Goal: Task Accomplishment & Management: Complete application form

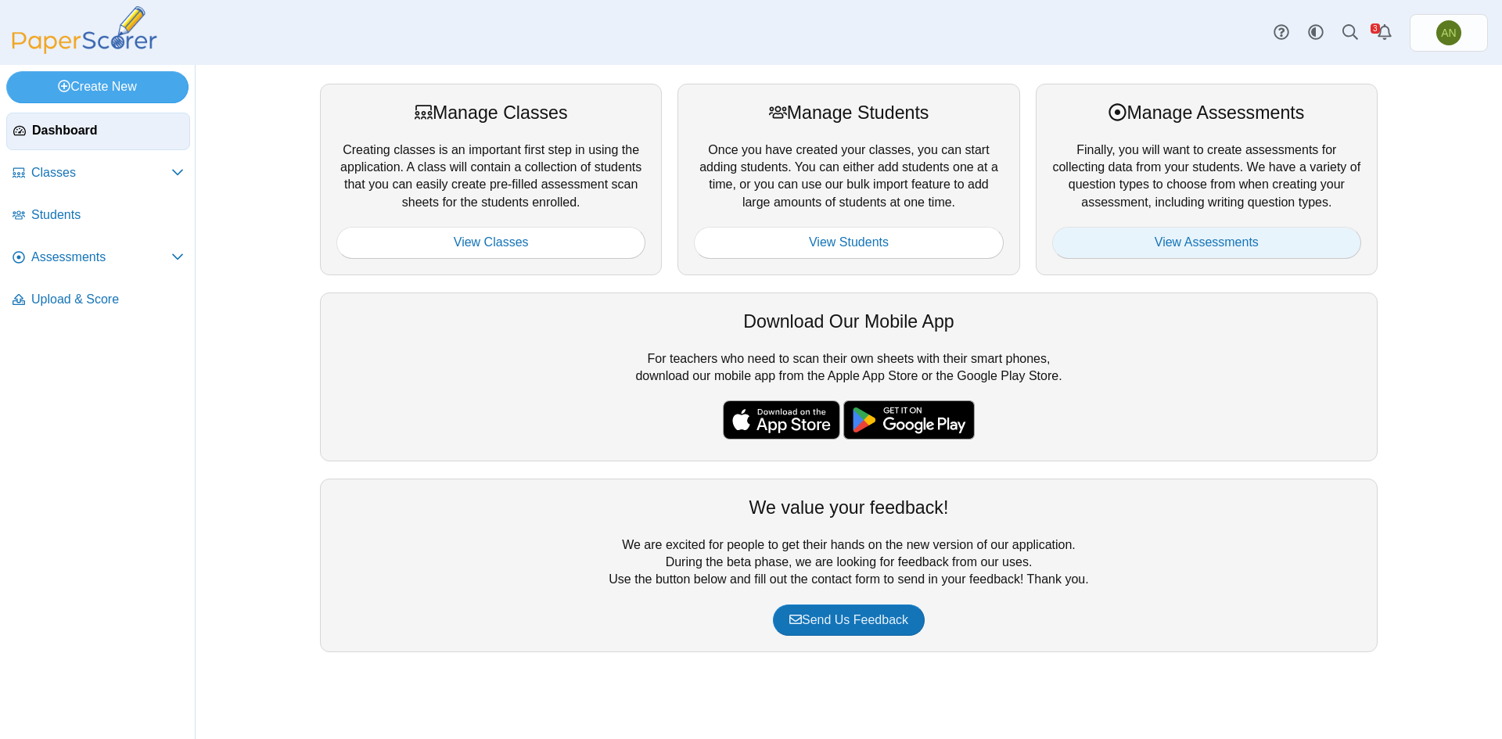
click at [1238, 241] on link "View Assessments" at bounding box center [1206, 242] width 309 height 31
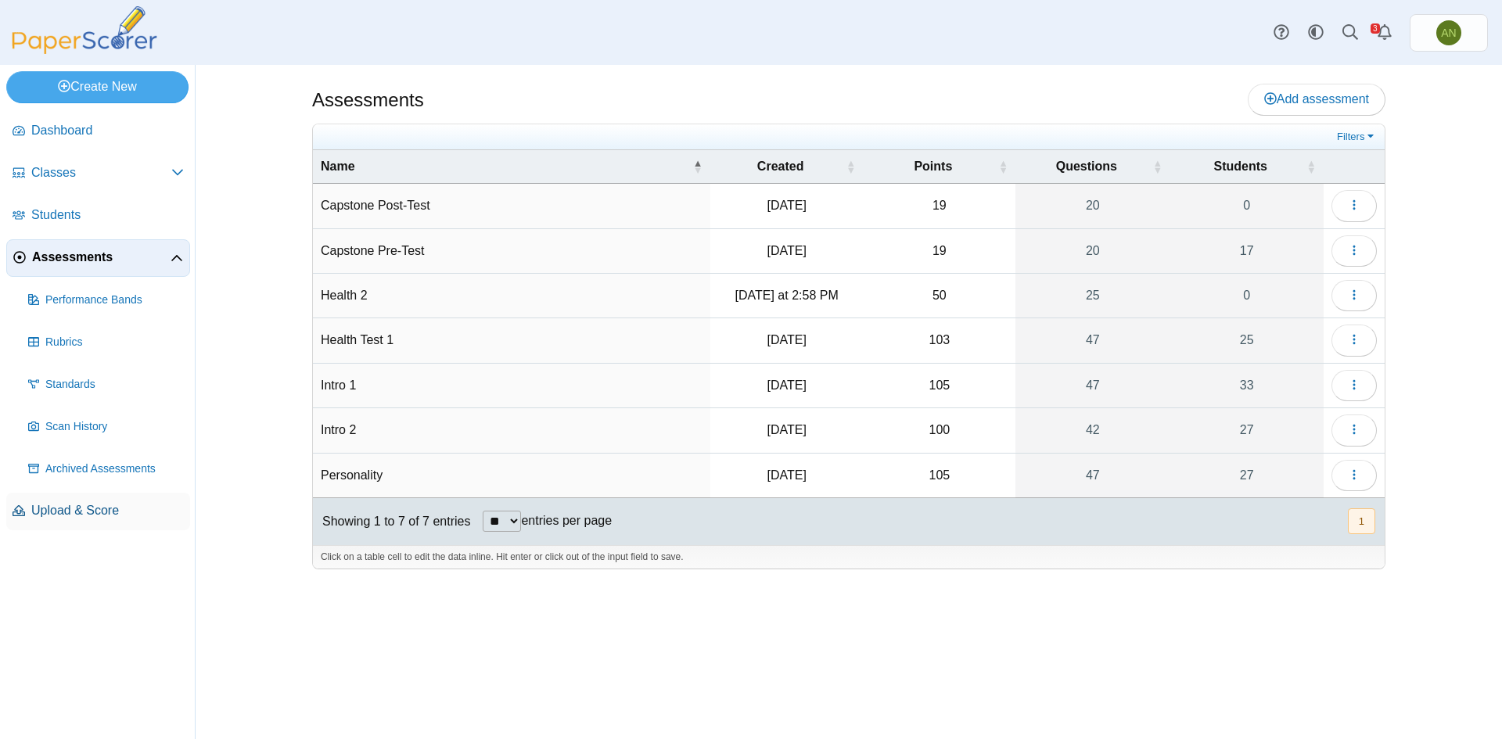
click at [77, 501] on link "Upload & Score" at bounding box center [98, 512] width 184 height 38
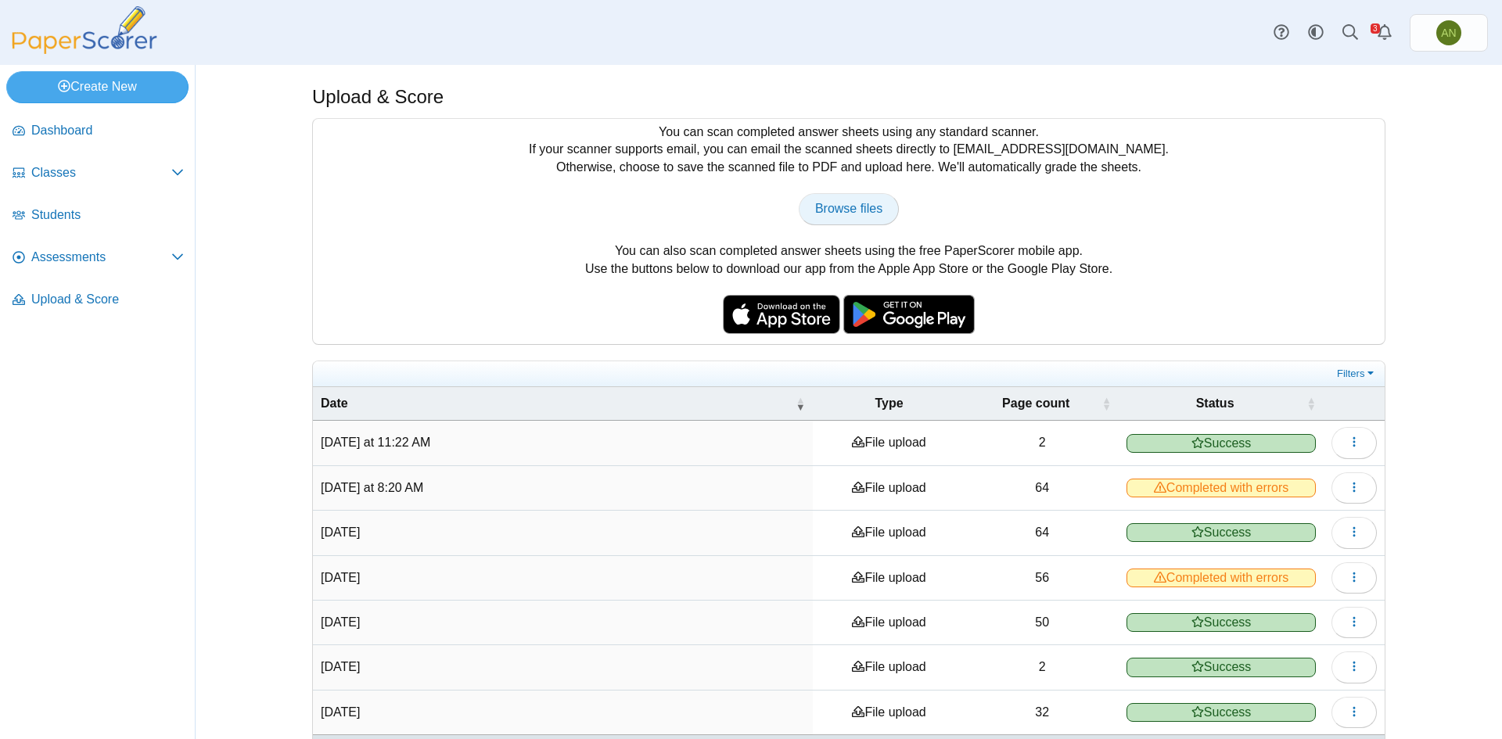
click at [871, 214] on span "Browse files" at bounding box center [848, 208] width 67 height 13
click at [825, 210] on span "Browse files" at bounding box center [848, 208] width 67 height 13
type input "**********"
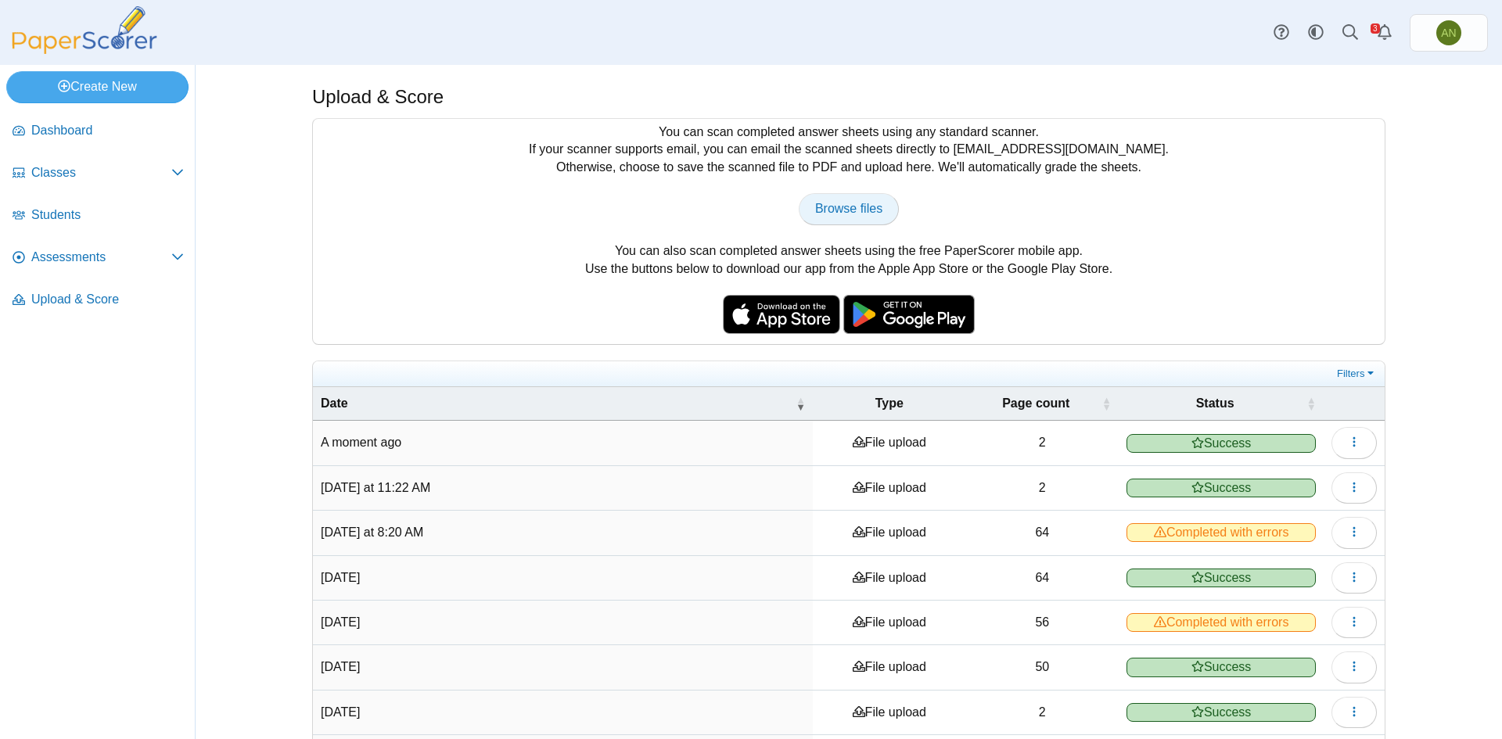
click at [837, 215] on span "Browse files" at bounding box center [848, 208] width 67 height 13
type input "**********"
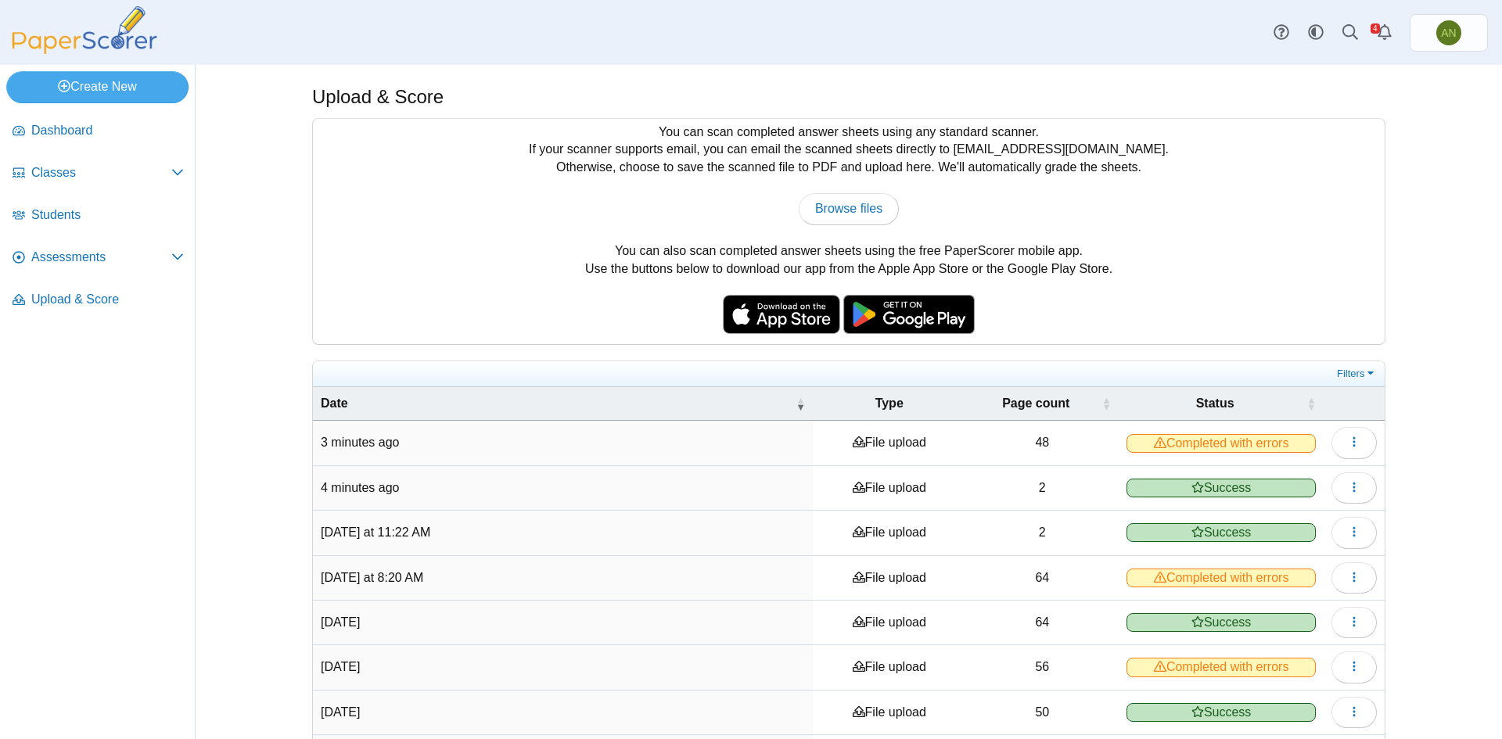
click at [1162, 444] on span "Completed with errors" at bounding box center [1221, 443] width 189 height 19
click at [1352, 444] on icon "button" at bounding box center [1354, 442] width 13 height 13
click at [1322, 475] on link "View scanned pages" at bounding box center [1277, 477] width 188 height 23
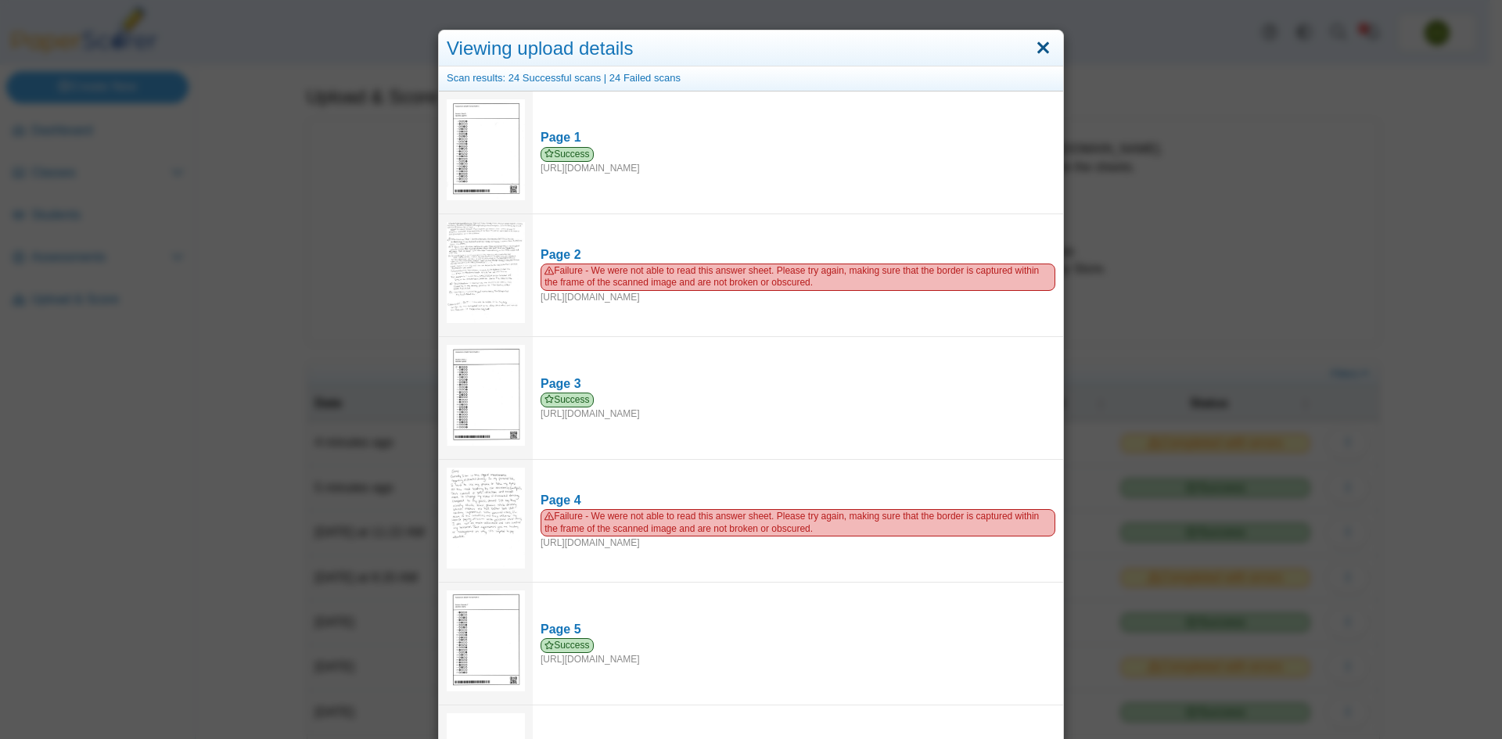
click at [1042, 45] on link "Close" at bounding box center [1043, 48] width 24 height 27
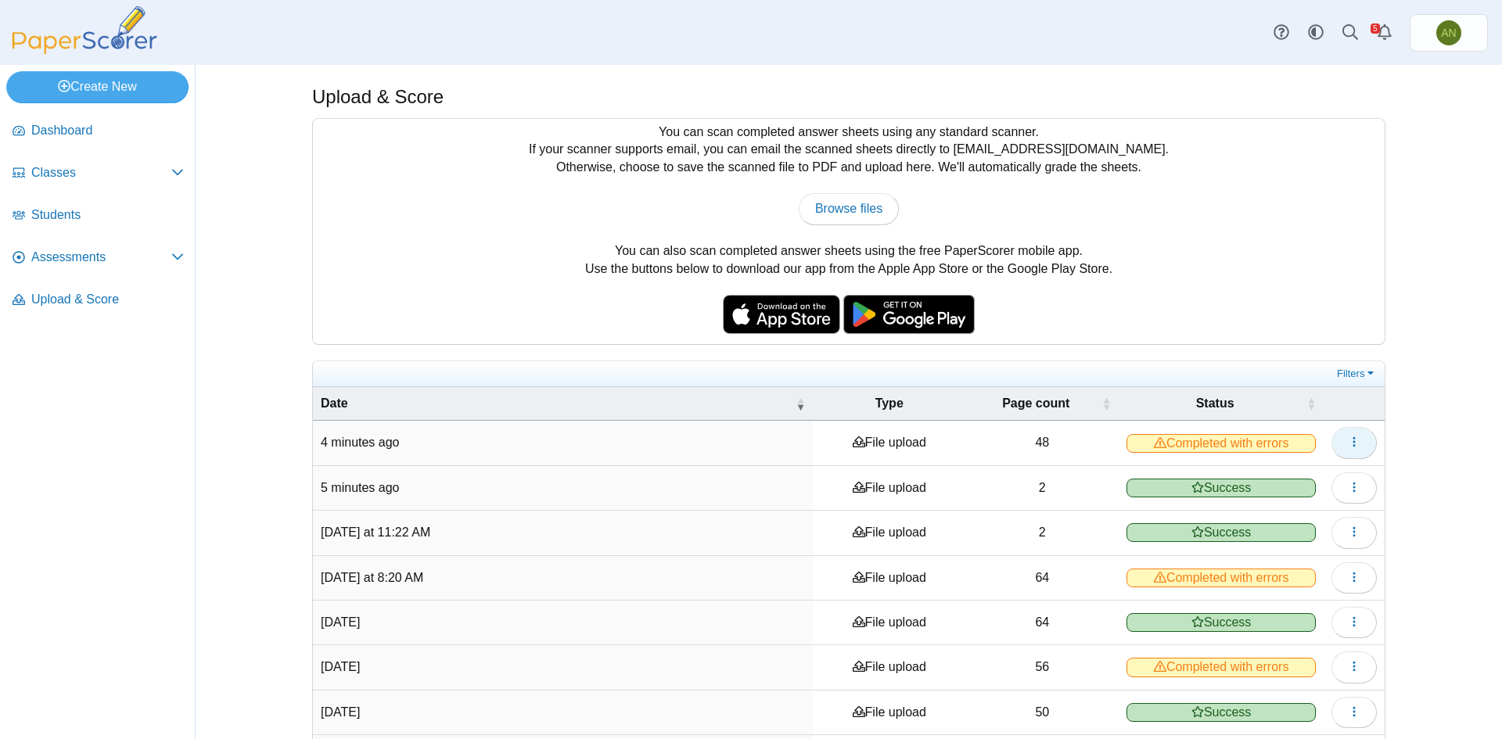
click at [1339, 435] on button "button" at bounding box center [1354, 442] width 45 height 31
click at [1348, 491] on icon "button" at bounding box center [1354, 487] width 13 height 13
click at [71, 257] on span "Assessments" at bounding box center [101, 257] width 140 height 17
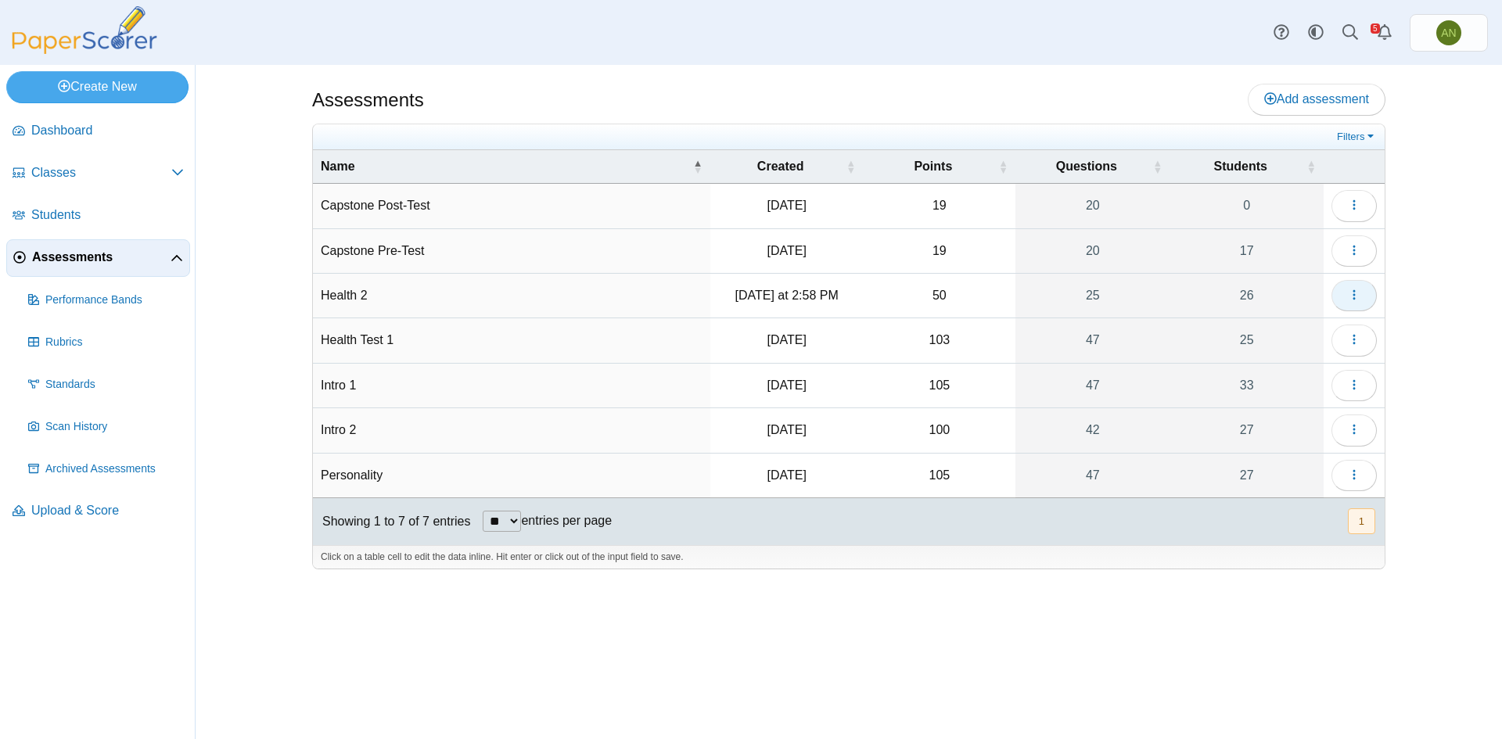
click at [1359, 290] on icon "button" at bounding box center [1354, 295] width 13 height 13
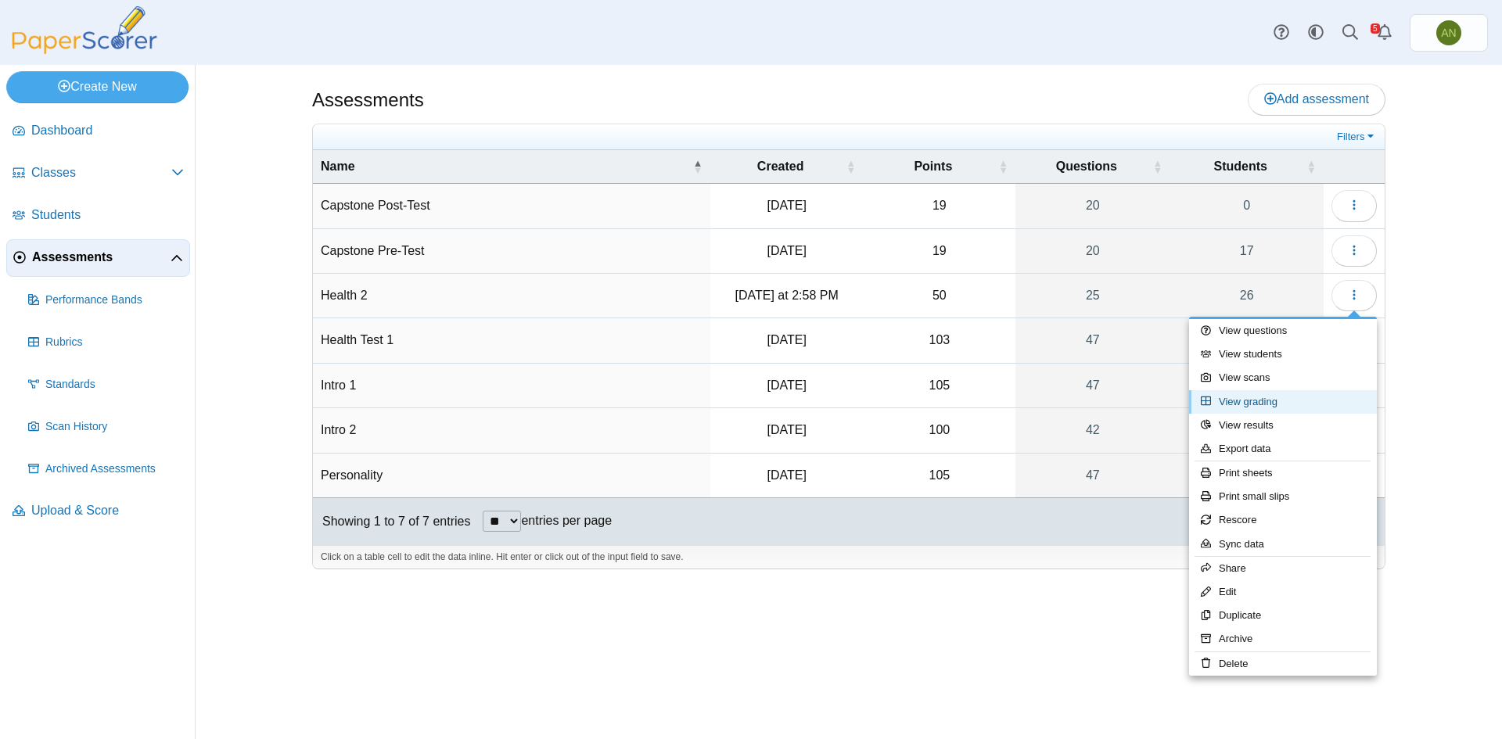
click at [1293, 398] on link "View grading" at bounding box center [1283, 401] width 188 height 23
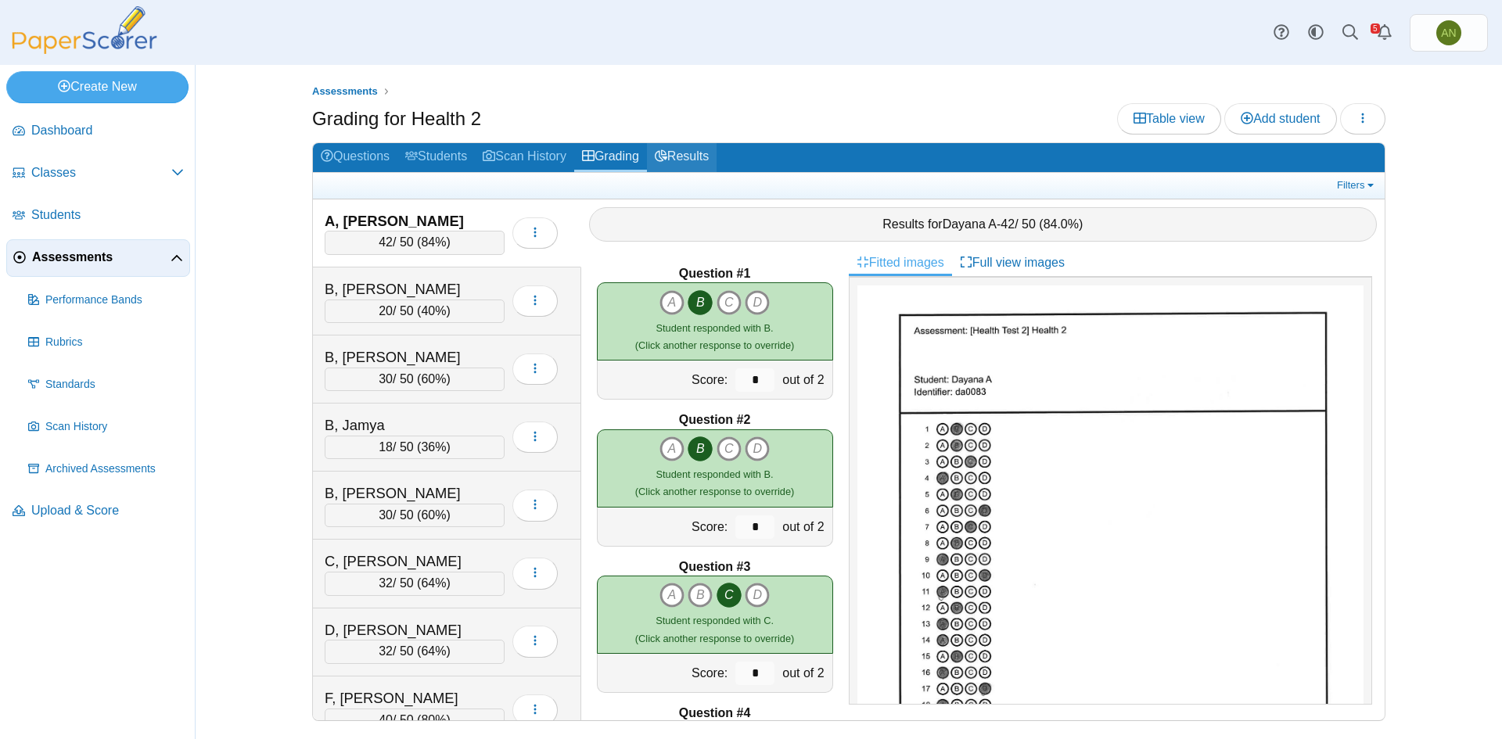
click at [692, 158] on link "Results" at bounding box center [682, 157] width 70 height 29
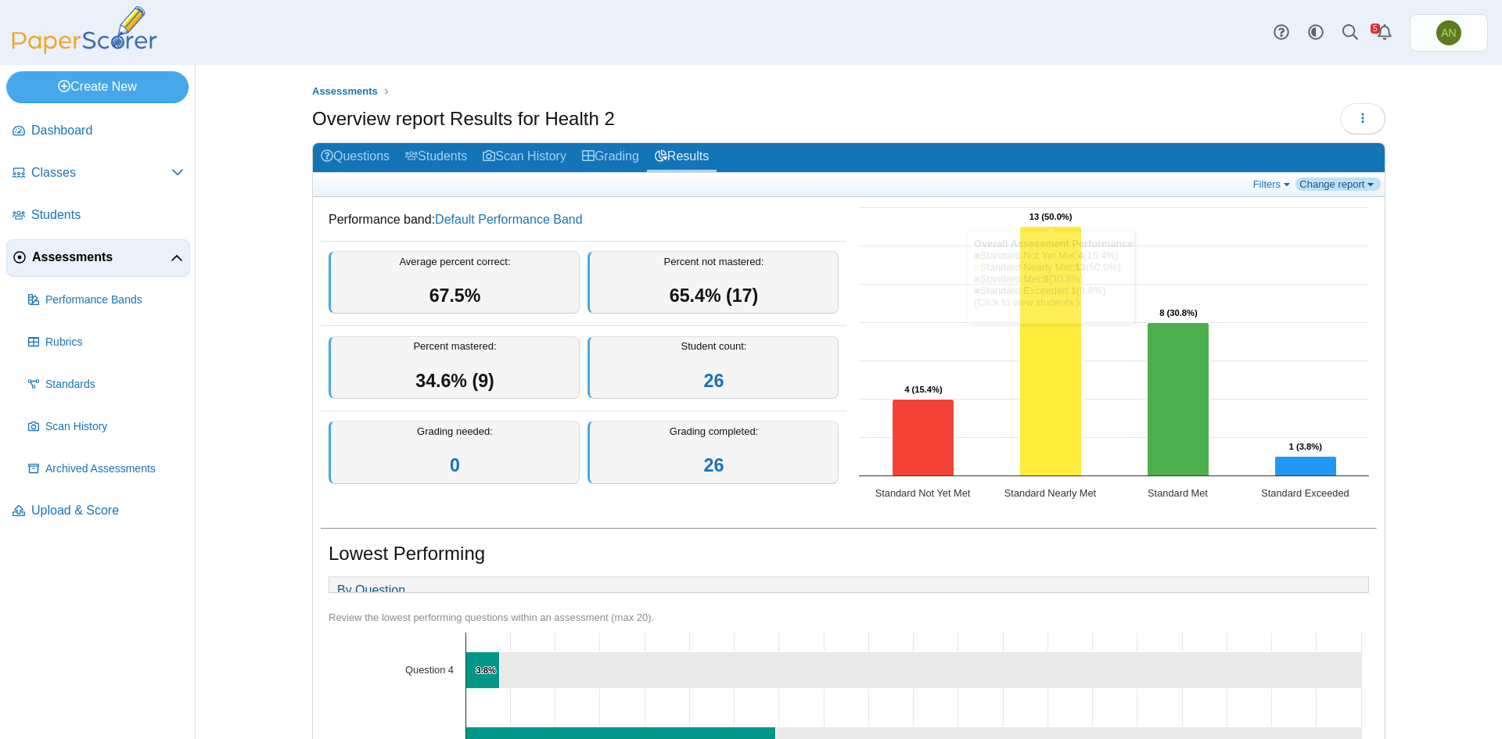
click at [1322, 178] on link "Change report" at bounding box center [1338, 184] width 85 height 13
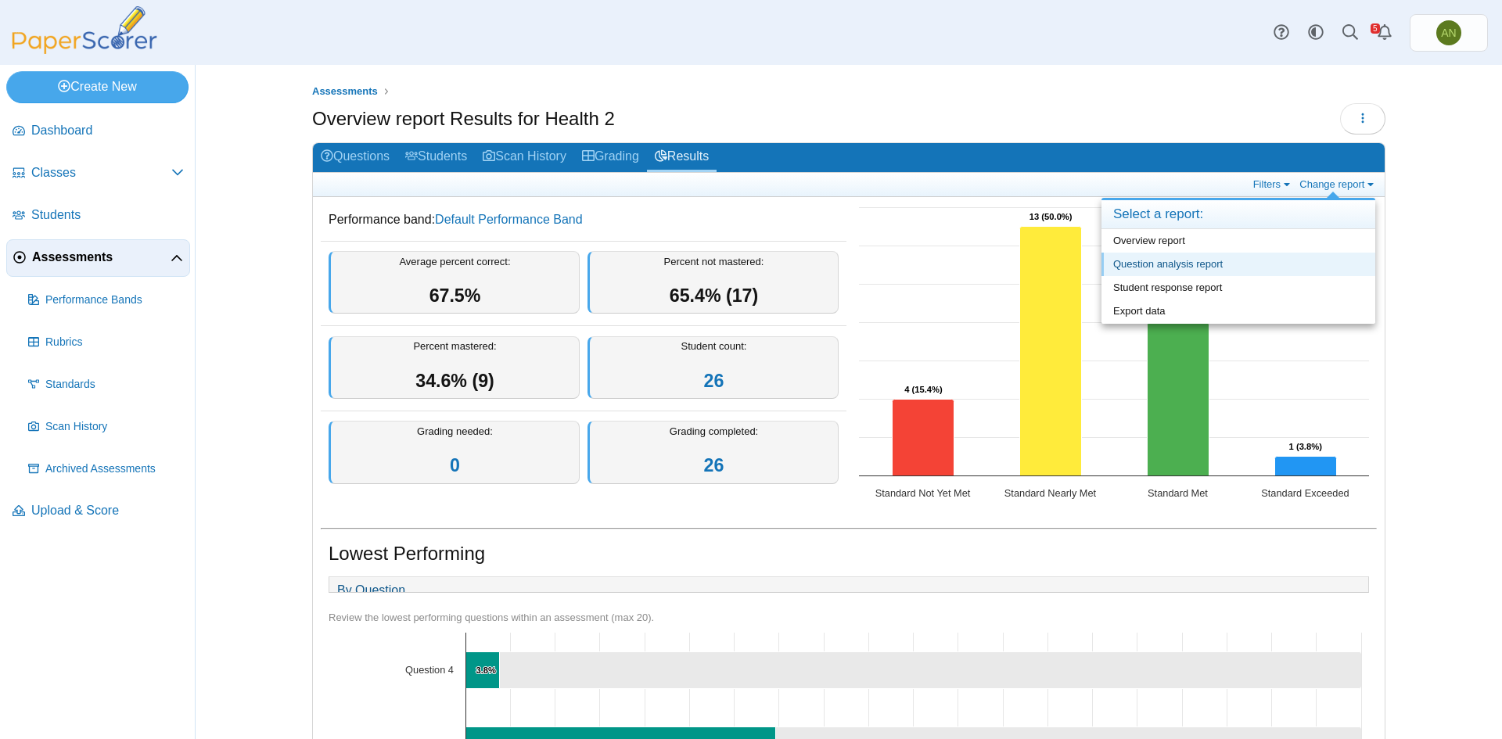
click at [1212, 259] on link "Question analysis report" at bounding box center [1239, 264] width 274 height 23
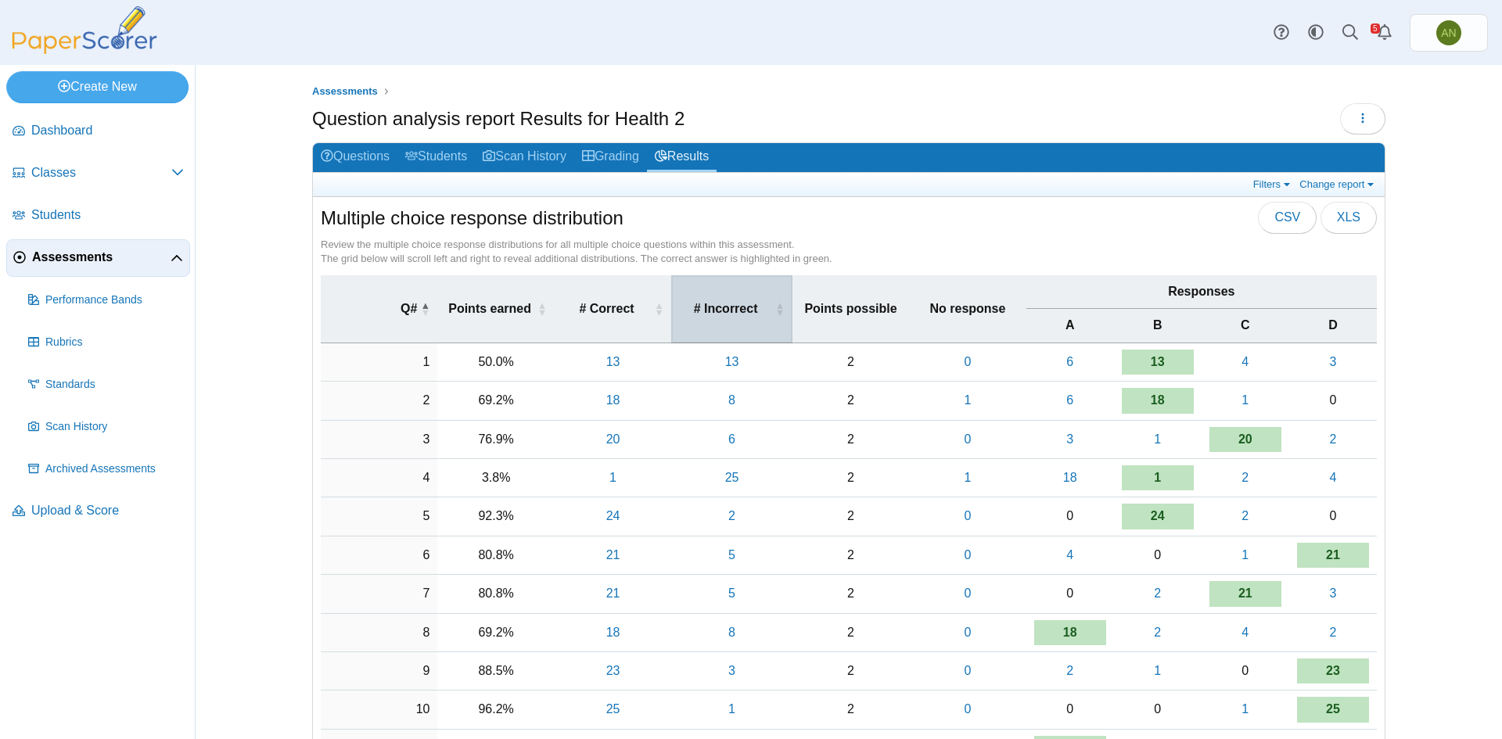
click at [726, 305] on span "# Incorrect" at bounding box center [725, 308] width 93 height 17
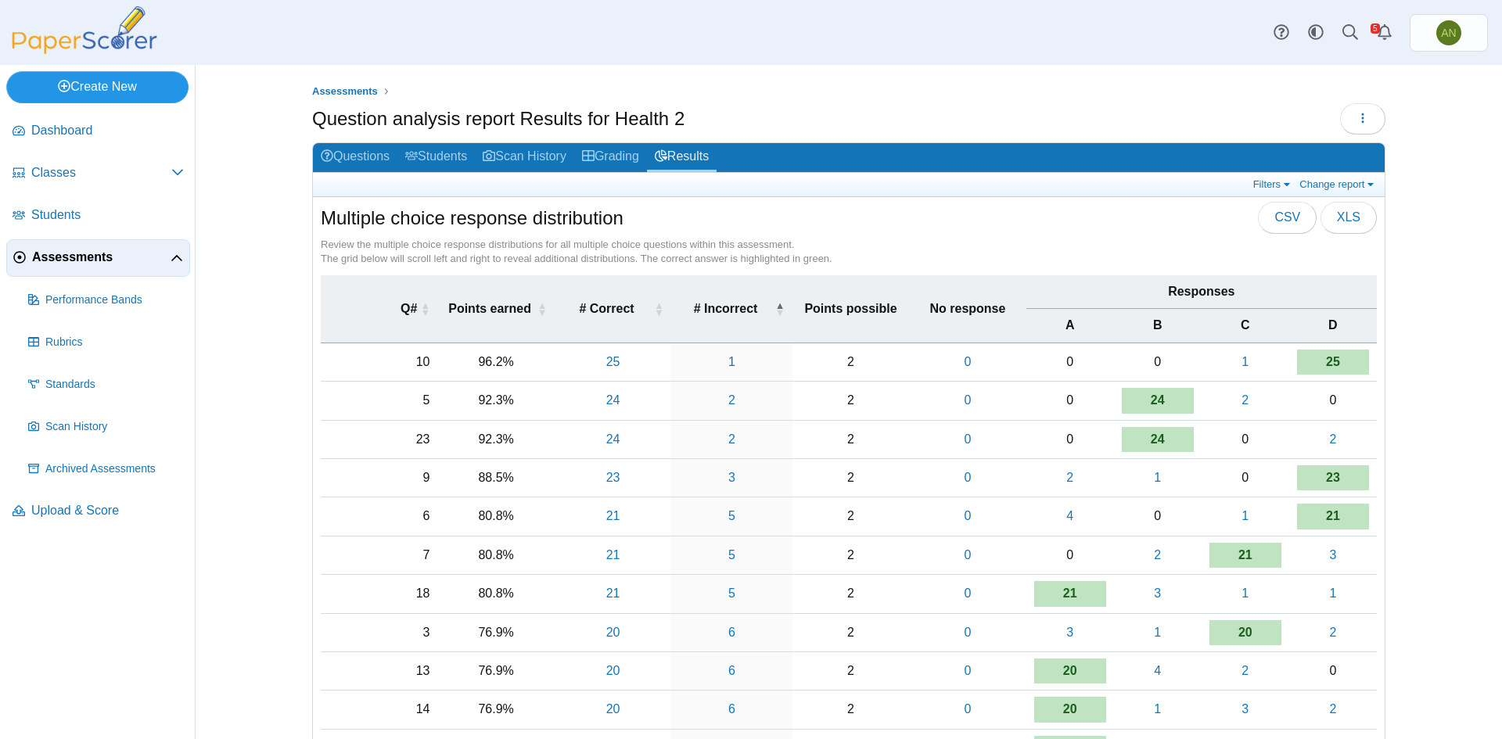
click at [85, 85] on link "Create New" at bounding box center [97, 86] width 182 height 31
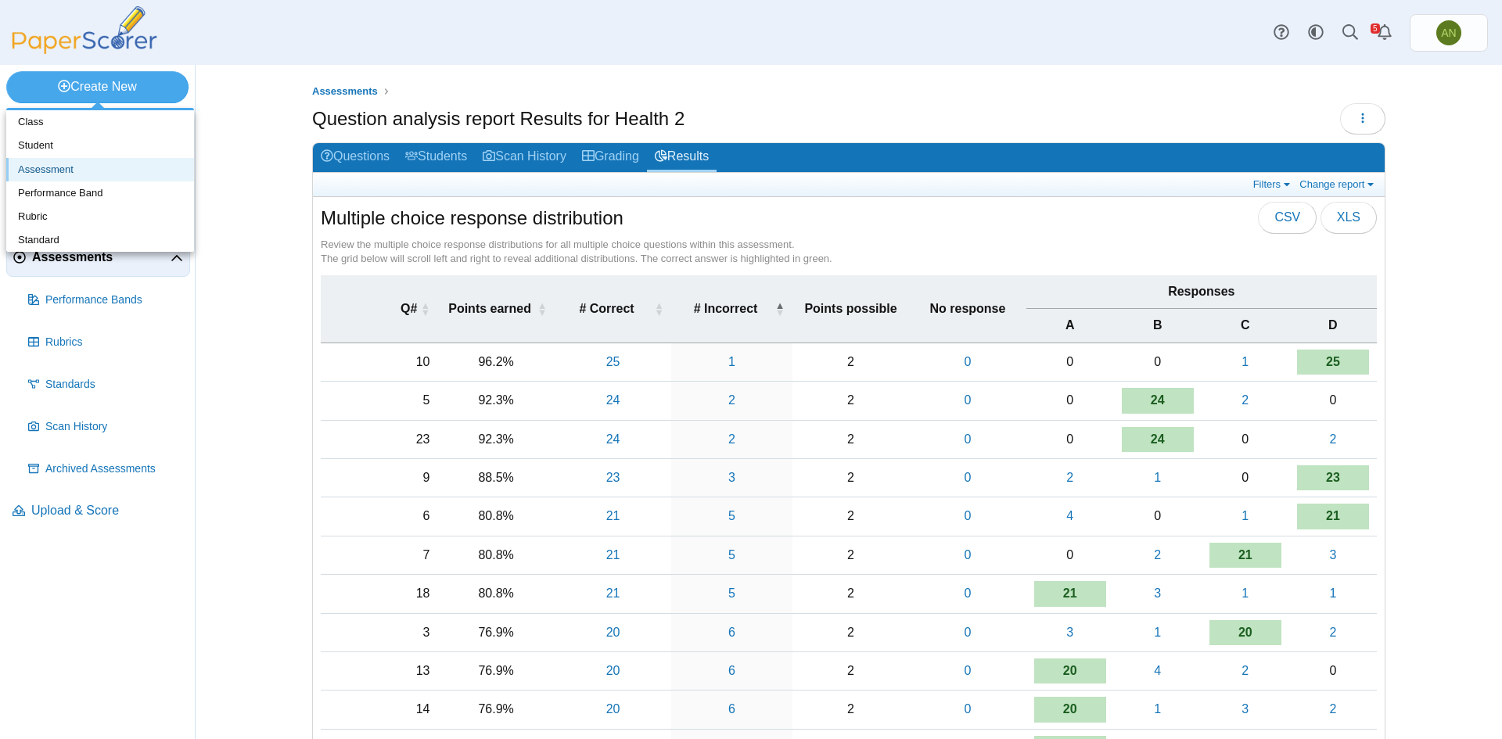
click at [92, 172] on link "Assessment" at bounding box center [100, 169] width 188 height 23
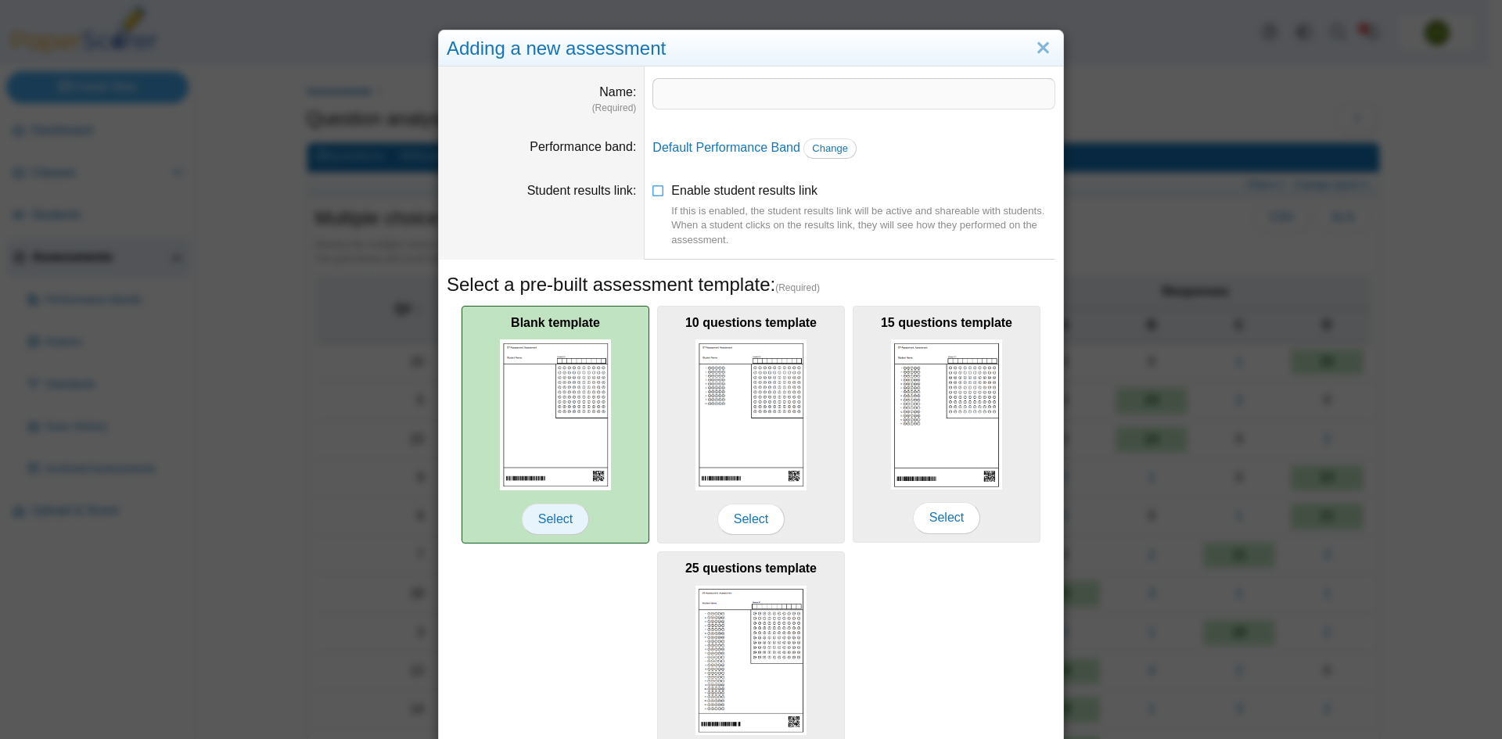
click at [547, 520] on span "Select" at bounding box center [555, 519] width 67 height 31
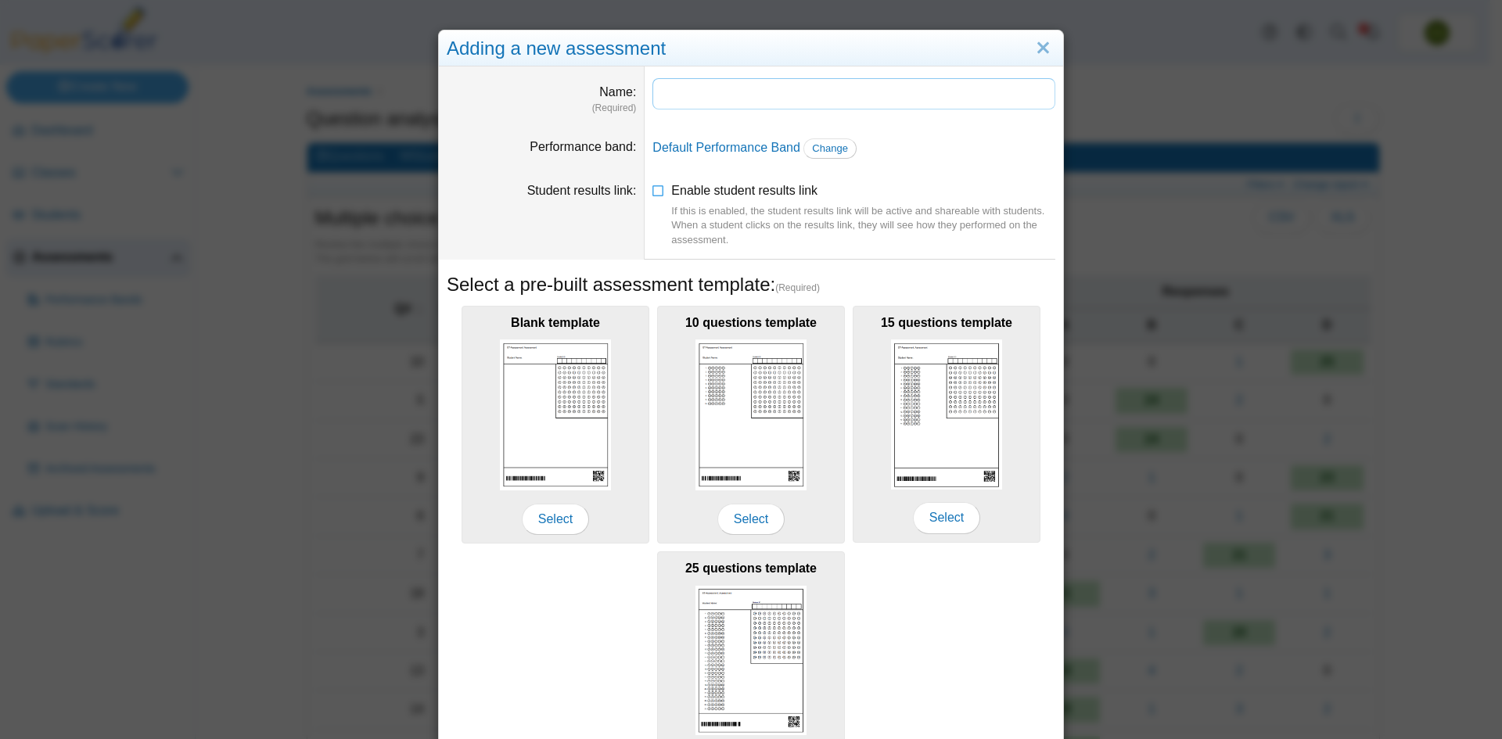
click at [675, 89] on input "Name" at bounding box center [854, 93] width 403 height 31
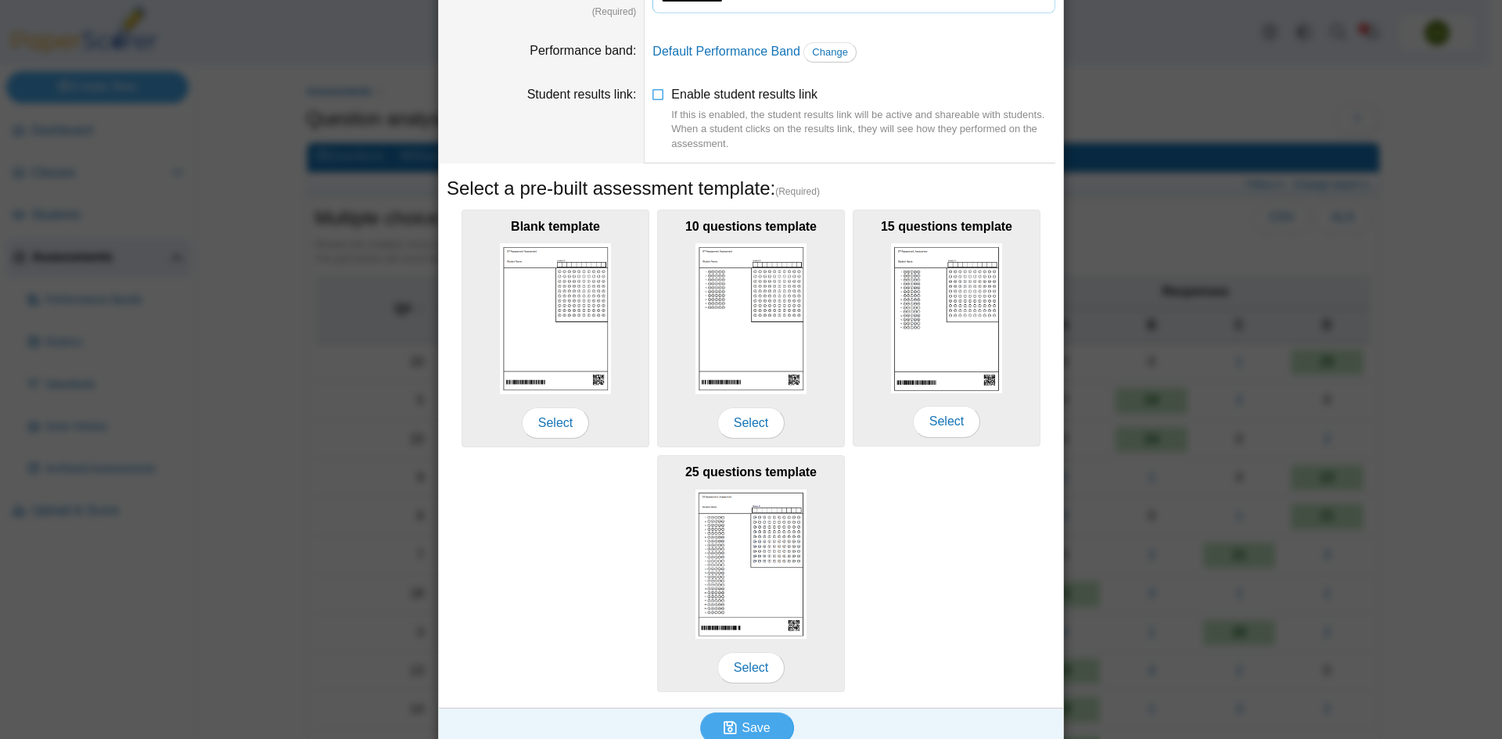
scroll to position [113, 0]
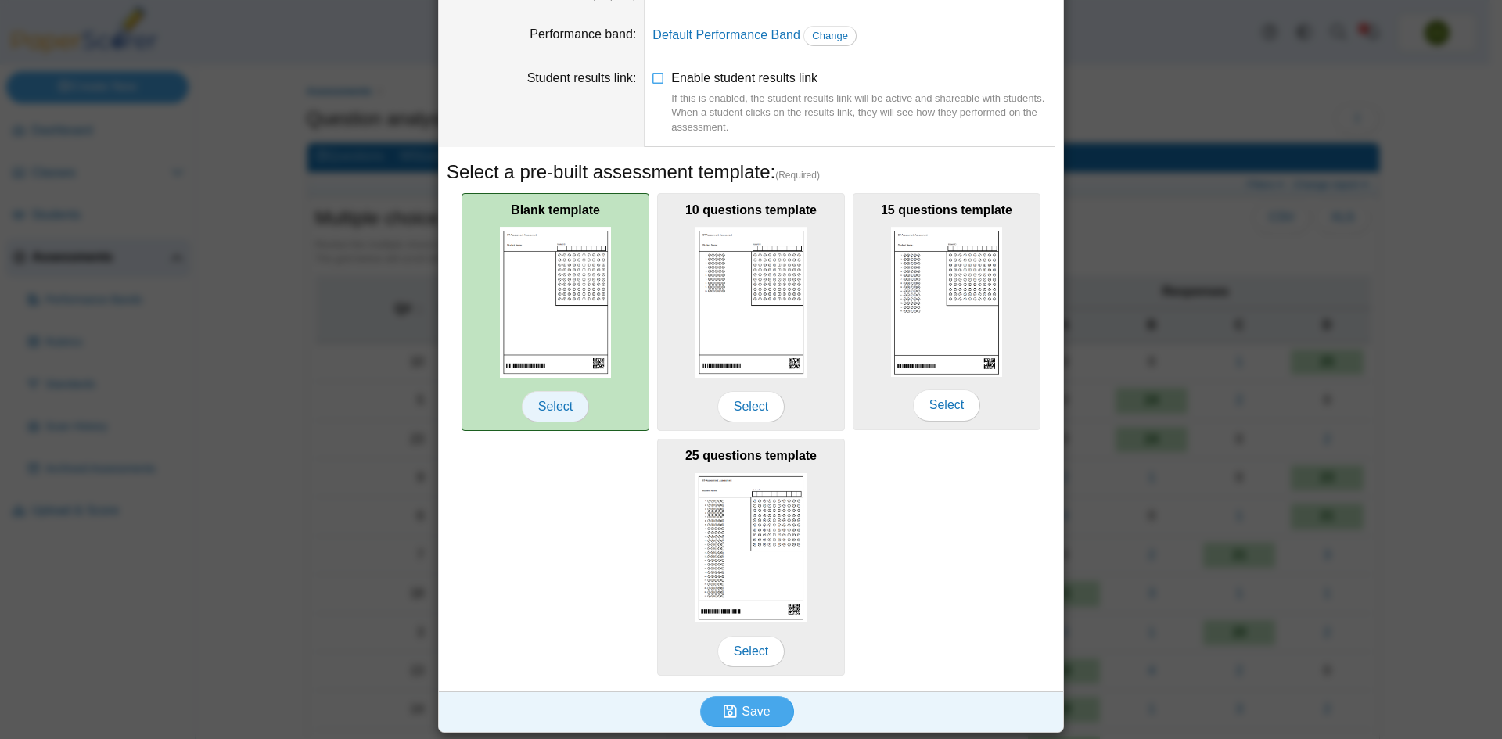
type input "**********"
click at [556, 407] on span "Select" at bounding box center [555, 406] width 67 height 31
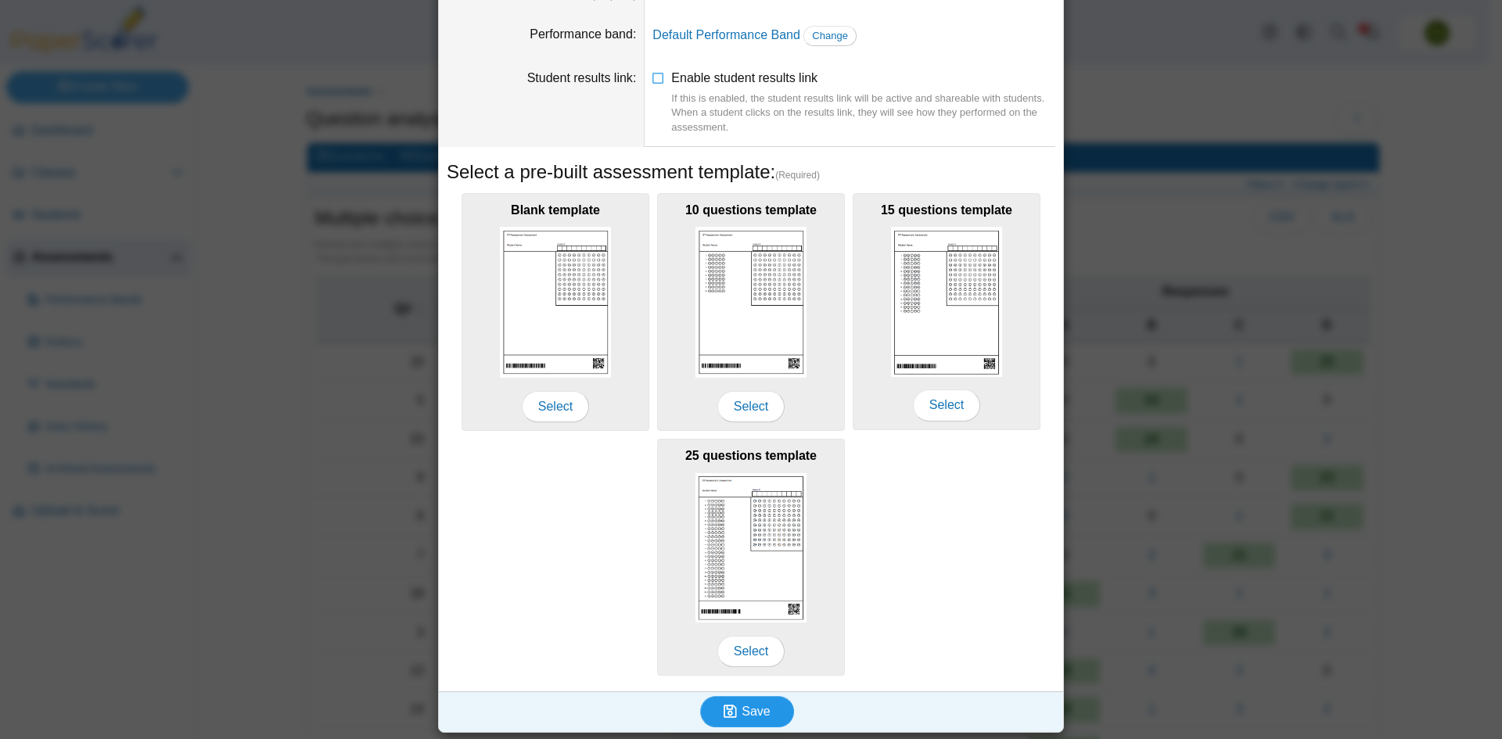
click at [748, 707] on span "Save" at bounding box center [756, 711] width 28 height 13
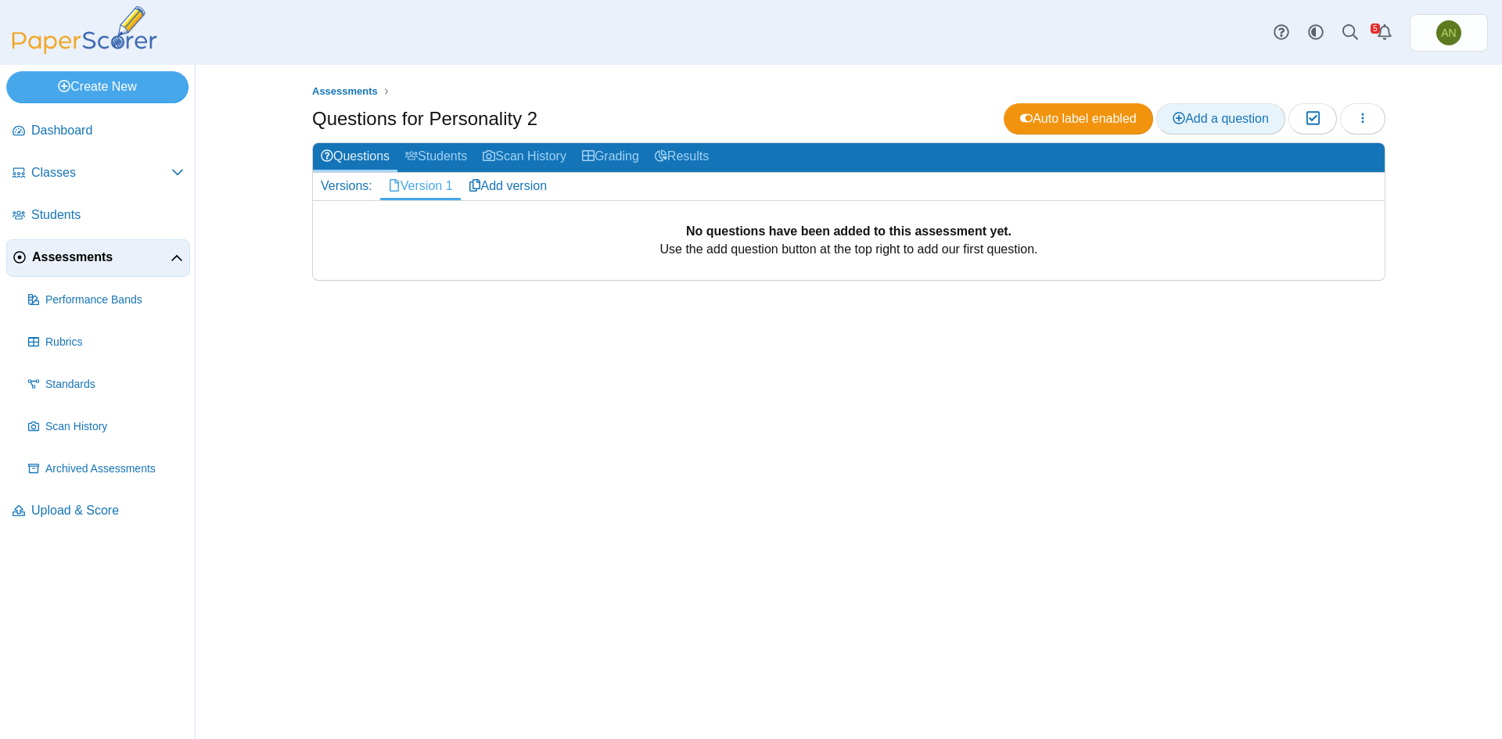
click at [1218, 116] on span "Add a question" at bounding box center [1221, 118] width 96 height 13
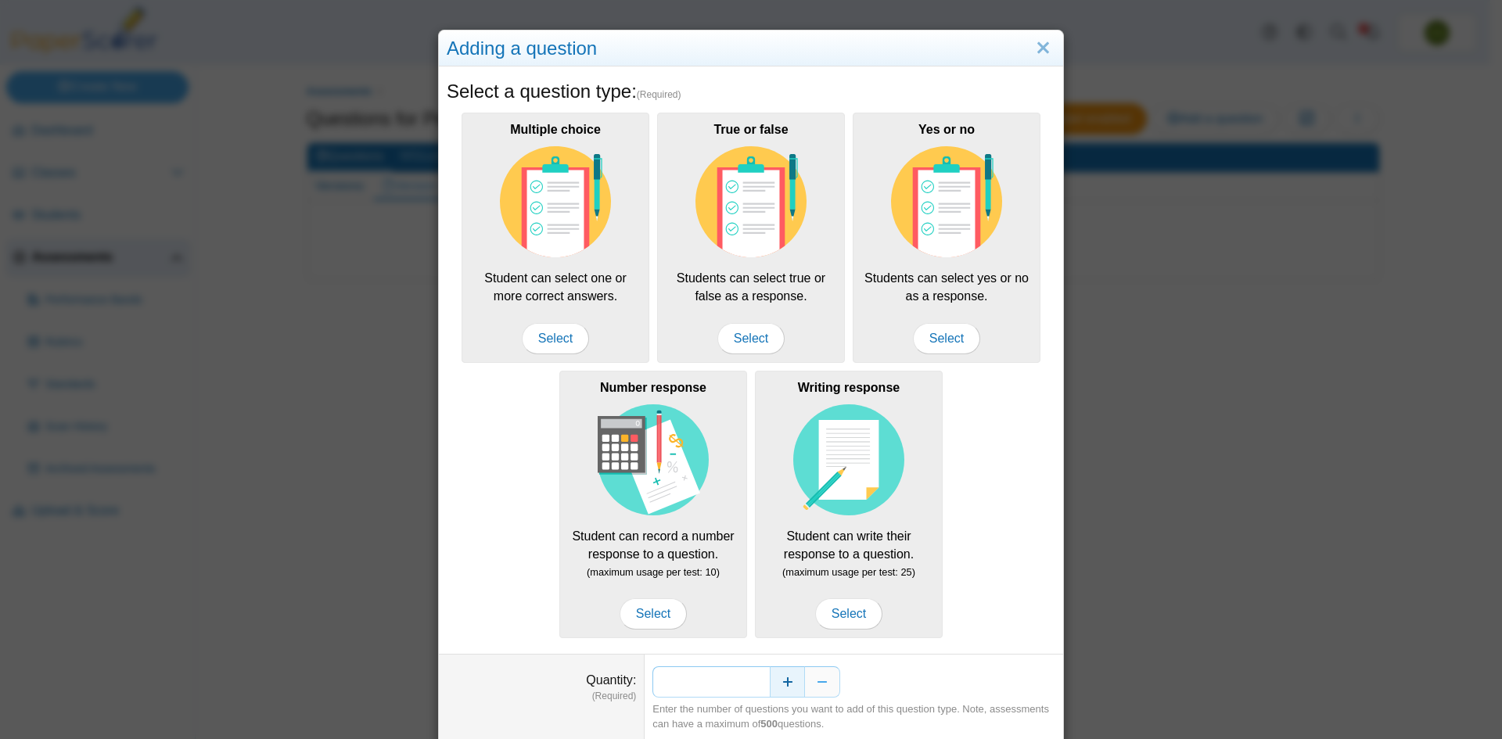
drag, startPoint x: 740, startPoint y: 682, endPoint x: 768, endPoint y: 684, distance: 27.4
click at [768, 684] on div "*" at bounding box center [854, 682] width 403 height 31
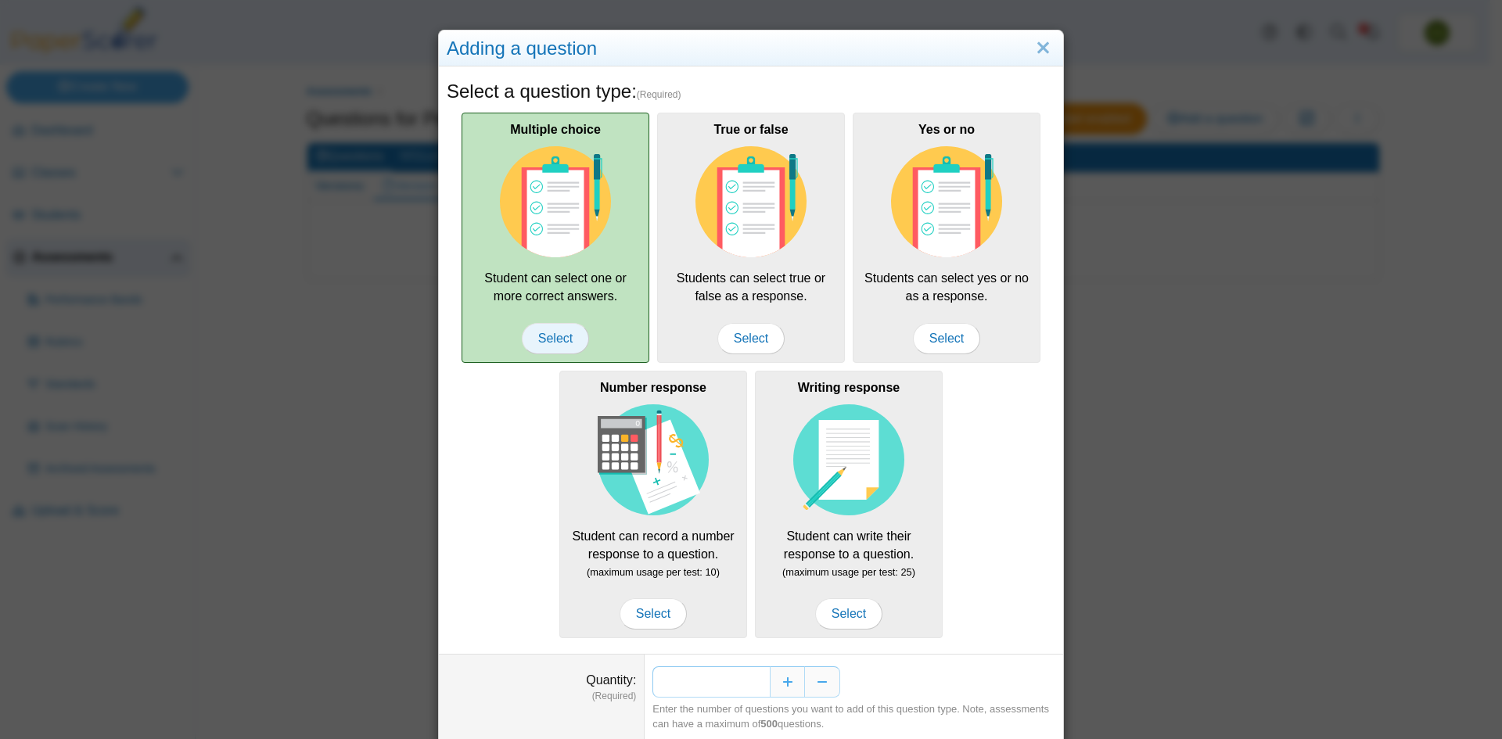
type input "**"
click at [550, 336] on span "Select" at bounding box center [555, 338] width 67 height 31
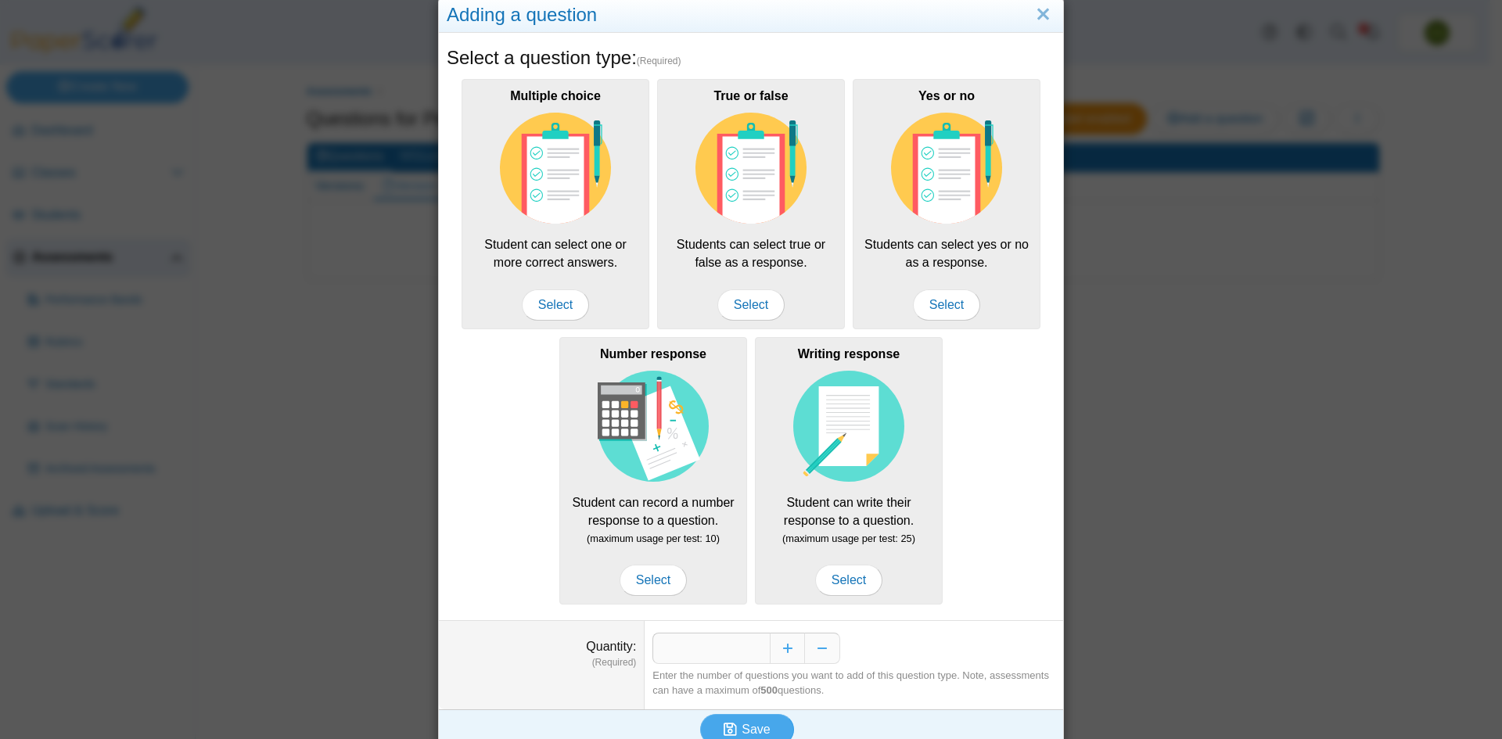
scroll to position [52, 0]
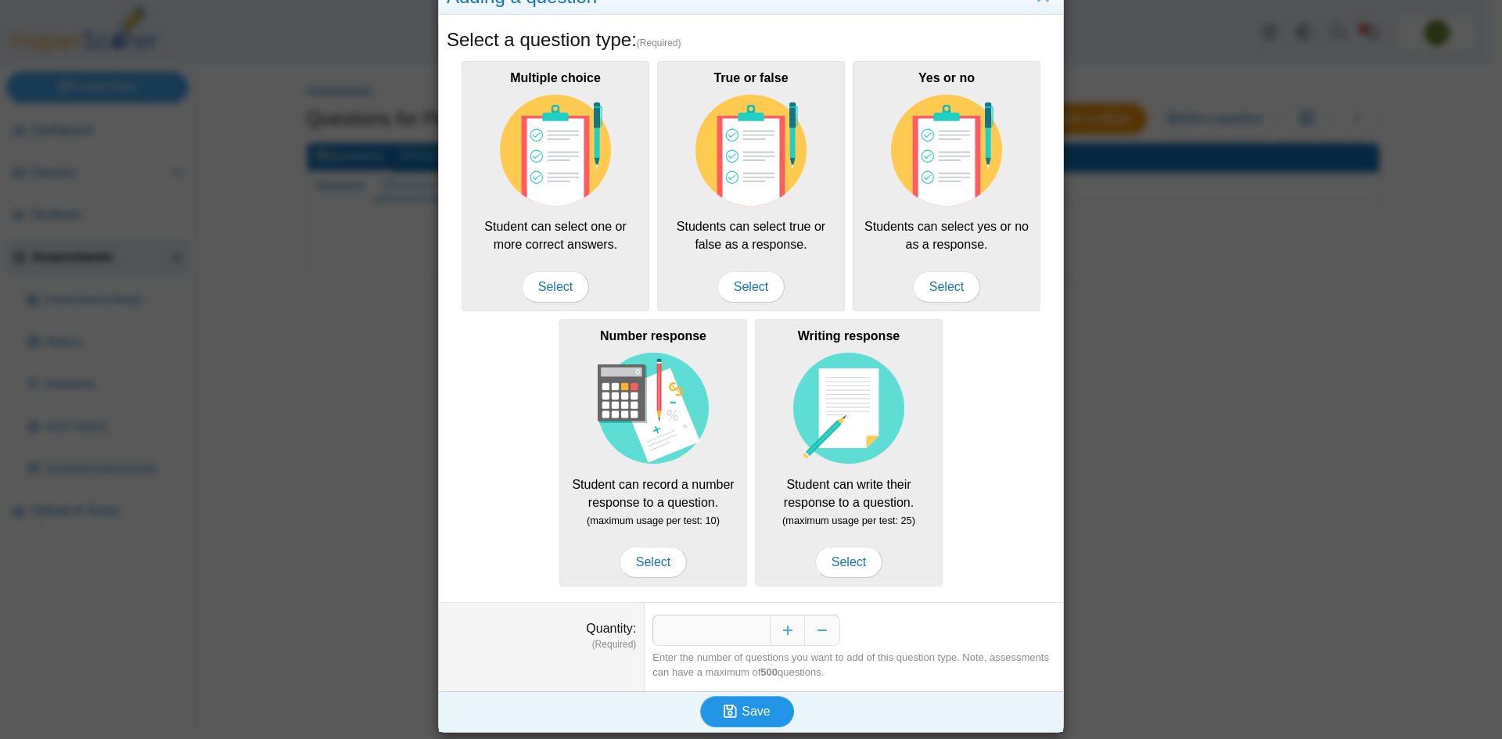
click at [758, 710] on span "Save" at bounding box center [756, 711] width 28 height 13
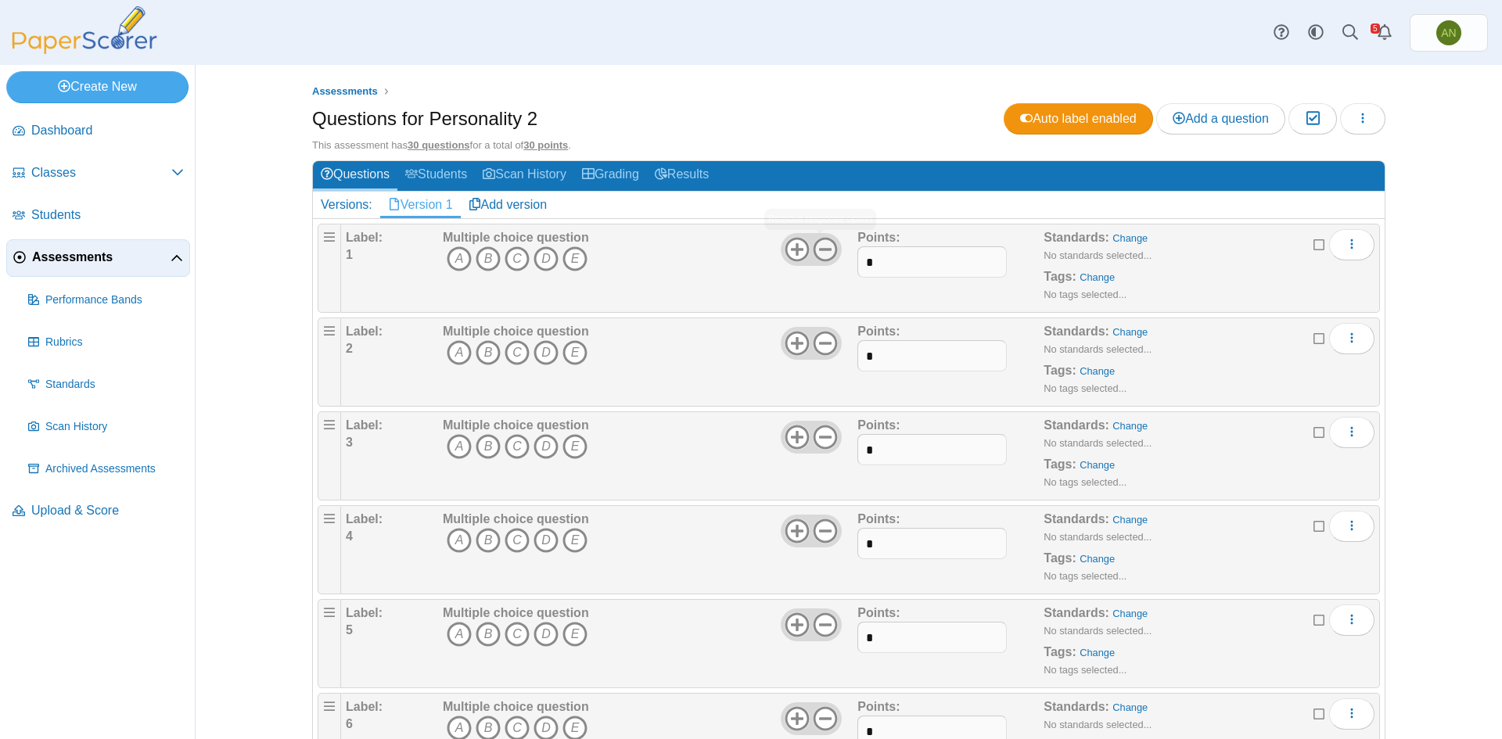
click at [816, 248] on use at bounding box center [826, 250] width 24 height 24
click at [880, 264] on input "*" at bounding box center [932, 261] width 149 height 31
type input "*"
click at [538, 257] on icon "D" at bounding box center [546, 258] width 25 height 25
click at [451, 358] on icon "A" at bounding box center [459, 352] width 25 height 25
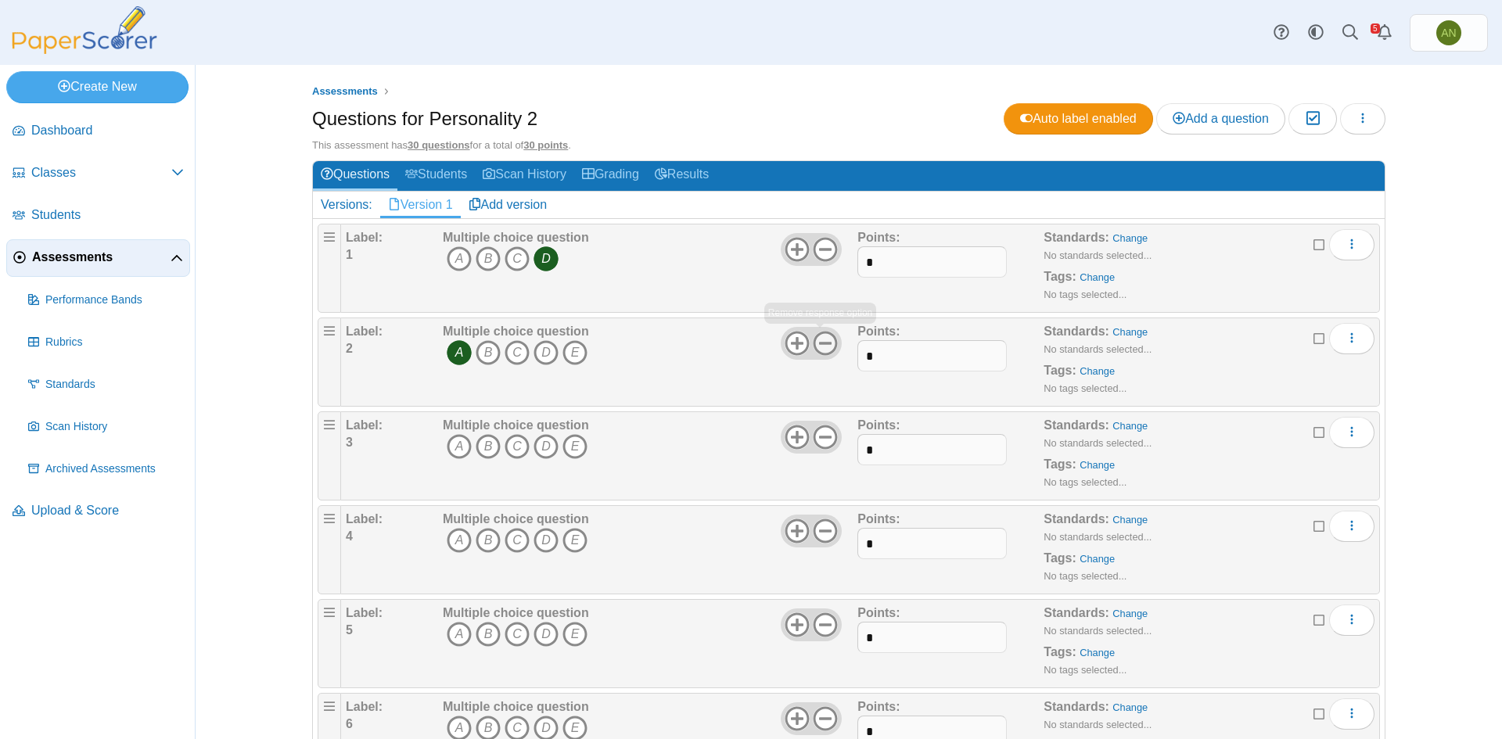
click at [819, 347] on icon at bounding box center [825, 343] width 25 height 25
click at [893, 355] on input "*" at bounding box center [932, 355] width 149 height 31
type input "*"
click at [513, 441] on icon "C" at bounding box center [517, 446] width 25 height 25
click at [821, 441] on icon at bounding box center [825, 437] width 25 height 25
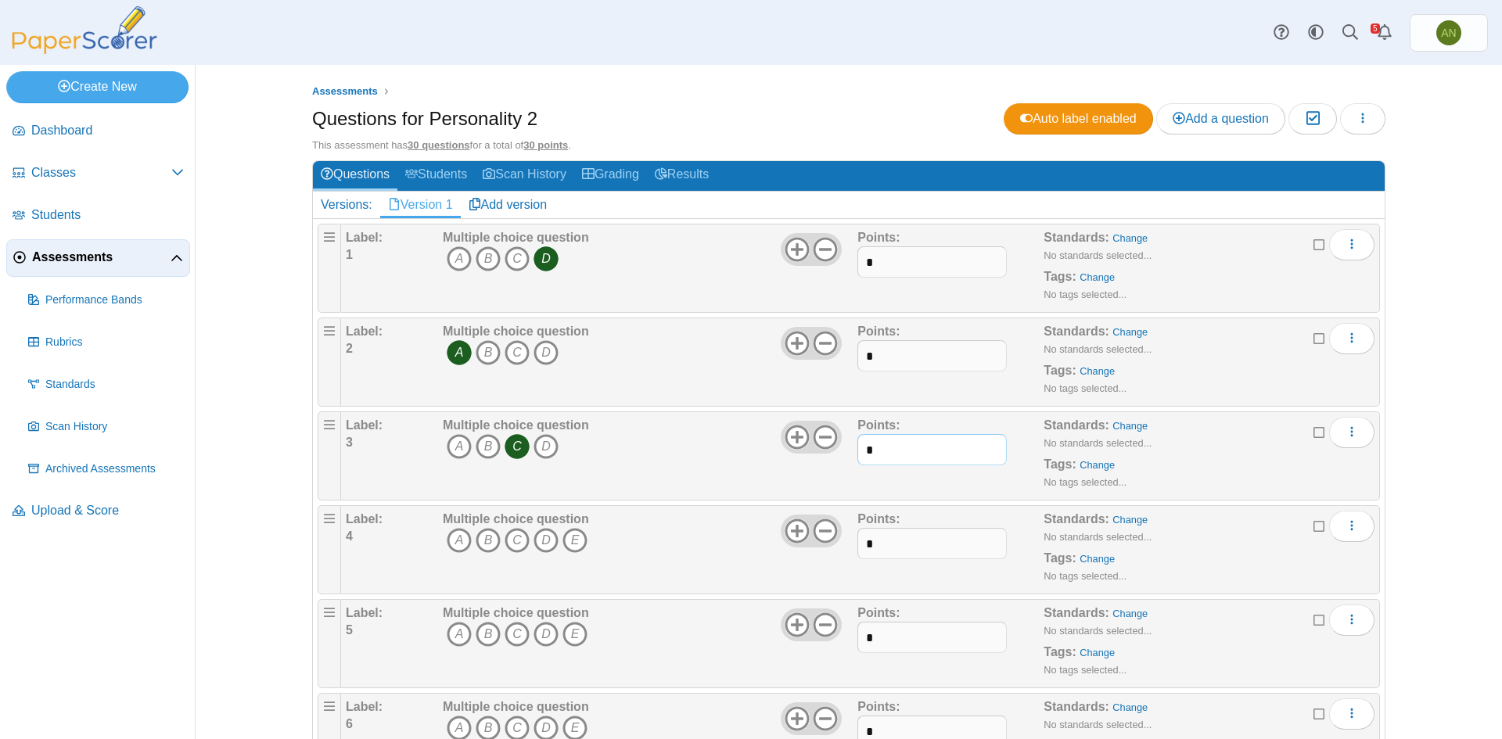
click at [870, 450] on input "*" at bounding box center [932, 449] width 149 height 31
type input "*"
click at [816, 531] on use at bounding box center [826, 532] width 24 height 24
click at [881, 541] on input "*" at bounding box center [932, 543] width 149 height 31
type input "*"
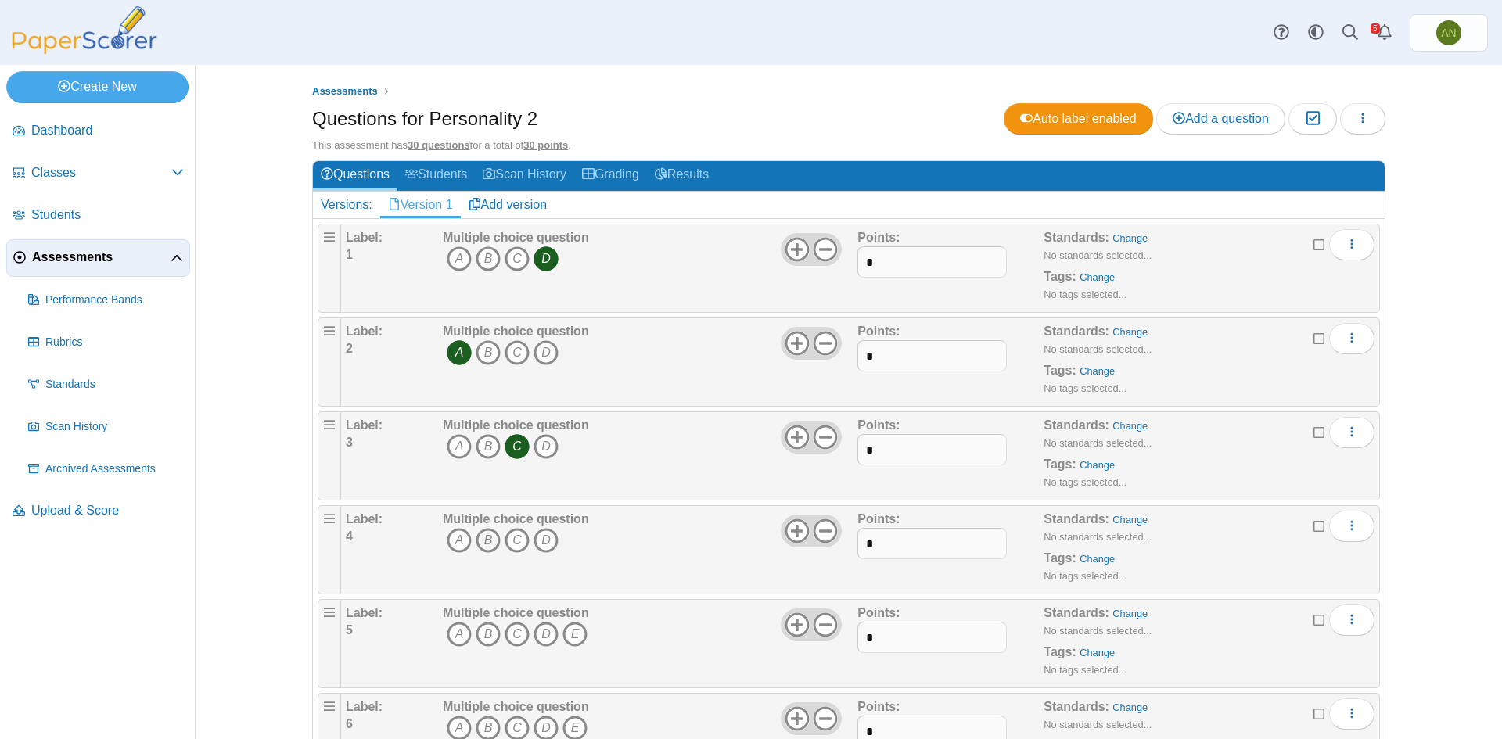
click at [488, 543] on icon "B" at bounding box center [488, 540] width 25 height 25
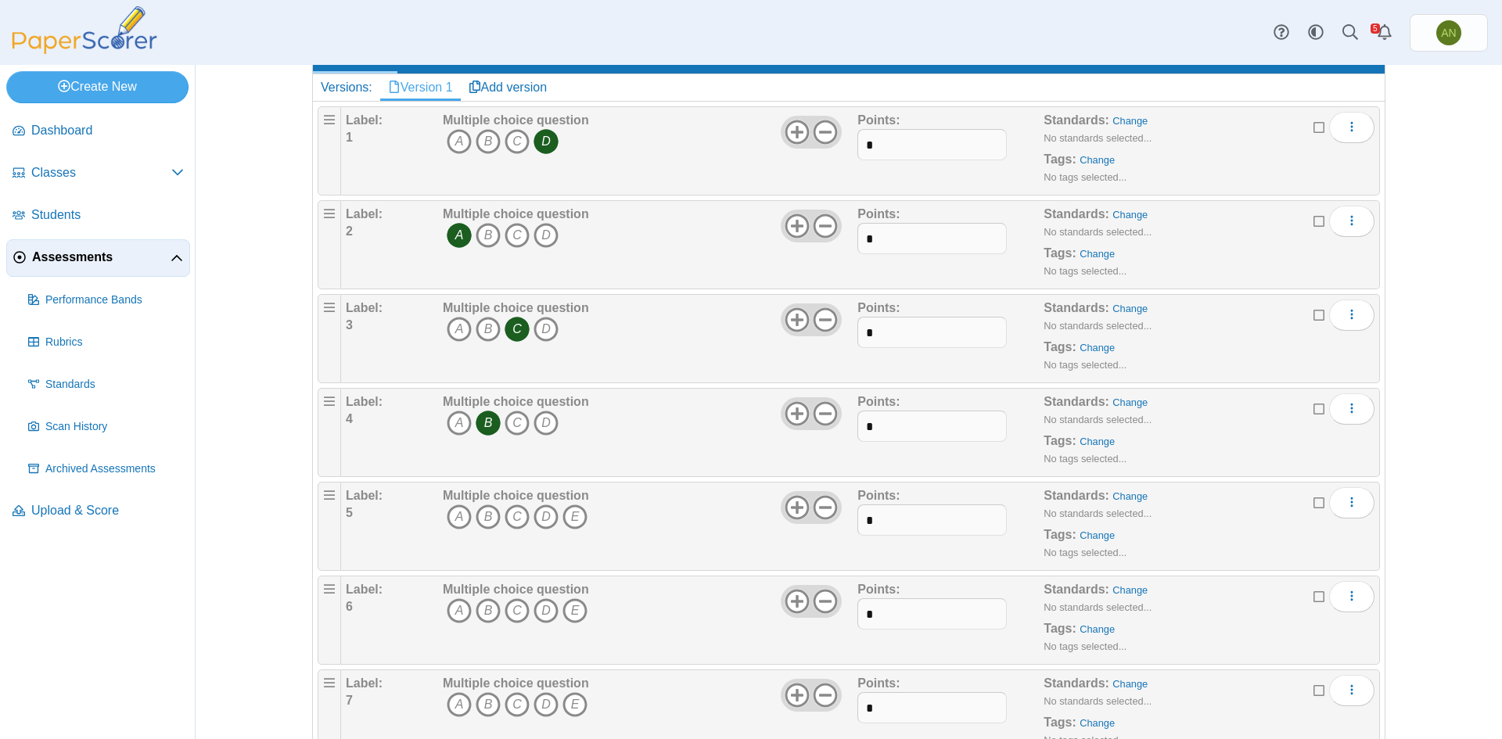
scroll to position [157, 0]
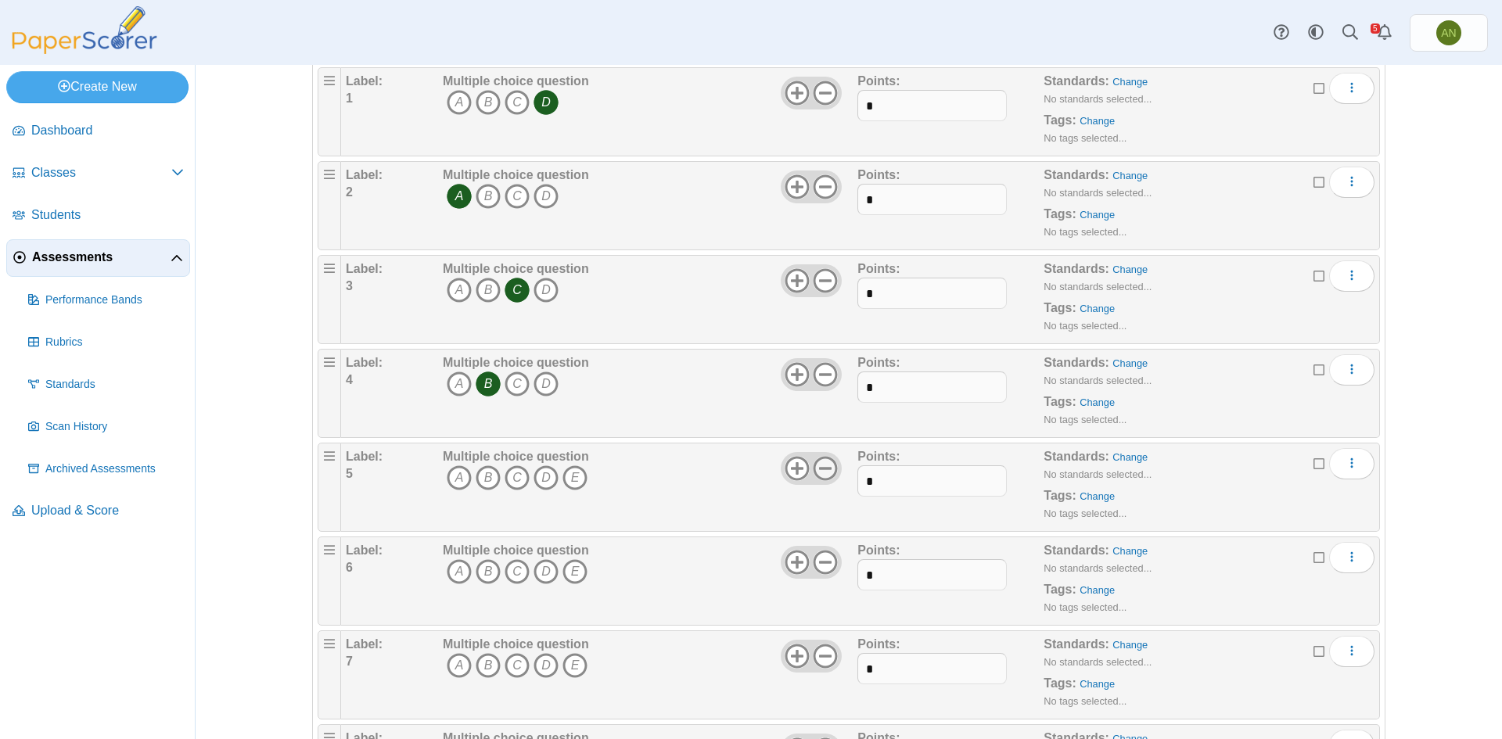
click at [824, 466] on icon at bounding box center [825, 468] width 25 height 25
click at [457, 479] on icon "A" at bounding box center [459, 478] width 25 height 25
click at [825, 473] on icon at bounding box center [825, 468] width 25 height 25
click at [789, 471] on icon at bounding box center [797, 468] width 25 height 25
click at [887, 476] on input "*" at bounding box center [932, 481] width 149 height 31
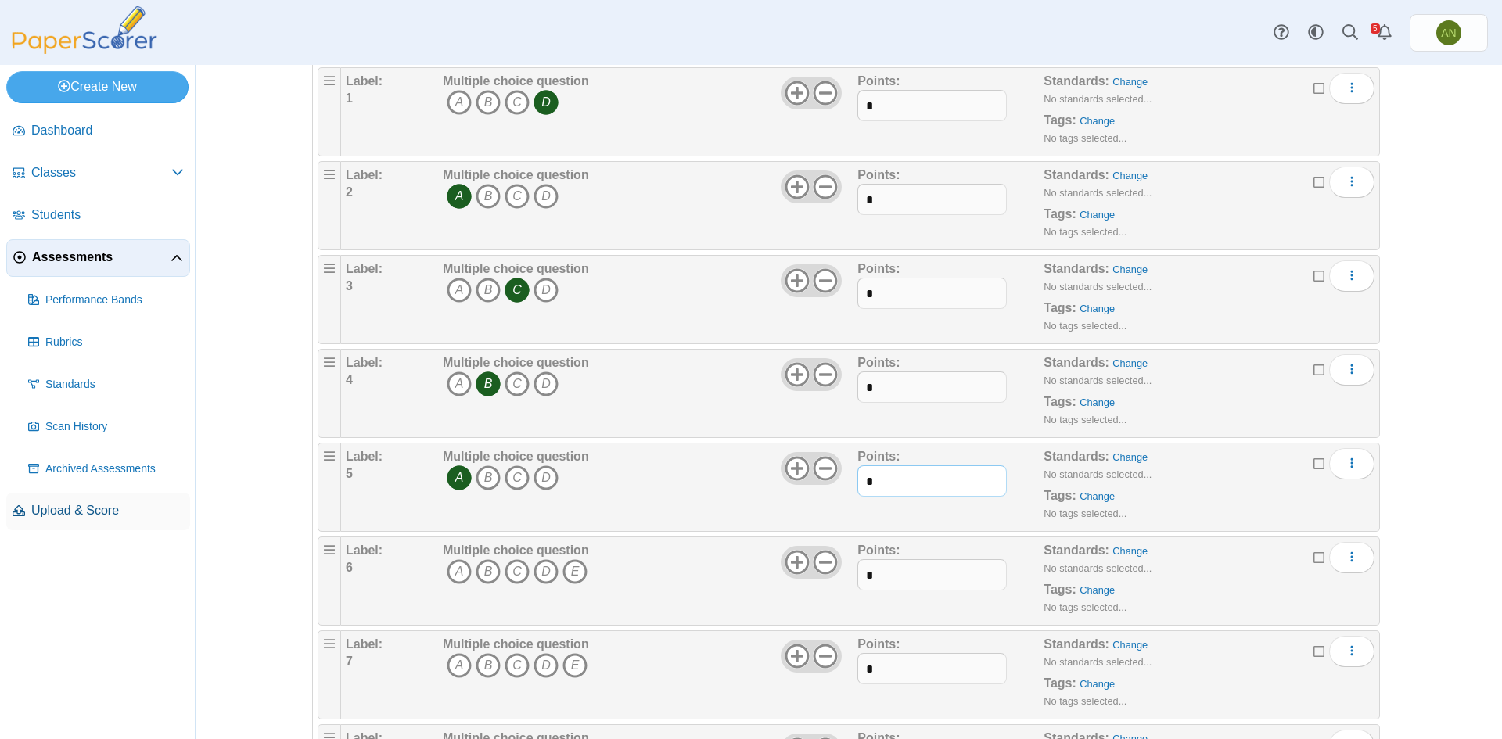
type input "*"
click at [819, 563] on icon at bounding box center [825, 562] width 25 height 25
click at [822, 655] on use at bounding box center [826, 657] width 24 height 24
click at [478, 570] on icon "B" at bounding box center [488, 571] width 25 height 25
click at [914, 583] on input "*" at bounding box center [932, 574] width 149 height 31
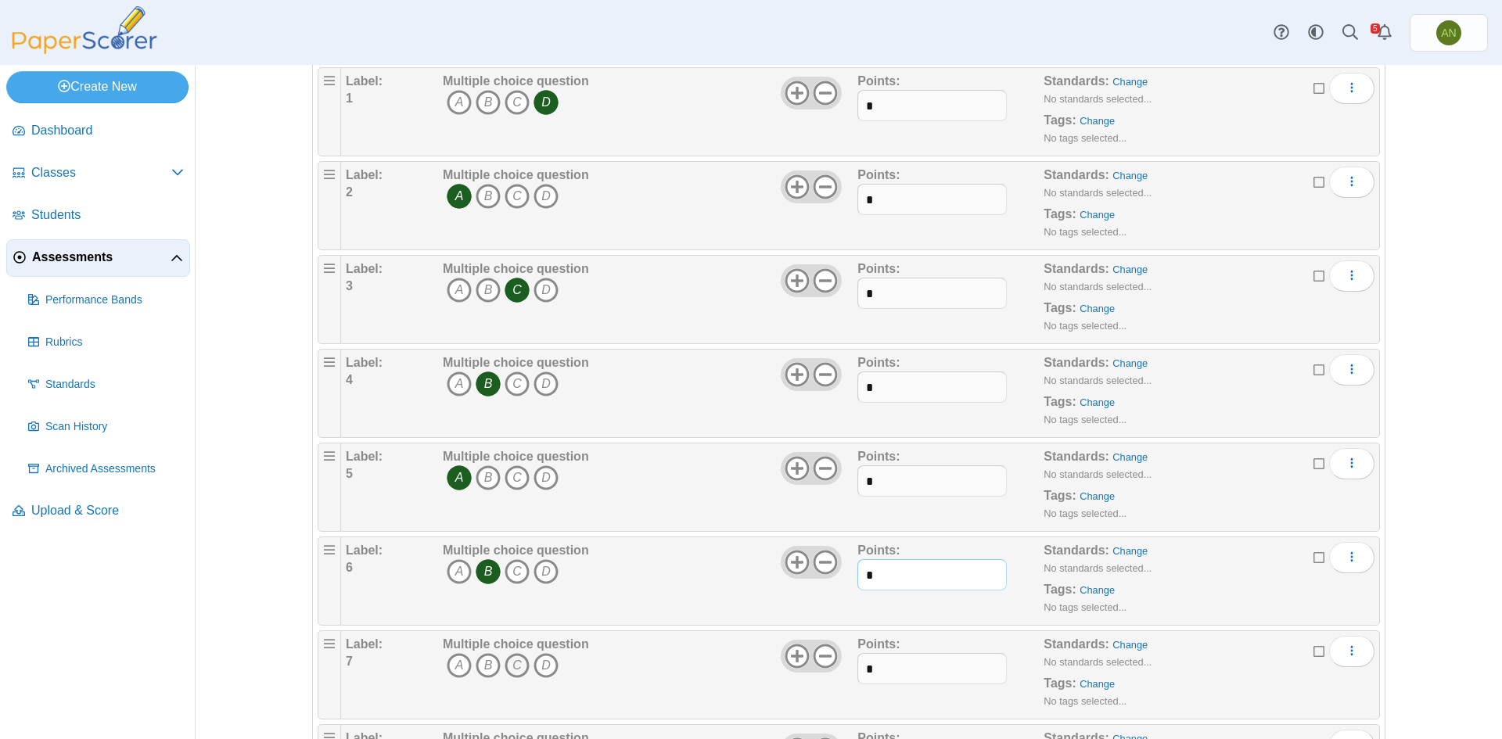
type input "*"
click at [510, 666] on icon "C" at bounding box center [517, 665] width 25 height 25
click at [892, 672] on input "*" at bounding box center [932, 668] width 149 height 31
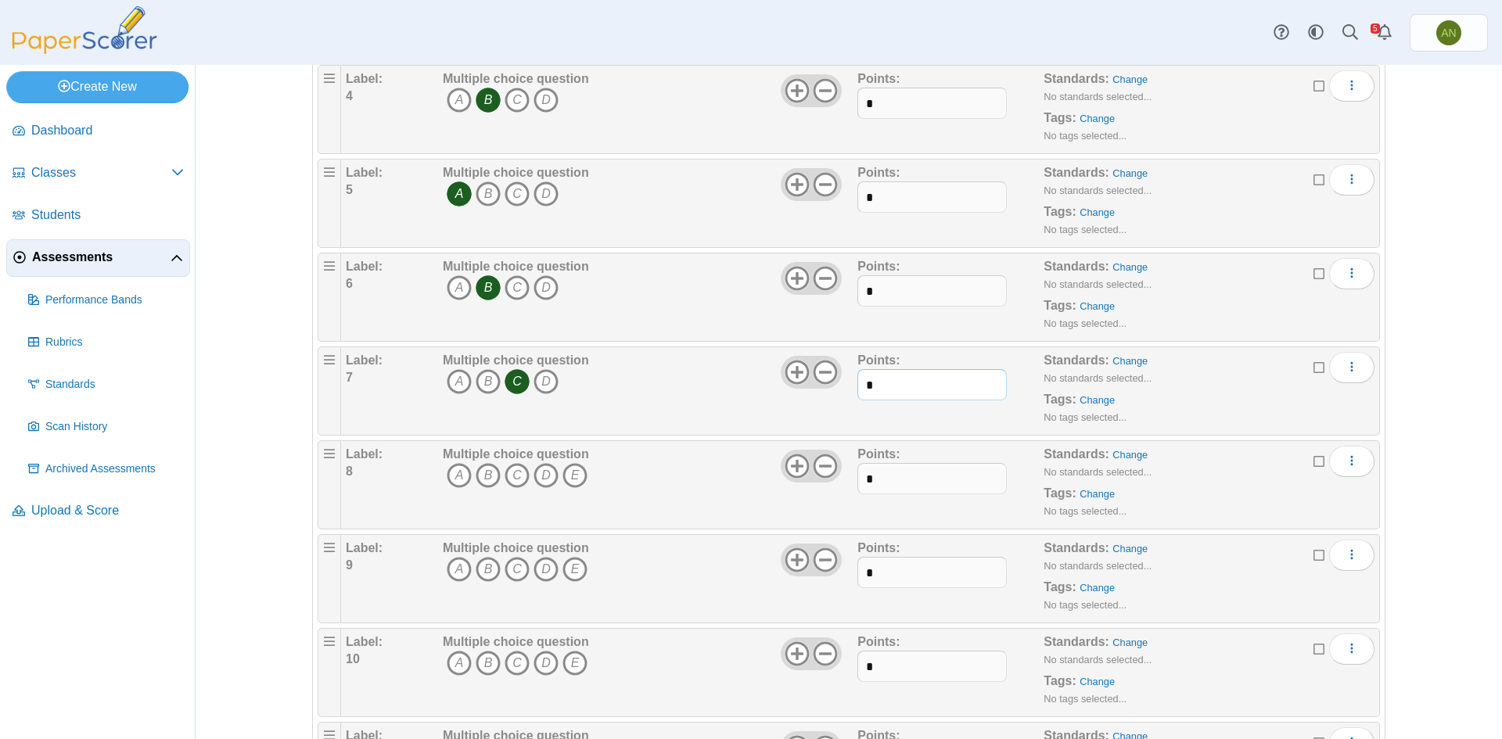
scroll to position [470, 0]
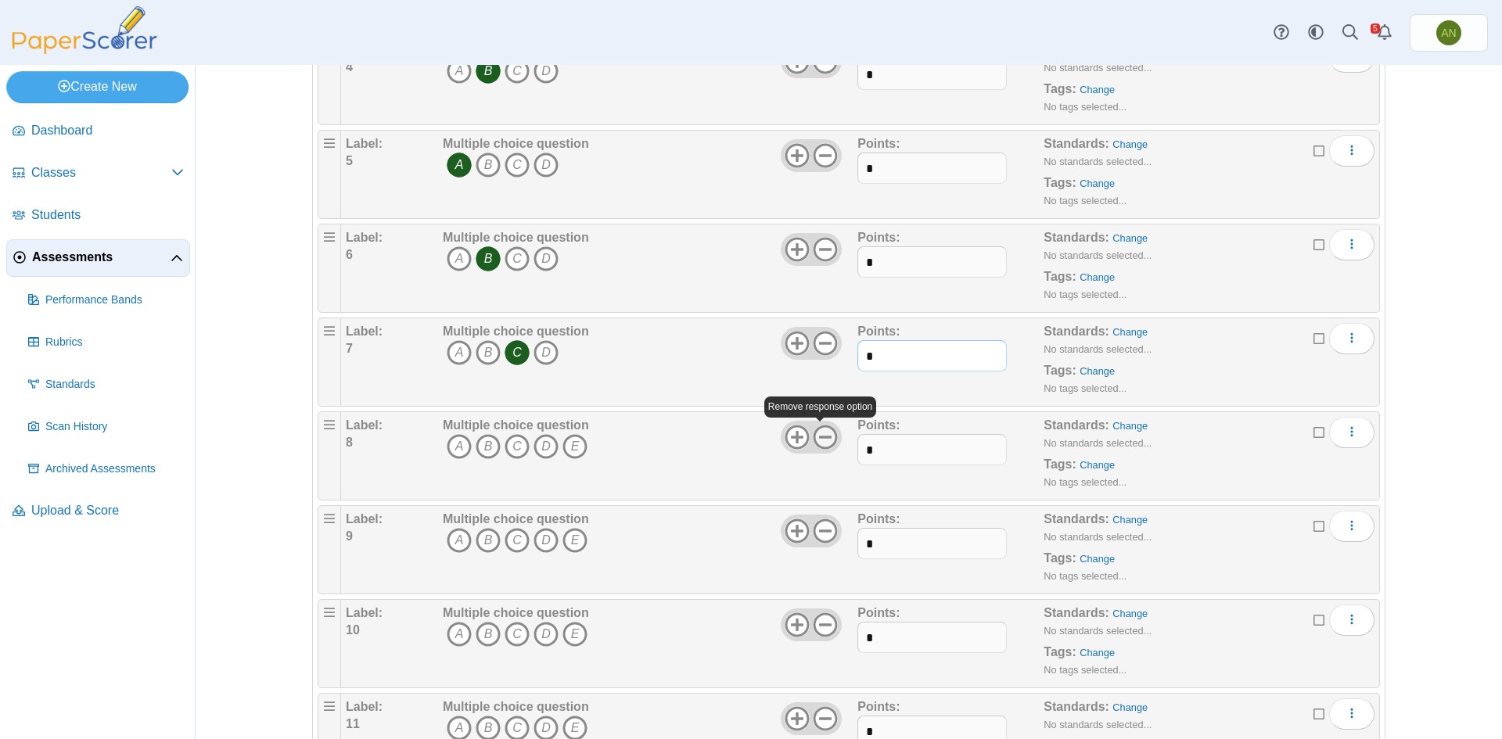
type input "*"
click at [822, 437] on use at bounding box center [826, 438] width 24 height 24
click at [546, 445] on icon "D" at bounding box center [546, 446] width 25 height 25
click at [905, 455] on input "*" at bounding box center [932, 449] width 149 height 31
type input "*"
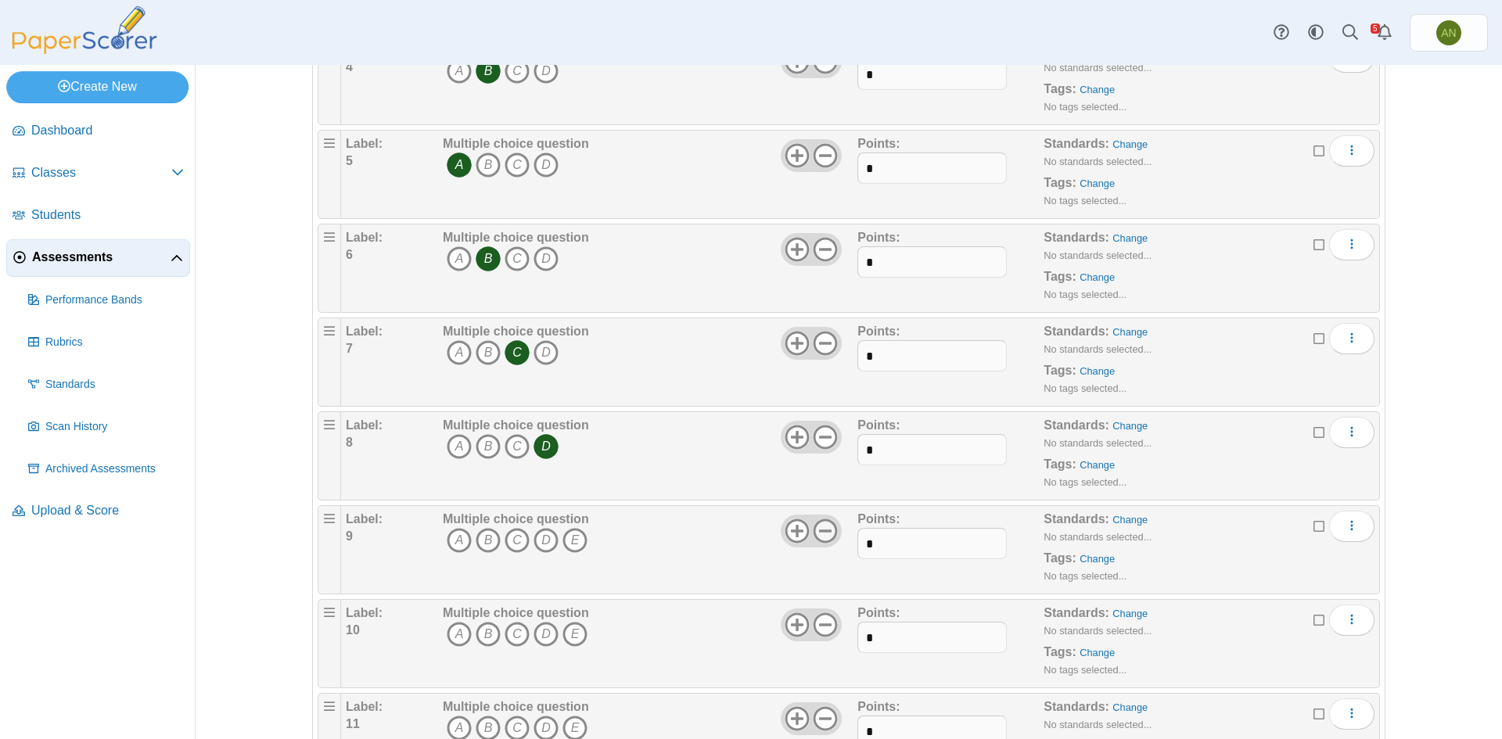
click at [822, 527] on icon at bounding box center [825, 531] width 25 height 25
click at [888, 543] on input "*" at bounding box center [932, 543] width 149 height 31
click at [510, 546] on icon "C" at bounding box center [517, 540] width 25 height 25
click at [894, 552] on input "text" at bounding box center [932, 543] width 149 height 31
type input "*"
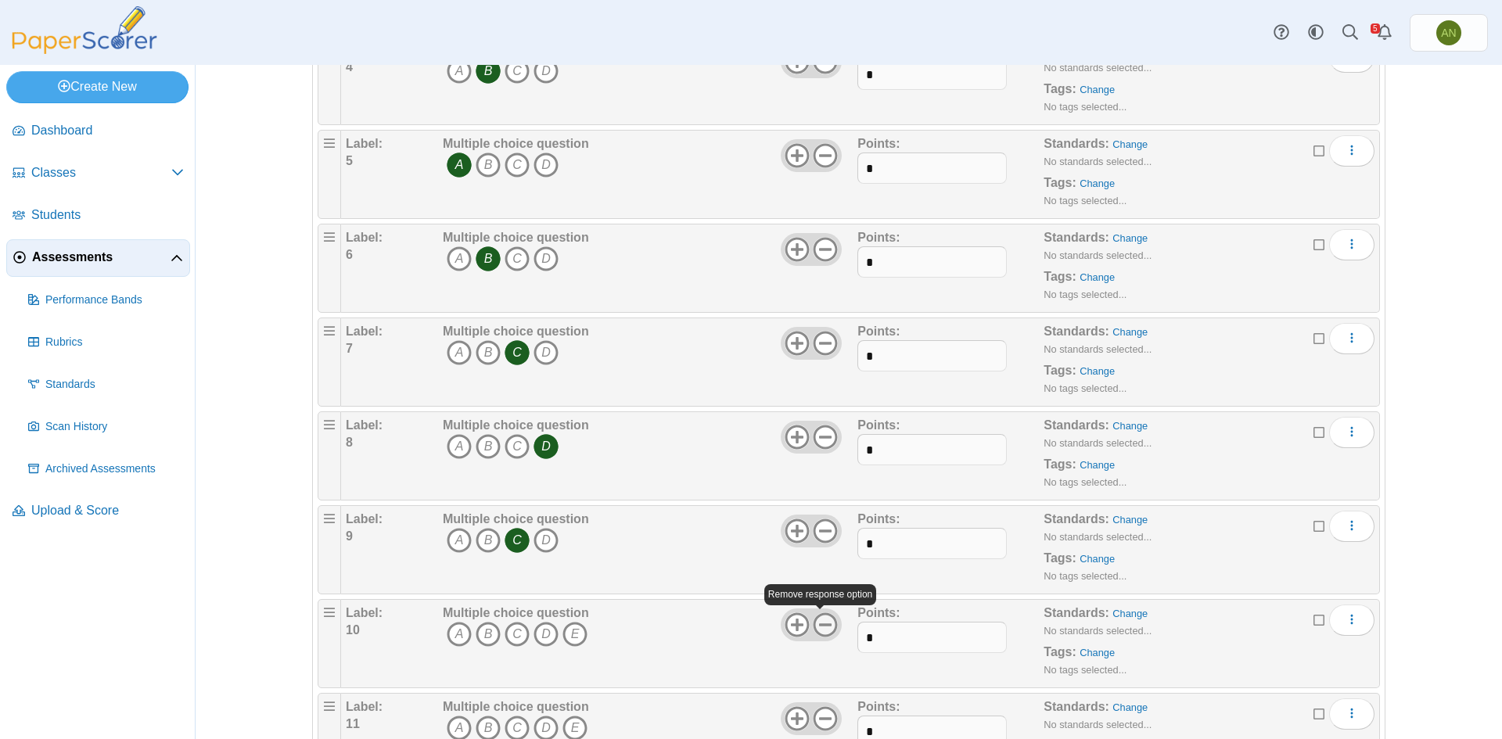
click at [826, 626] on icon at bounding box center [825, 625] width 25 height 25
click at [455, 635] on icon "A" at bounding box center [459, 634] width 25 height 25
click at [890, 639] on input "*" at bounding box center [932, 637] width 149 height 31
type input "*"
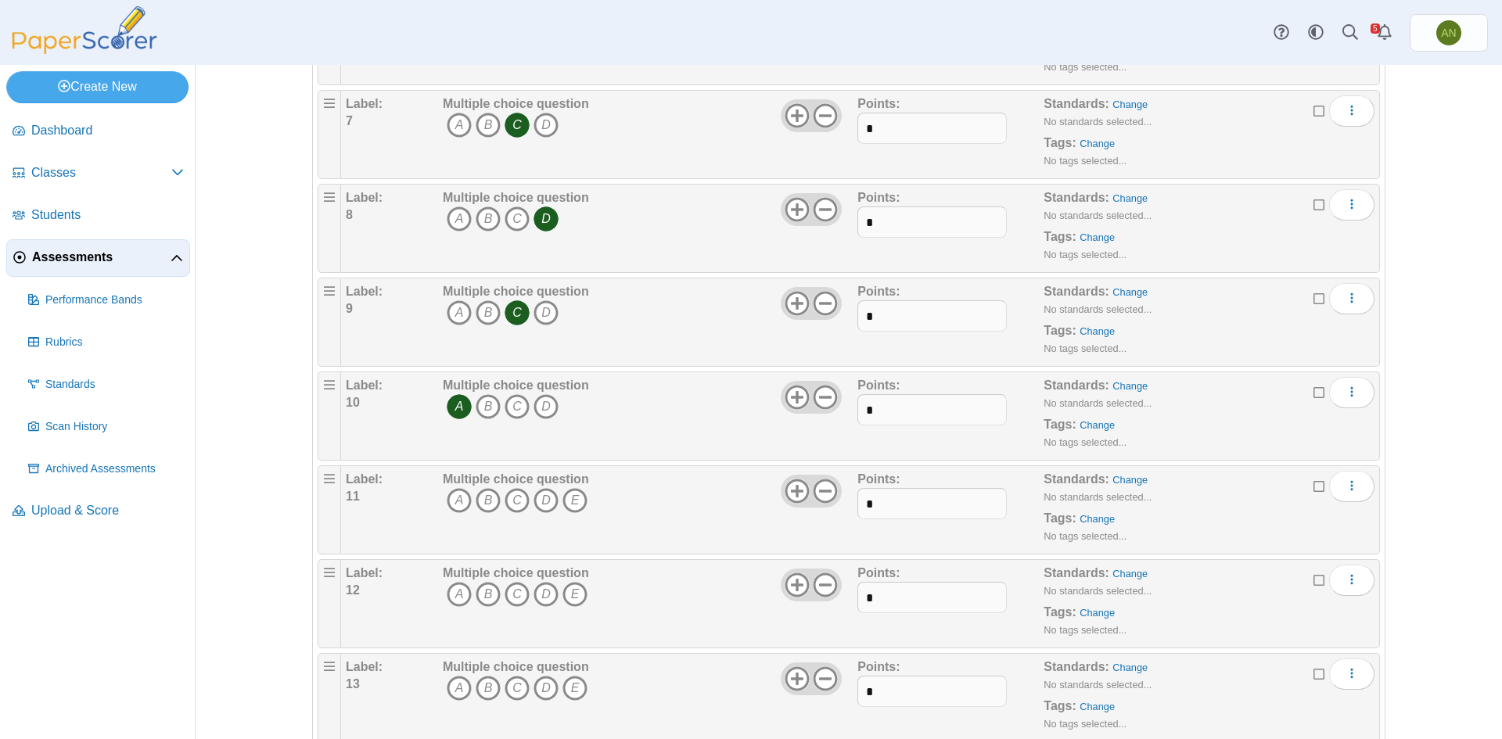
scroll to position [704, 0]
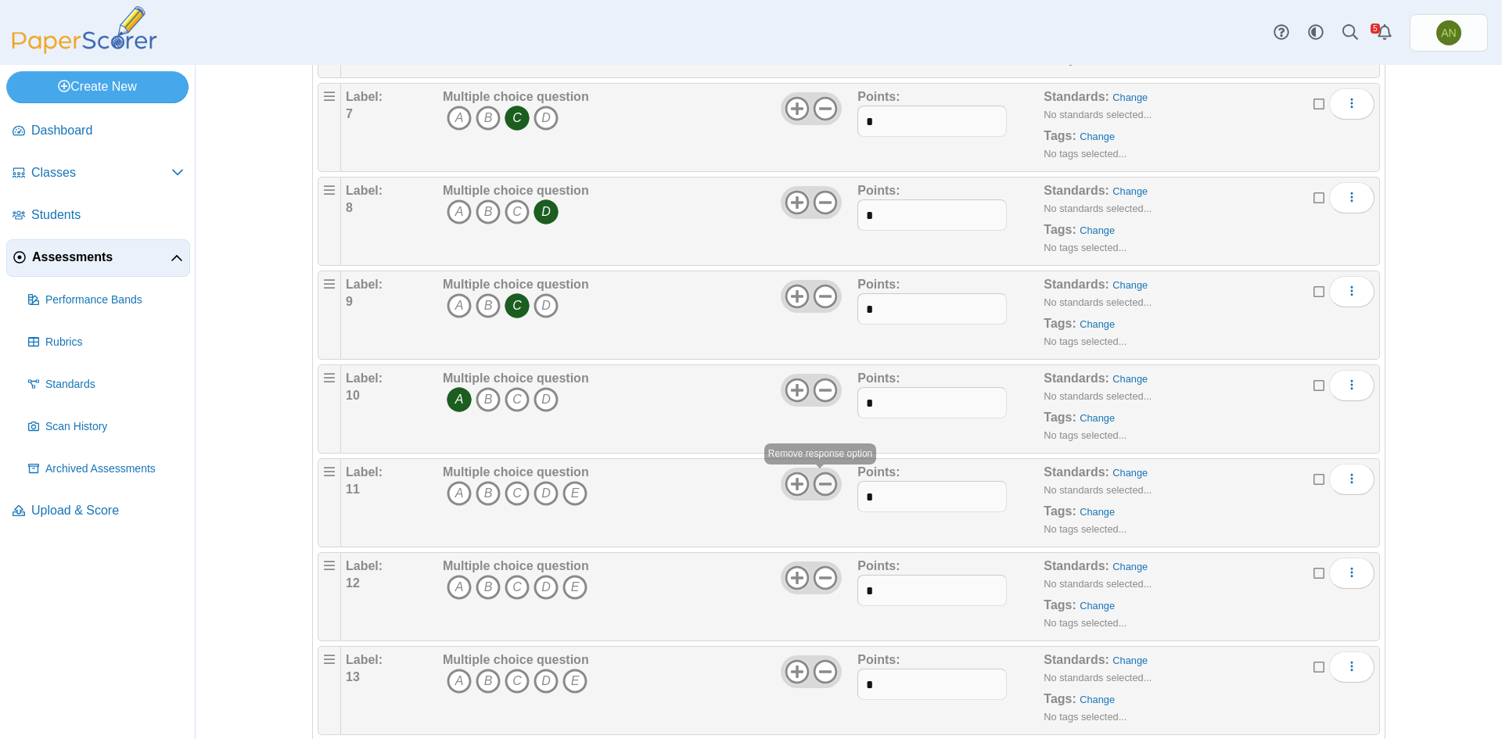
click at [818, 486] on icon at bounding box center [825, 484] width 25 height 25
click at [508, 498] on icon "C" at bounding box center [517, 493] width 25 height 25
click at [896, 495] on input "*" at bounding box center [932, 496] width 149 height 31
type input "*"
click at [823, 579] on icon at bounding box center [825, 578] width 25 height 25
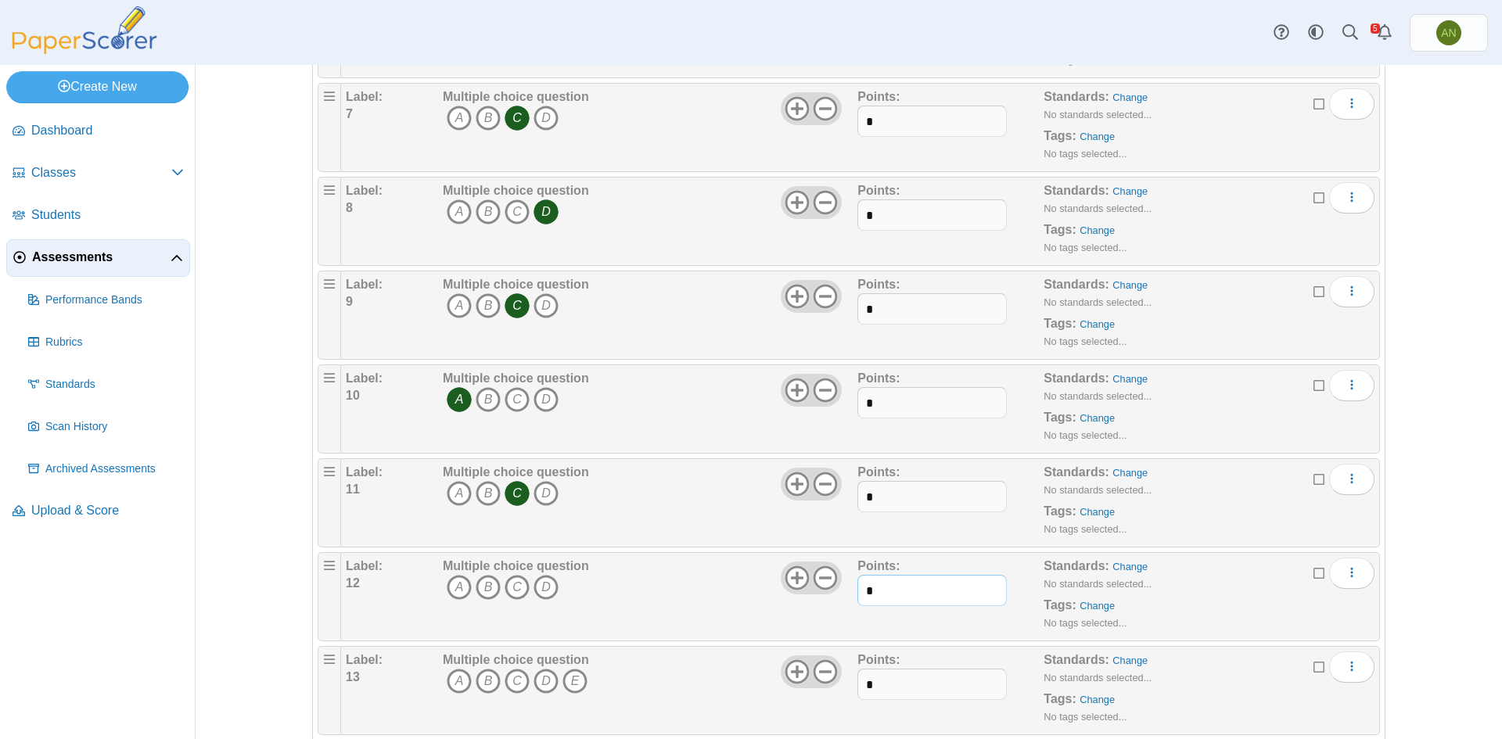
click at [887, 598] on input "*" at bounding box center [932, 590] width 149 height 31
type input "*"
click at [487, 587] on icon "B" at bounding box center [488, 587] width 25 height 25
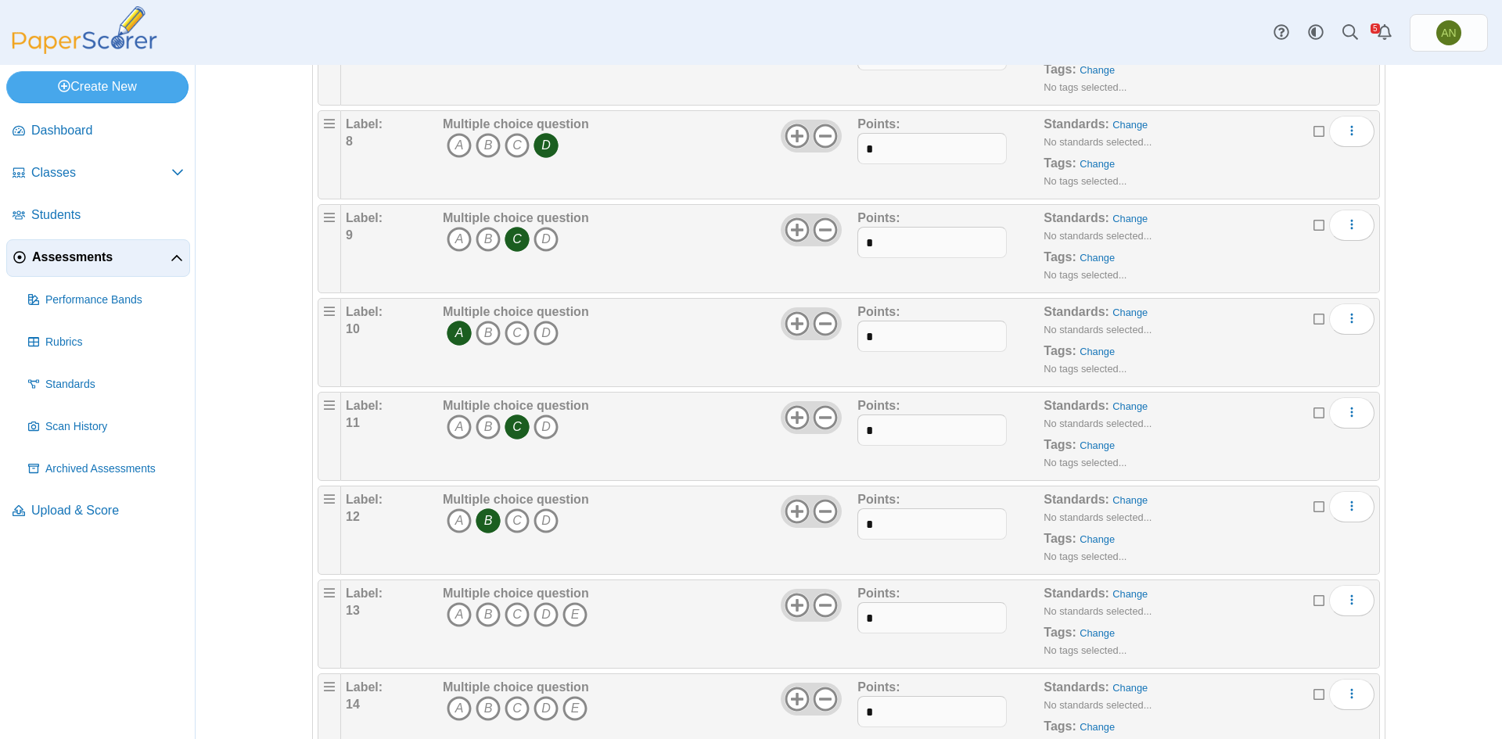
scroll to position [861, 0]
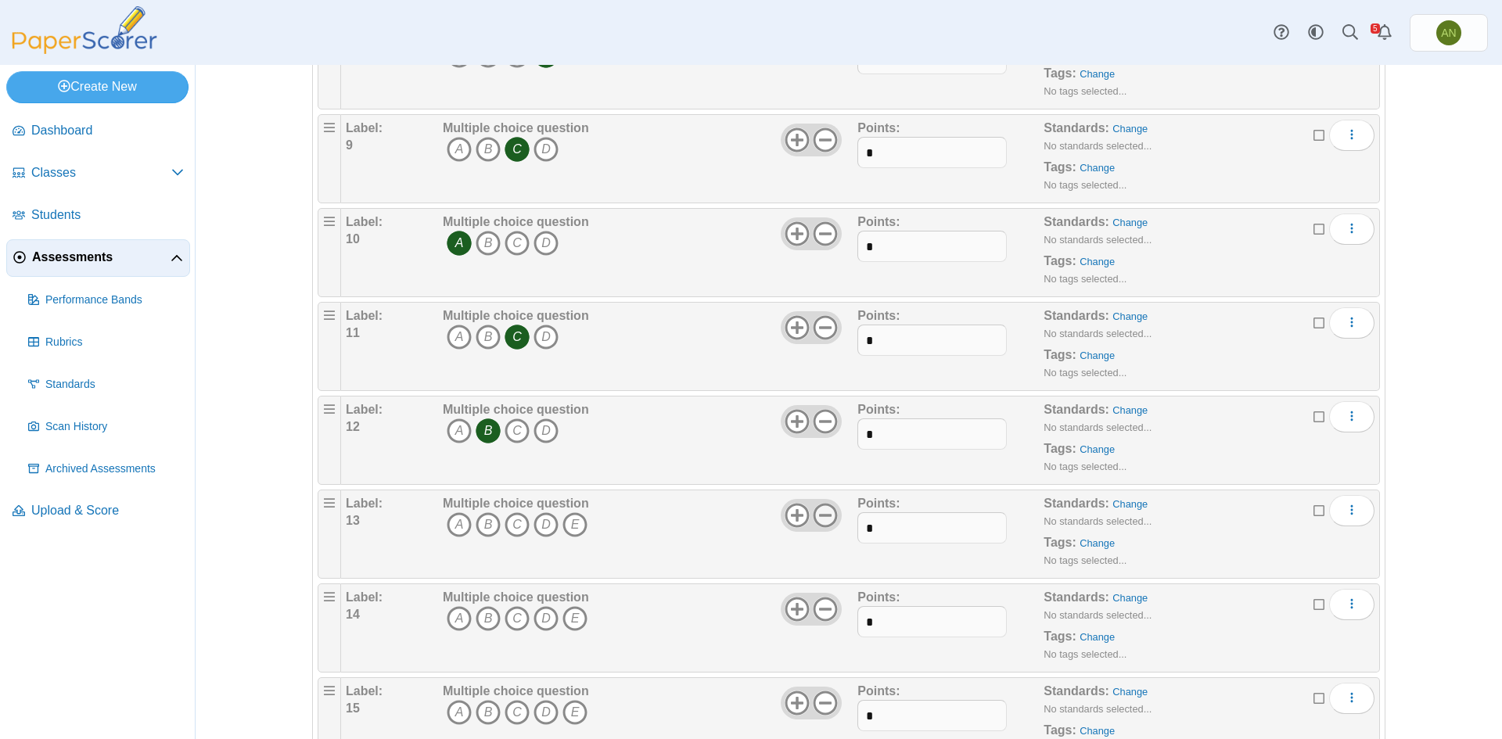
click at [818, 516] on use at bounding box center [826, 516] width 24 height 24
click at [924, 532] on input "*" at bounding box center [932, 528] width 149 height 31
type input "*"
click at [544, 523] on icon "D" at bounding box center [546, 525] width 25 height 25
click at [822, 610] on icon at bounding box center [825, 609] width 25 height 25
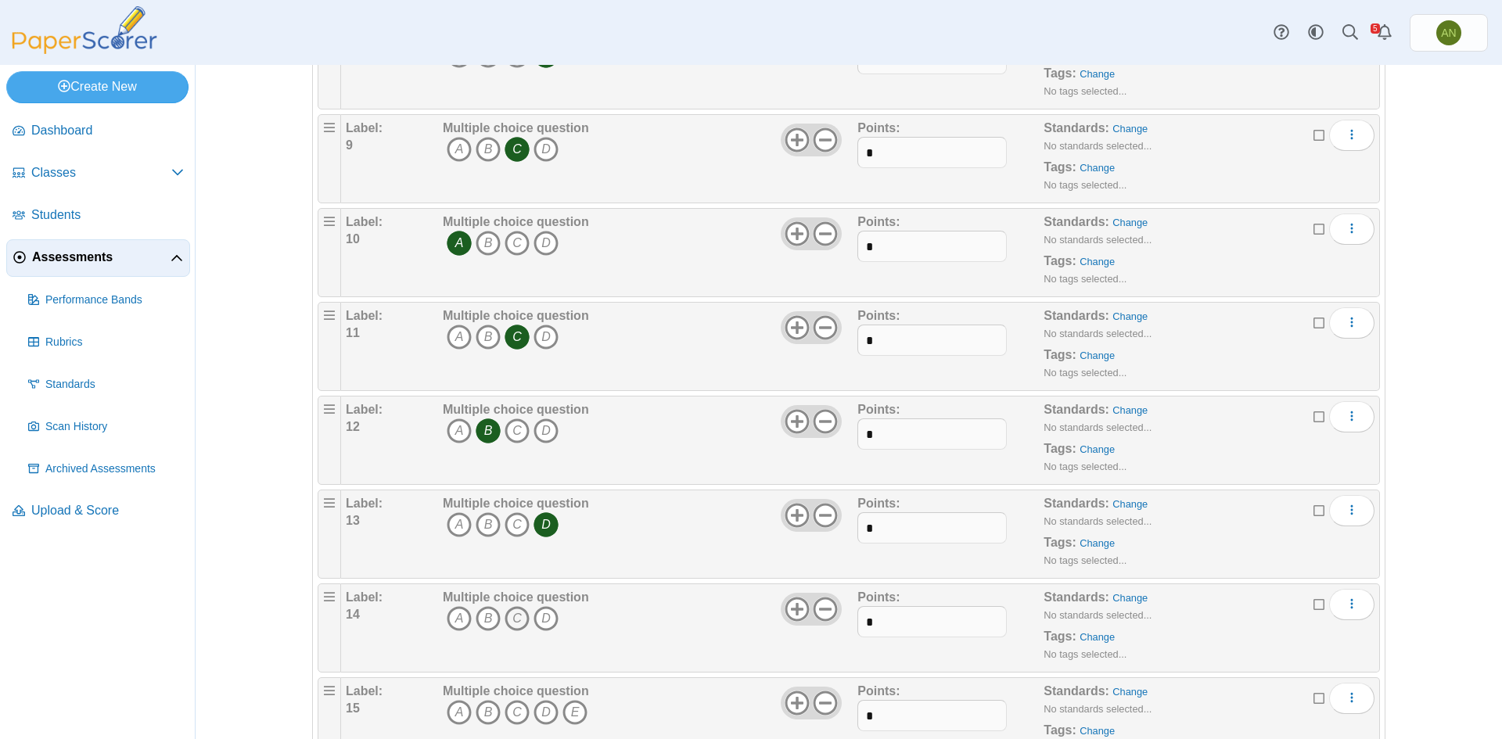
click at [510, 617] on icon "C" at bounding box center [517, 618] width 25 height 25
click at [916, 628] on input "*" at bounding box center [932, 621] width 149 height 31
type input "*"
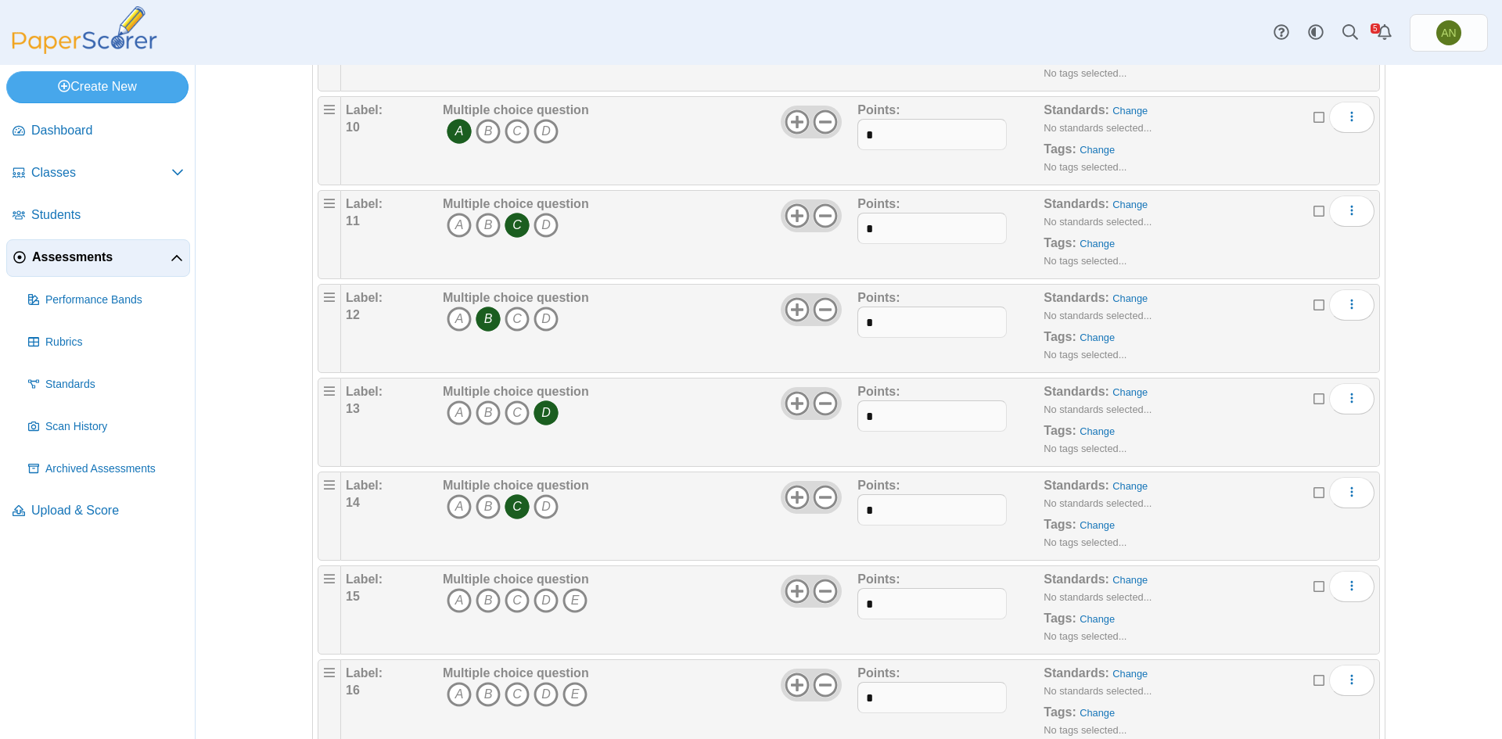
scroll to position [1017, 0]
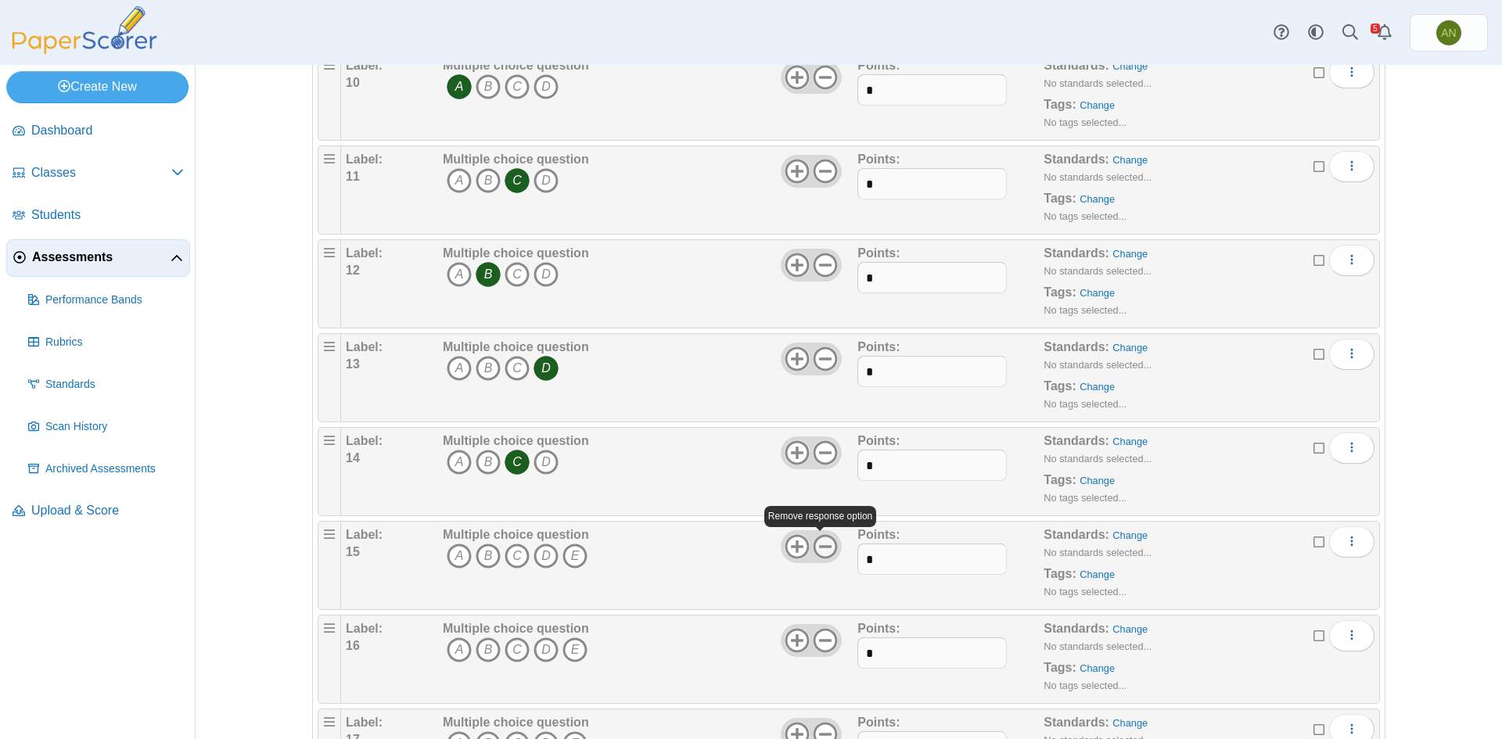
click at [824, 549] on icon at bounding box center [825, 546] width 25 height 25
click at [904, 559] on input "*" at bounding box center [932, 559] width 149 height 31
type input "*"
click at [541, 555] on icon "D" at bounding box center [546, 556] width 25 height 25
click at [824, 642] on icon at bounding box center [825, 640] width 25 height 25
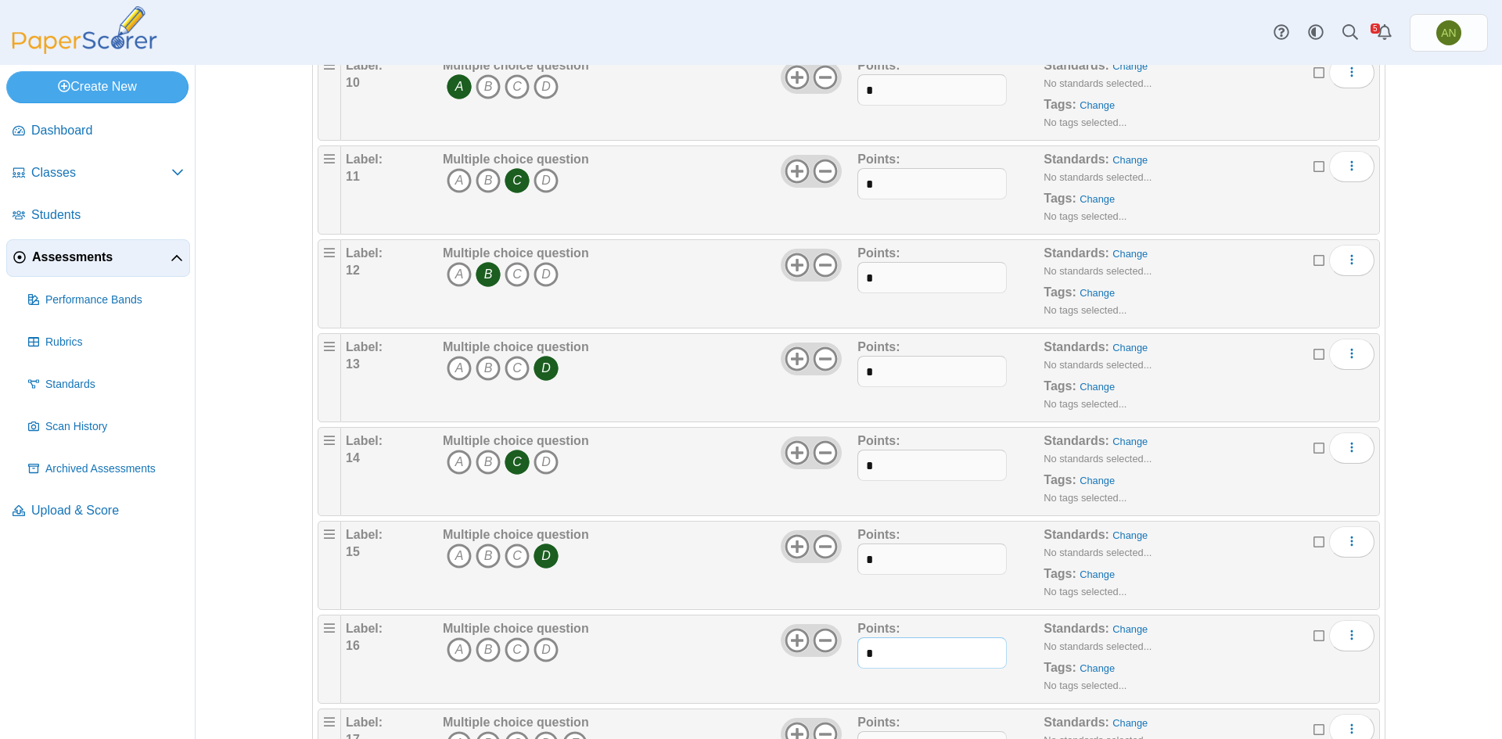
click at [875, 659] on input "*" at bounding box center [932, 653] width 149 height 31
type input "*"
click at [483, 649] on icon "B" at bounding box center [488, 650] width 25 height 25
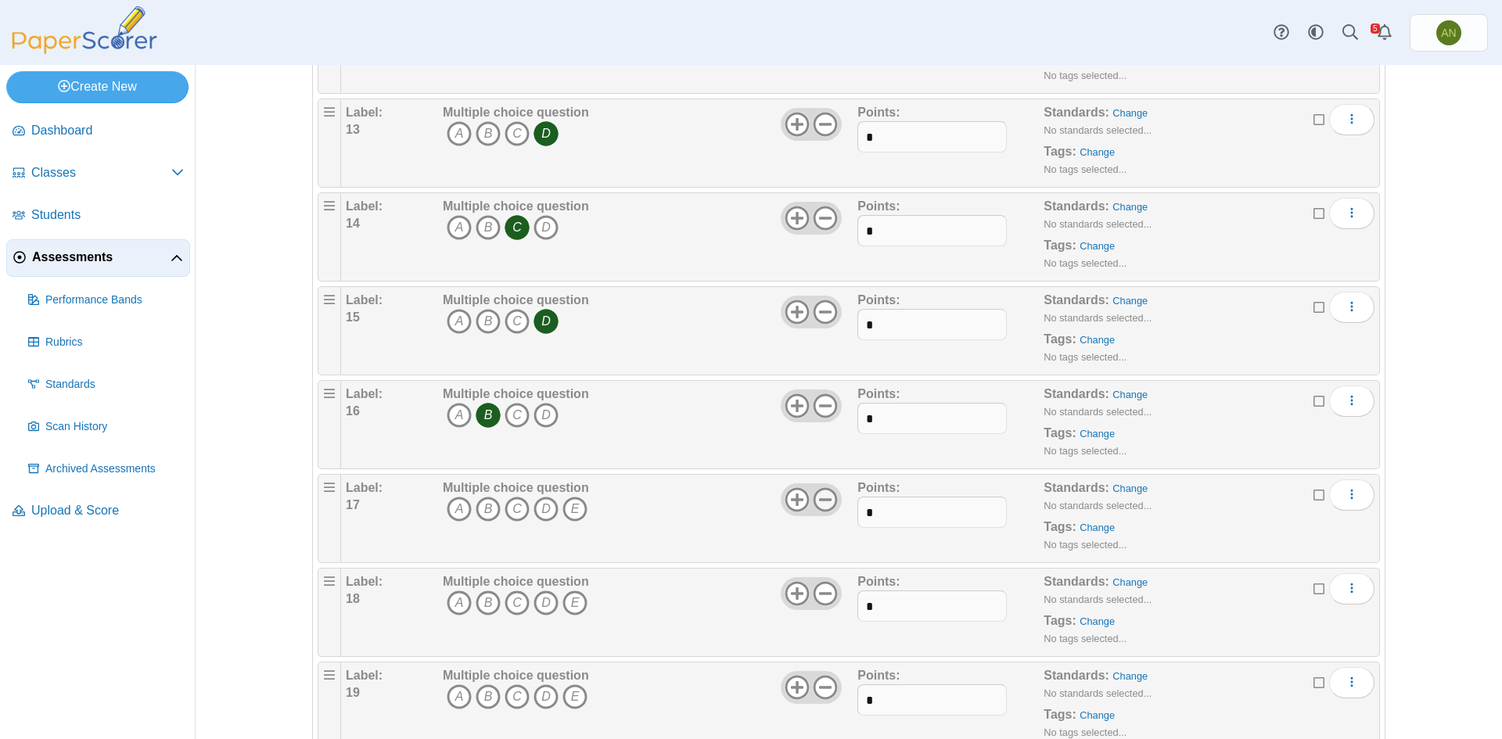
click at [823, 502] on icon at bounding box center [825, 500] width 25 height 25
click at [510, 511] on icon "C" at bounding box center [517, 509] width 25 height 25
click at [888, 506] on input "*" at bounding box center [932, 512] width 149 height 31
type input "*"
click at [826, 594] on use at bounding box center [826, 594] width 24 height 24
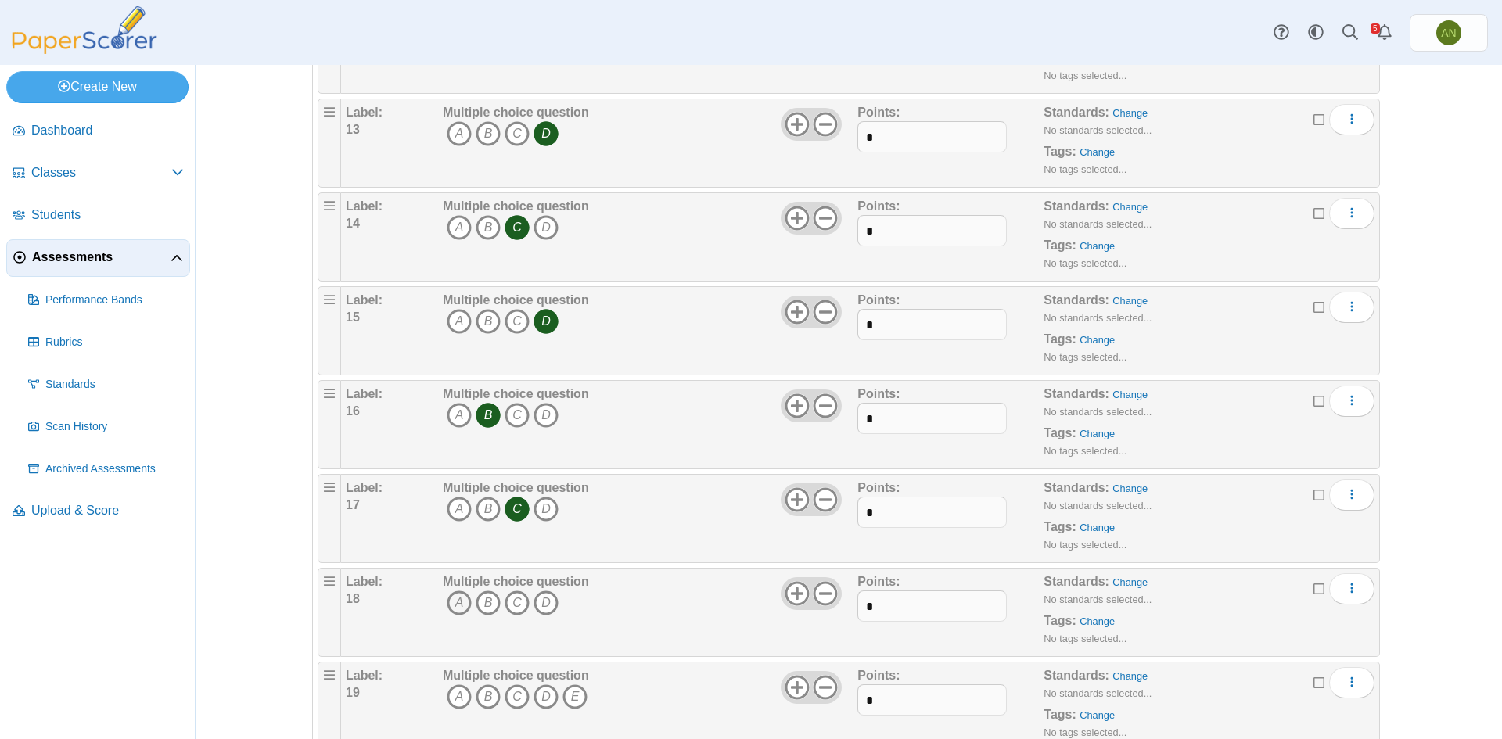
click at [449, 600] on icon "A" at bounding box center [459, 603] width 25 height 25
click at [878, 610] on input "*" at bounding box center [932, 606] width 149 height 31
type input "*"
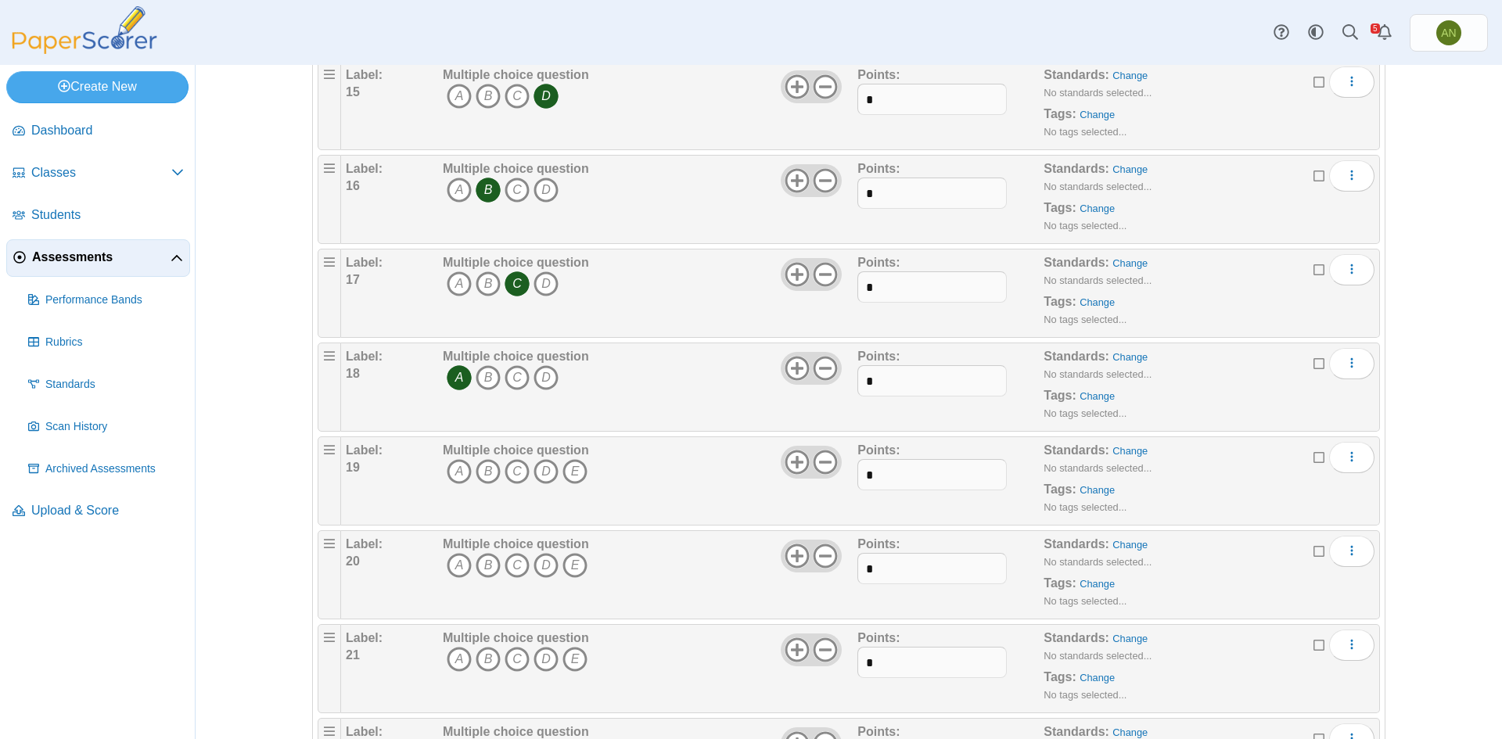
scroll to position [1487, 0]
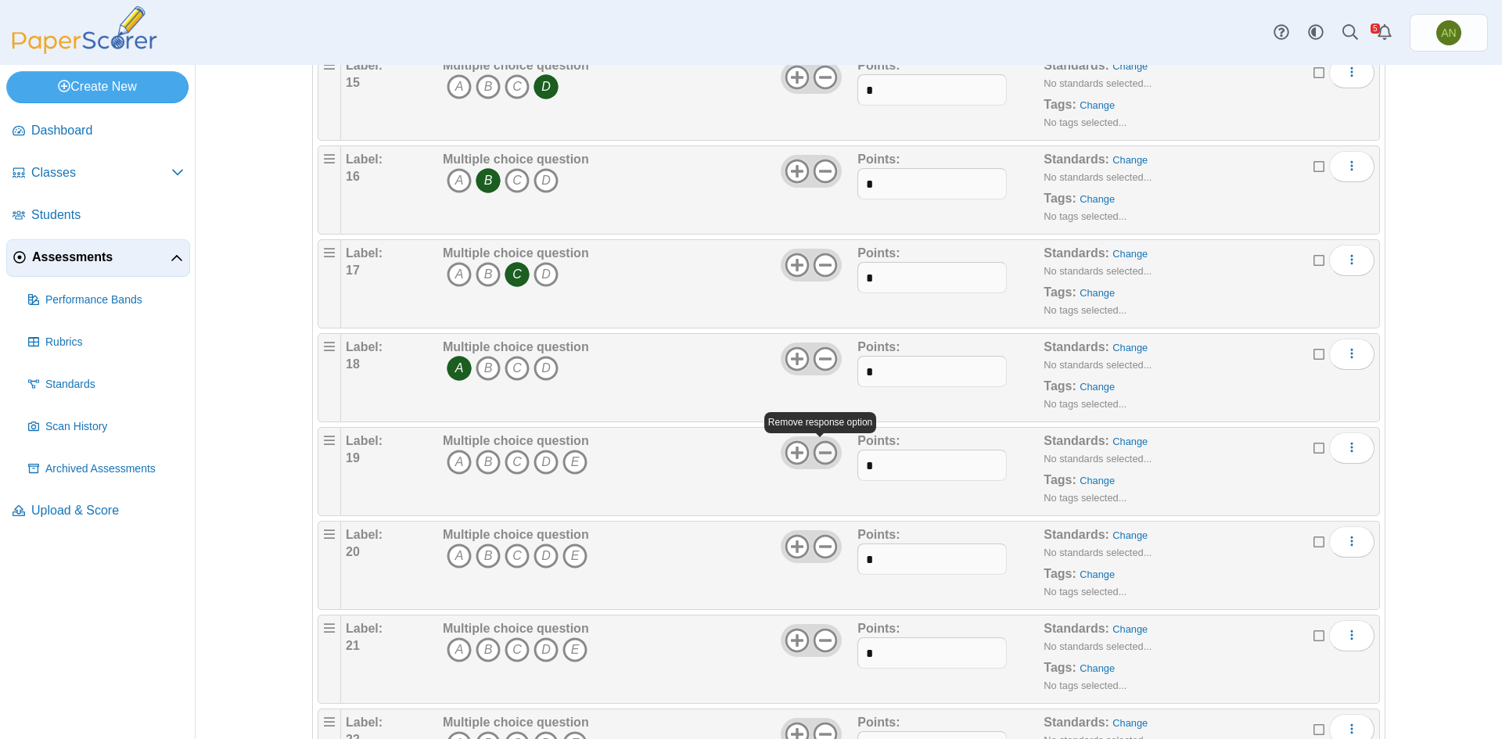
click at [823, 454] on icon at bounding box center [825, 453] width 25 height 25
click at [541, 462] on icon "D" at bounding box center [546, 462] width 25 height 25
click at [924, 470] on input "*" at bounding box center [932, 465] width 149 height 31
type input "*"
click at [820, 550] on icon at bounding box center [825, 546] width 25 height 25
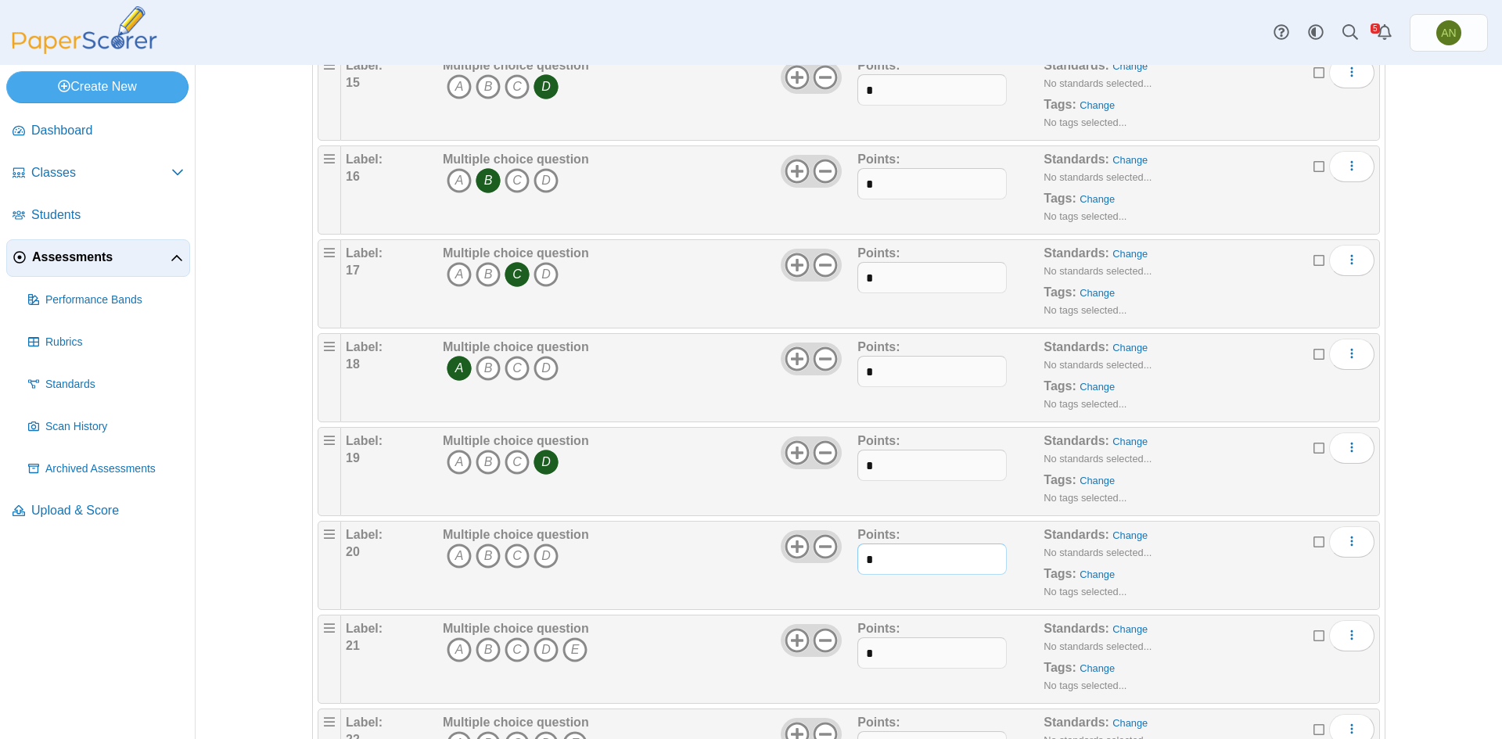
click at [878, 564] on input "*" at bounding box center [932, 559] width 149 height 31
type input "*"
click at [453, 556] on icon "A" at bounding box center [459, 556] width 25 height 25
click at [823, 641] on use at bounding box center [826, 641] width 24 height 24
click at [899, 655] on input "*" at bounding box center [932, 653] width 149 height 31
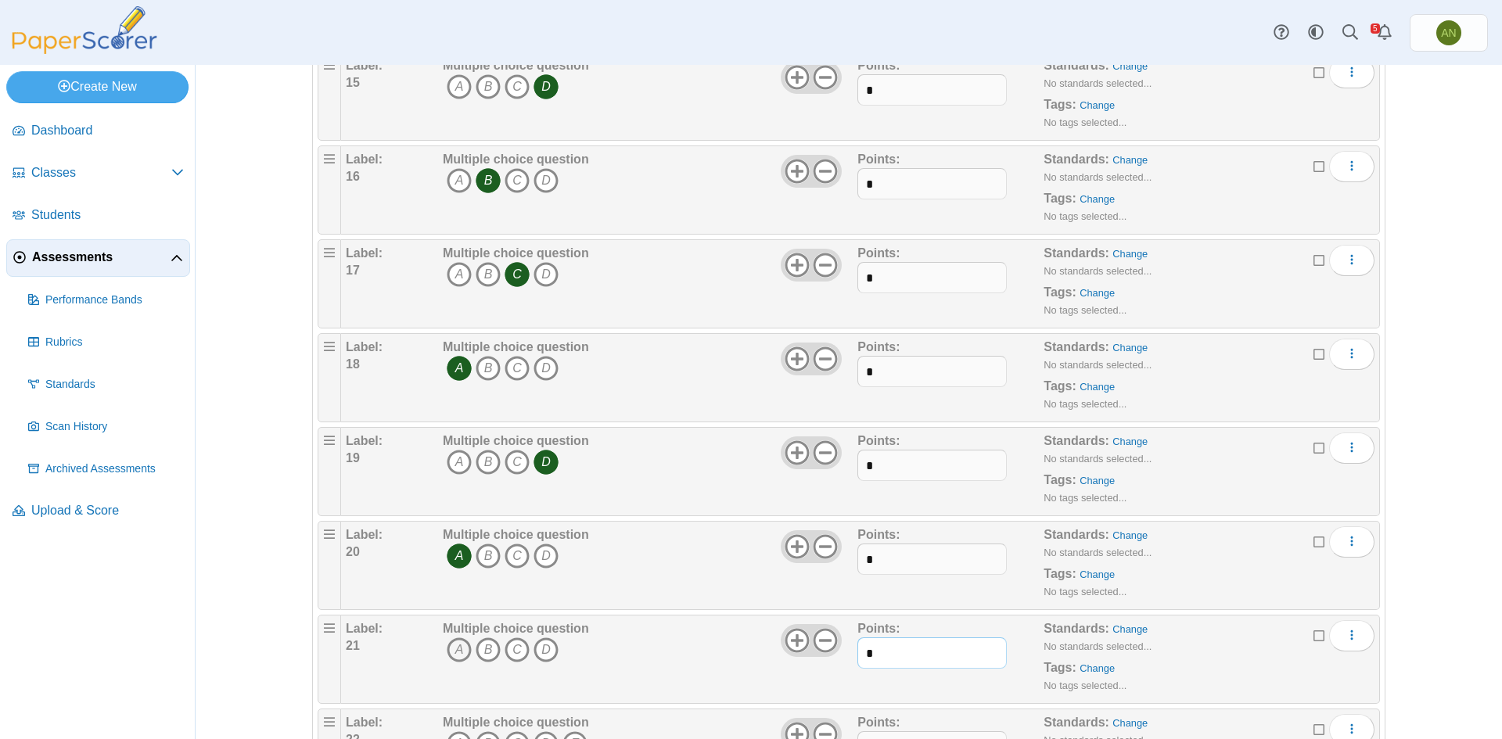
type input "*"
click at [451, 645] on icon "A" at bounding box center [459, 650] width 25 height 25
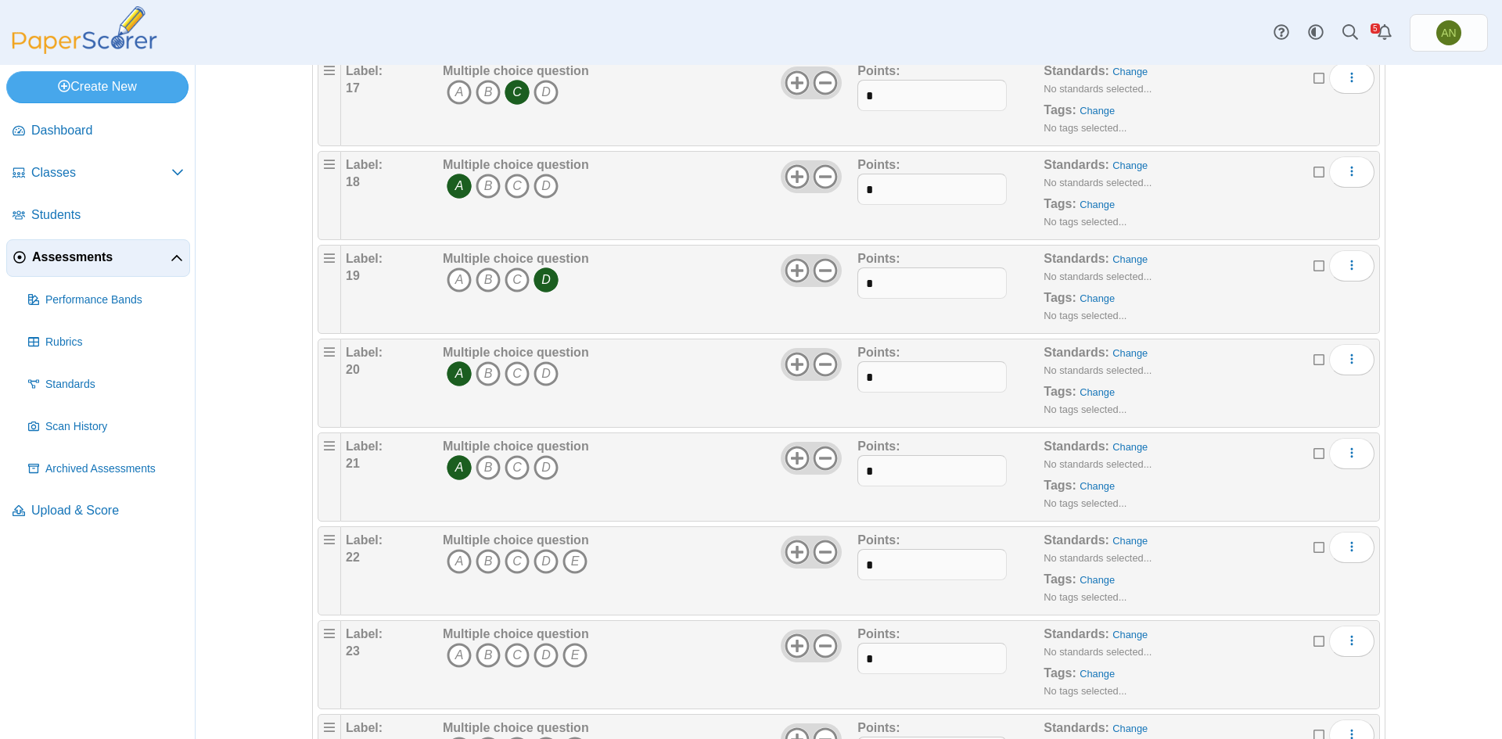
scroll to position [1722, 0]
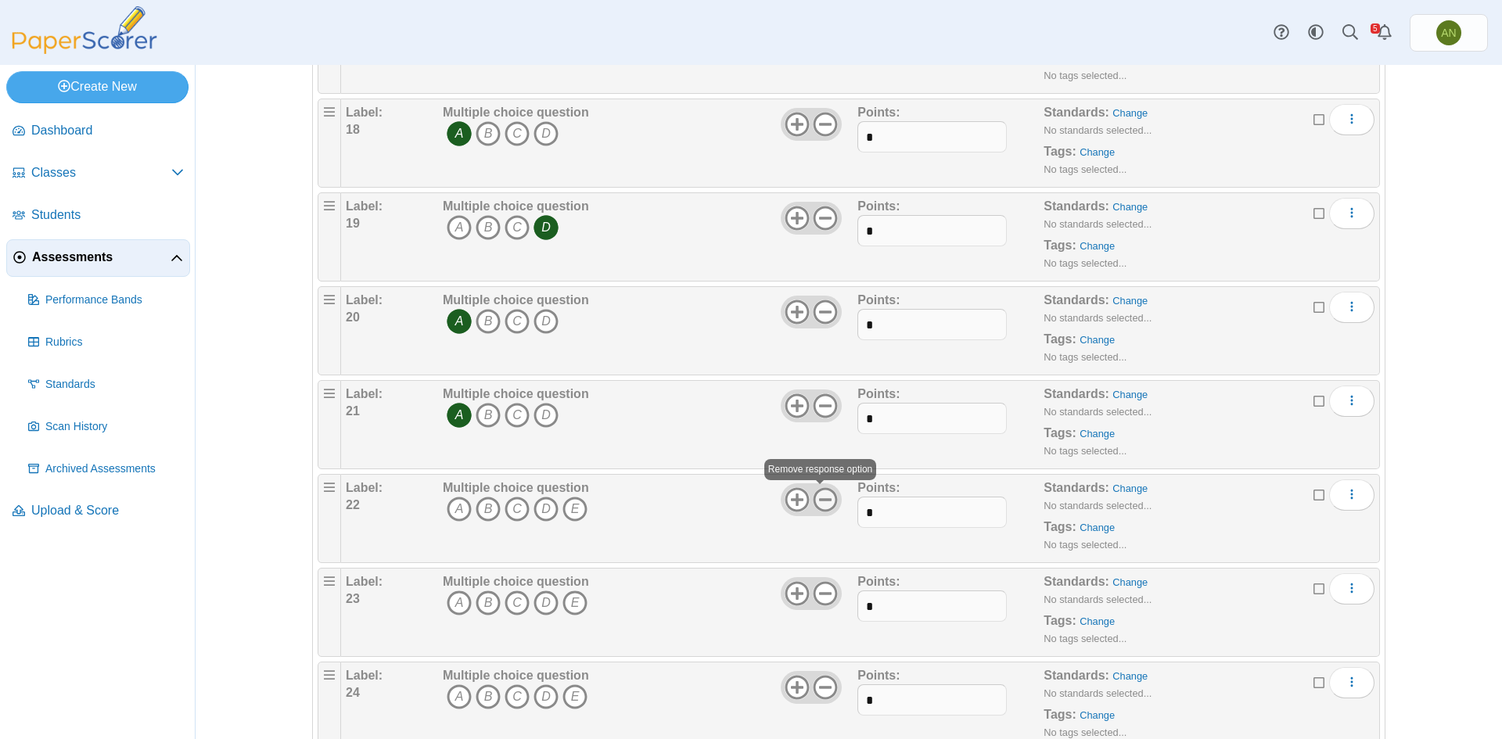
click at [815, 504] on icon at bounding box center [825, 500] width 25 height 25
click at [878, 513] on input "*" at bounding box center [932, 512] width 149 height 31
type input "*"
click at [488, 511] on icon "B" at bounding box center [488, 509] width 25 height 25
click at [822, 594] on use at bounding box center [826, 594] width 24 height 24
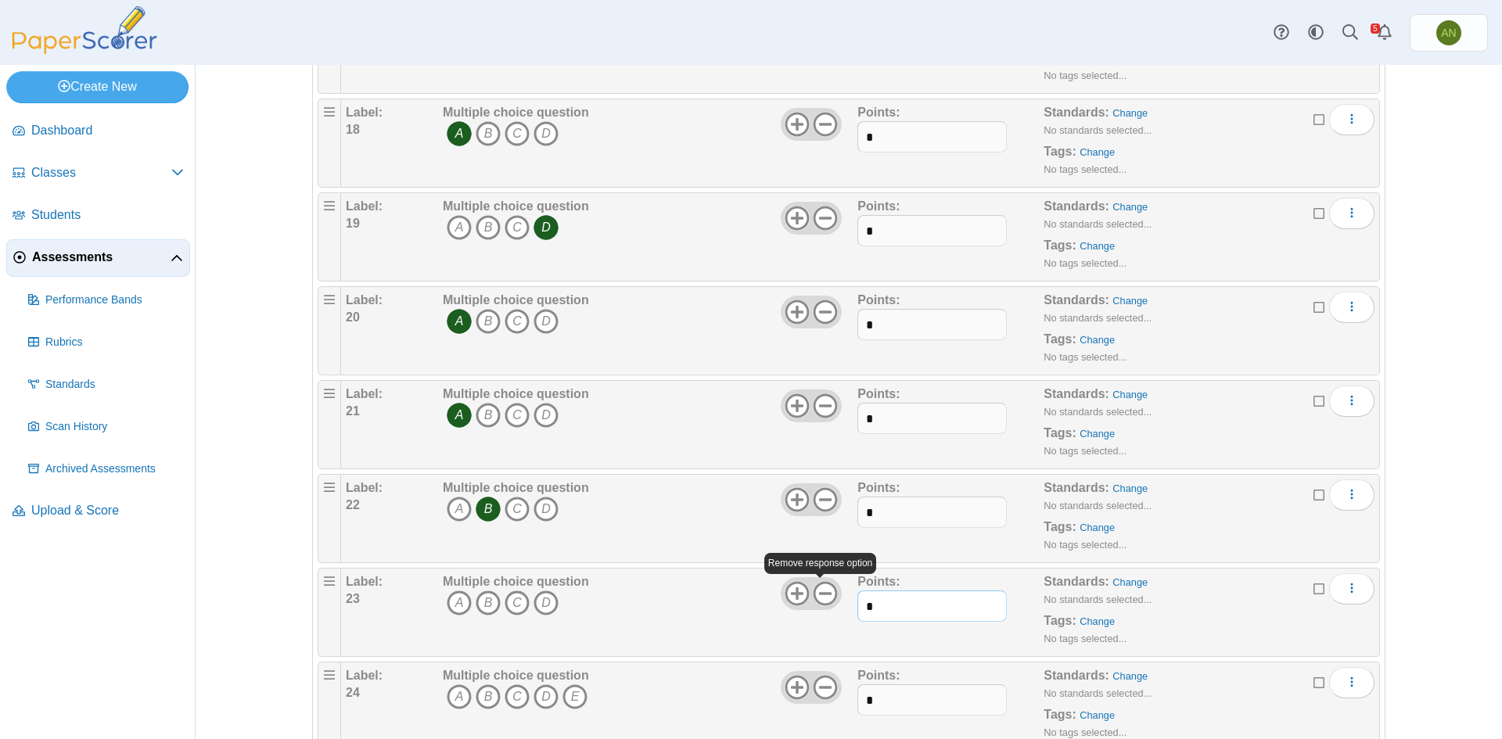
click at [873, 601] on input "*" at bounding box center [932, 606] width 149 height 31
type input "*"
click at [515, 601] on icon "C" at bounding box center [517, 603] width 25 height 25
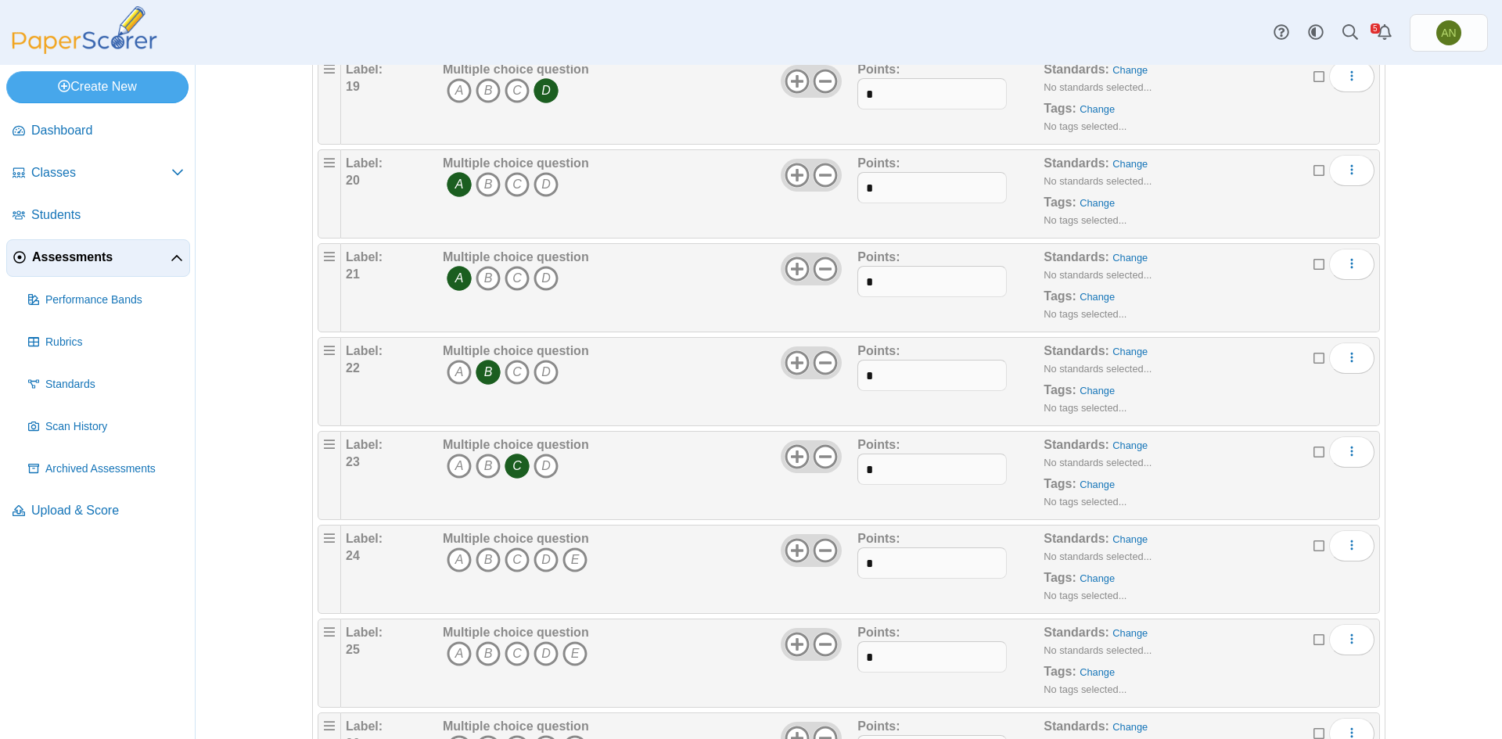
scroll to position [1878, 0]
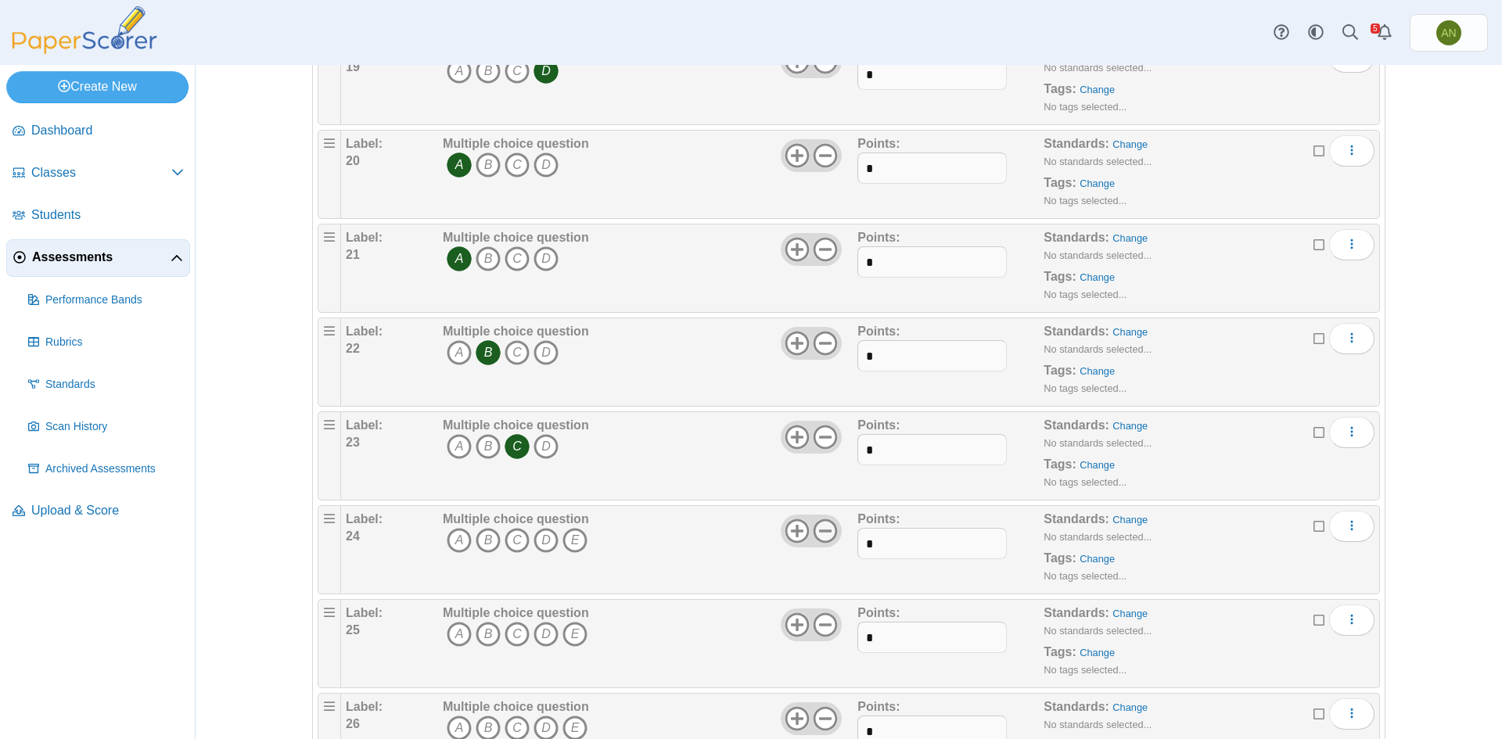
click at [814, 531] on icon at bounding box center [825, 531] width 25 height 25
click at [516, 543] on icon "C" at bounding box center [517, 540] width 25 height 25
click at [897, 546] on input "*" at bounding box center [932, 543] width 149 height 31
type input "*"
click at [828, 628] on icon at bounding box center [825, 625] width 25 height 25
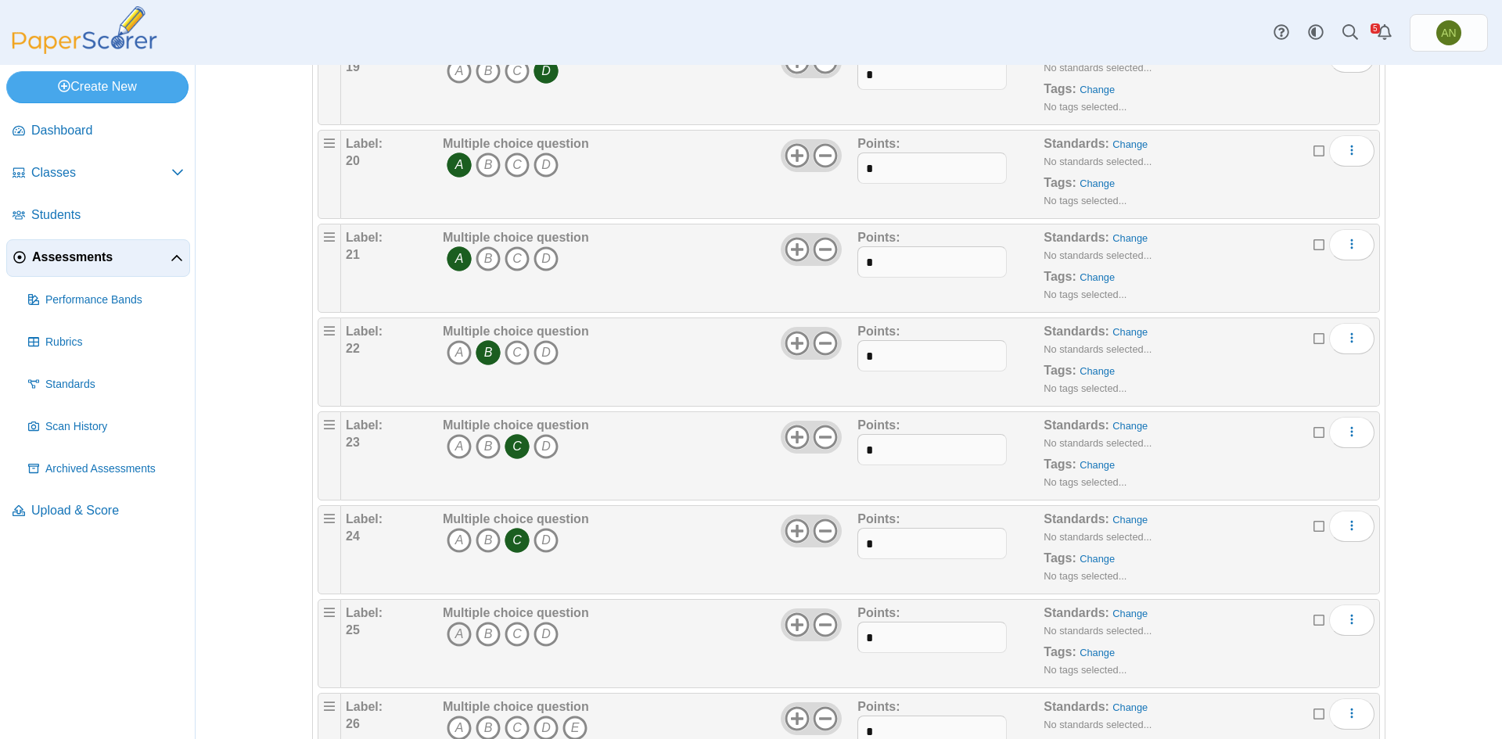
click at [457, 639] on icon "A" at bounding box center [459, 634] width 25 height 25
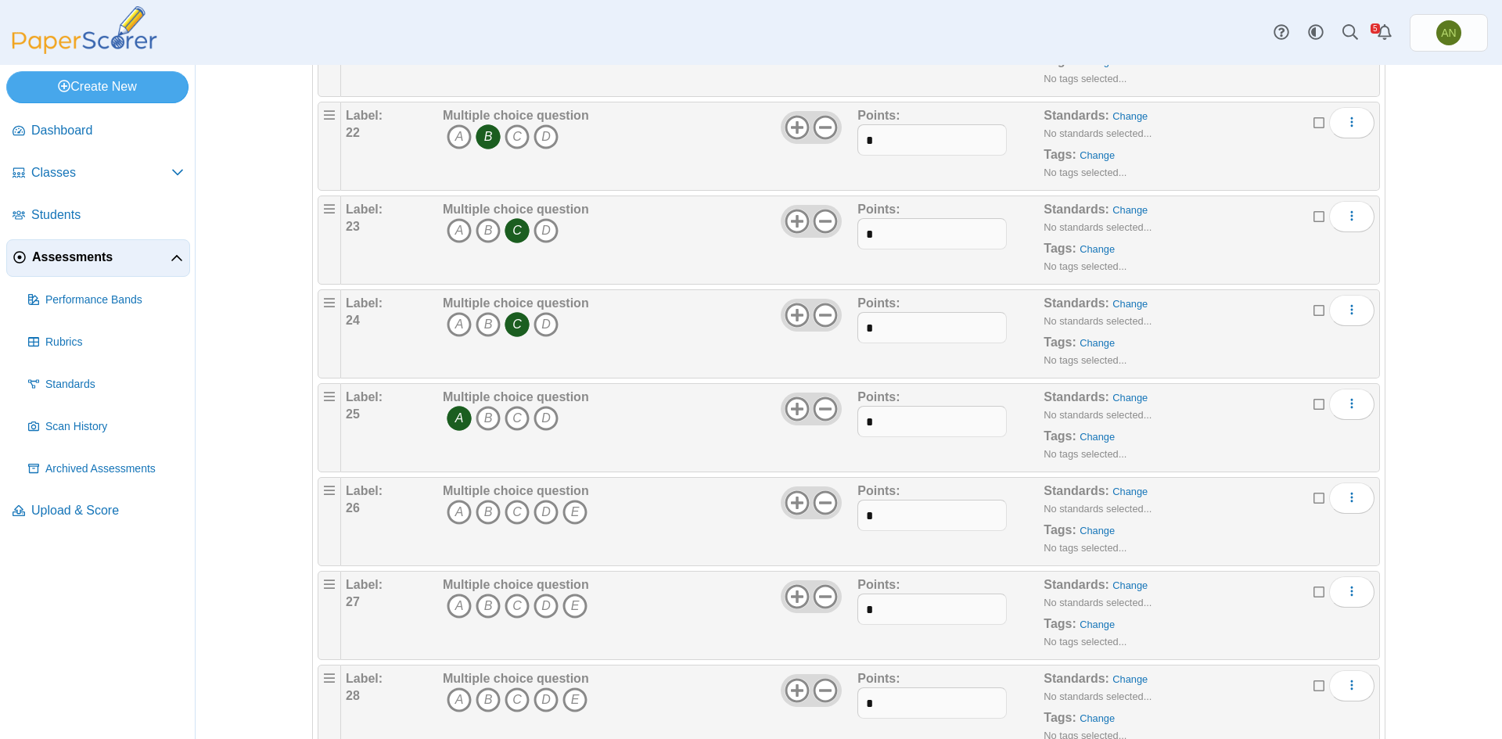
scroll to position [2113, 0]
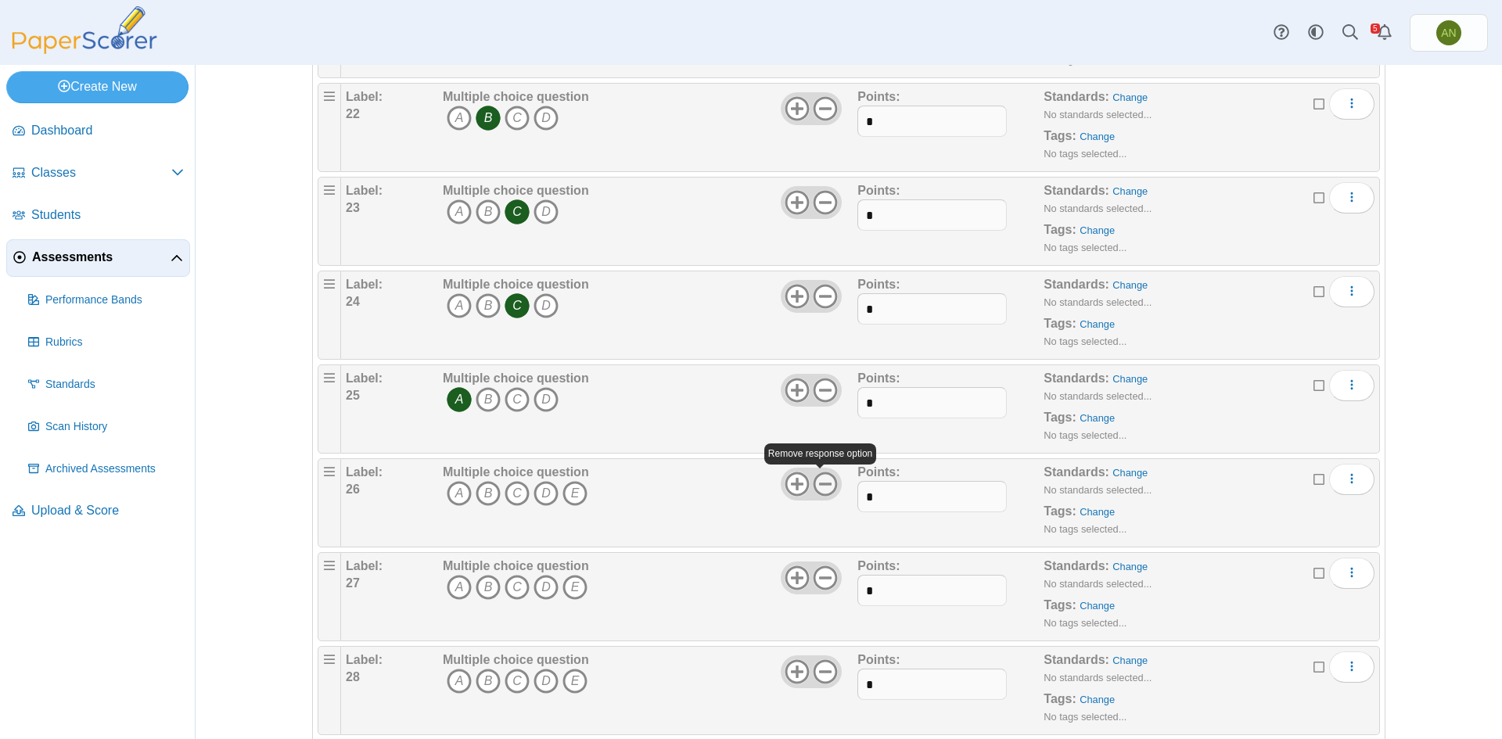
click at [820, 481] on icon at bounding box center [825, 484] width 25 height 25
click at [922, 408] on input "*" at bounding box center [932, 402] width 149 height 31
type input "*"
click at [890, 493] on input "*" at bounding box center [932, 496] width 149 height 31
type input "*"
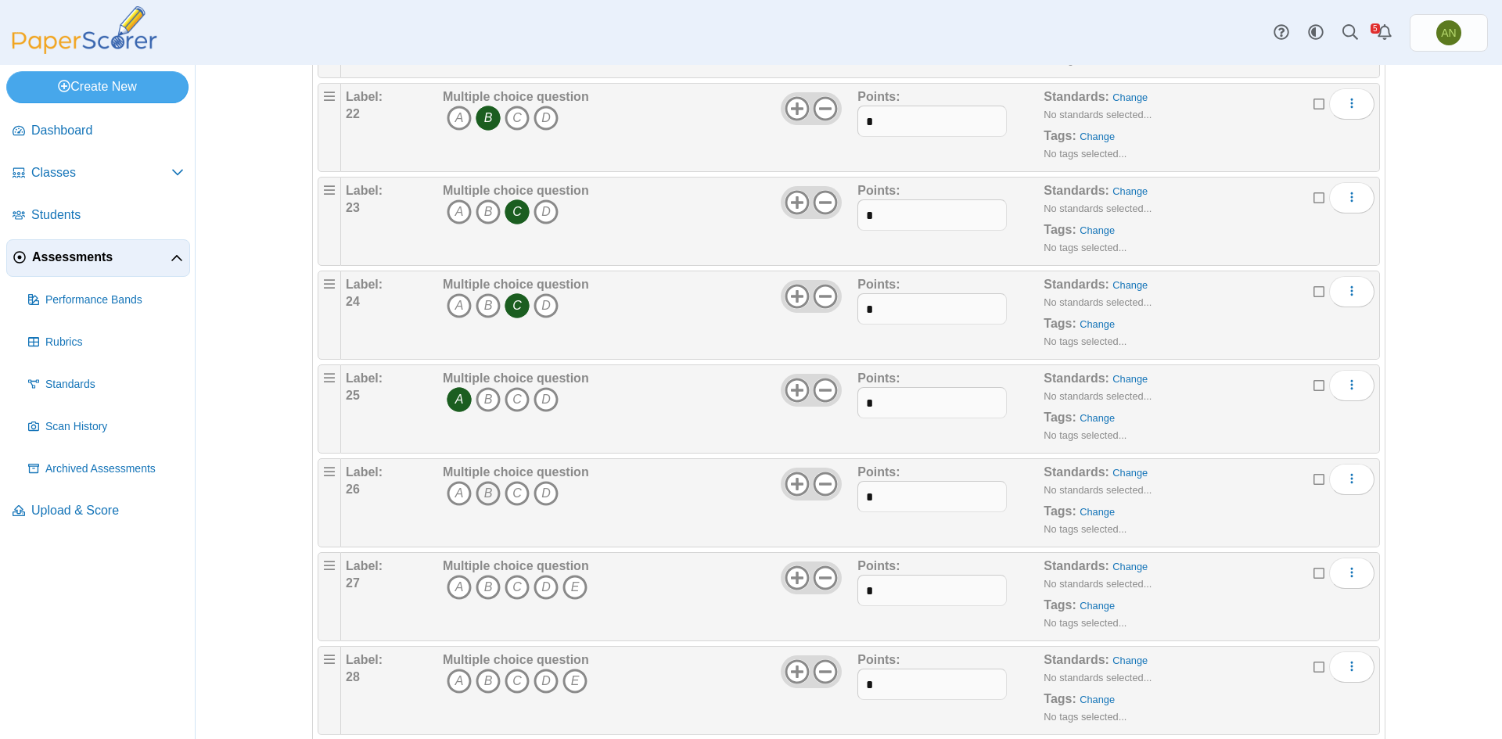
click at [484, 491] on icon "B" at bounding box center [488, 493] width 25 height 25
click at [821, 577] on use at bounding box center [826, 579] width 24 height 24
click at [537, 591] on icon "D" at bounding box center [546, 587] width 25 height 25
click at [887, 589] on input "*" at bounding box center [932, 590] width 149 height 31
type input "*"
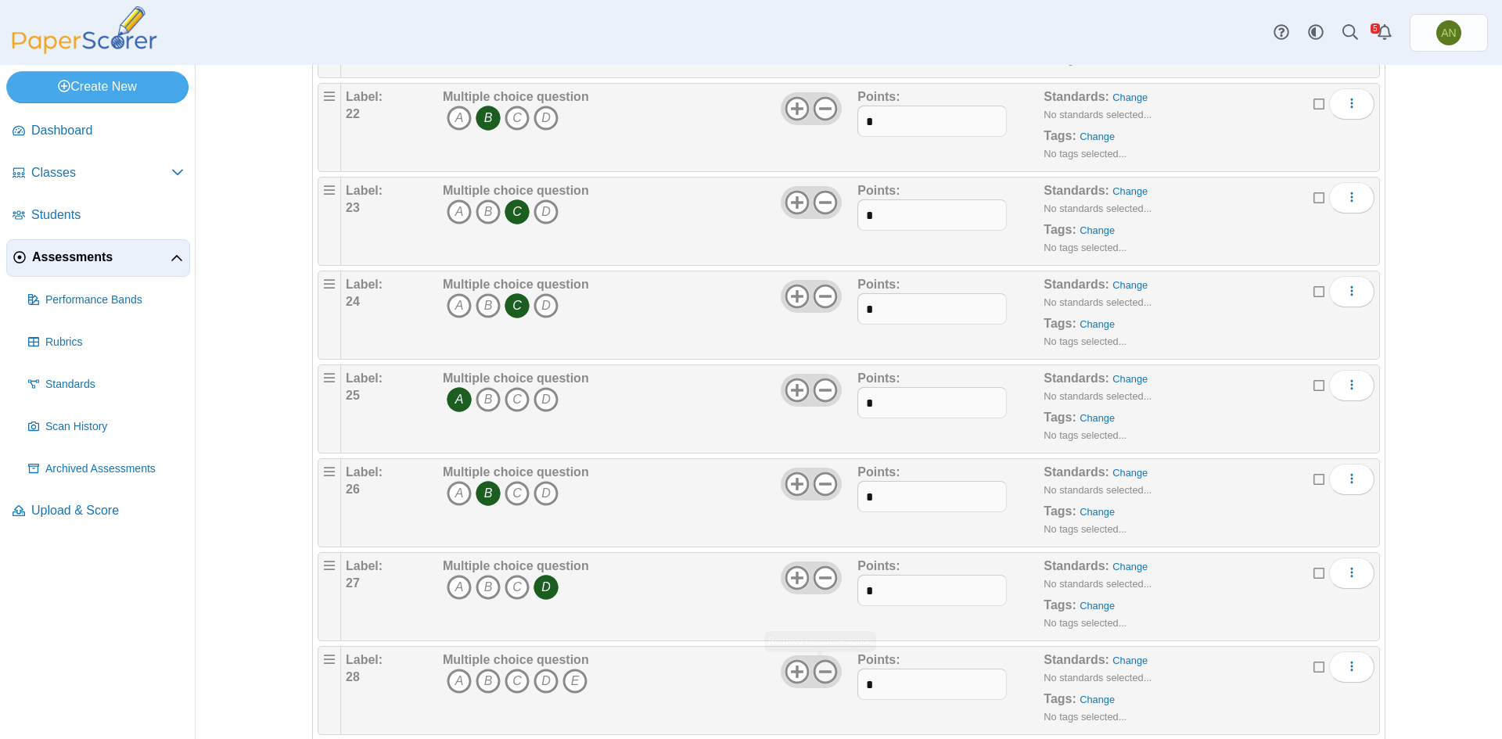
click at [821, 673] on icon at bounding box center [825, 672] width 25 height 25
click at [514, 686] on icon "C" at bounding box center [517, 681] width 25 height 25
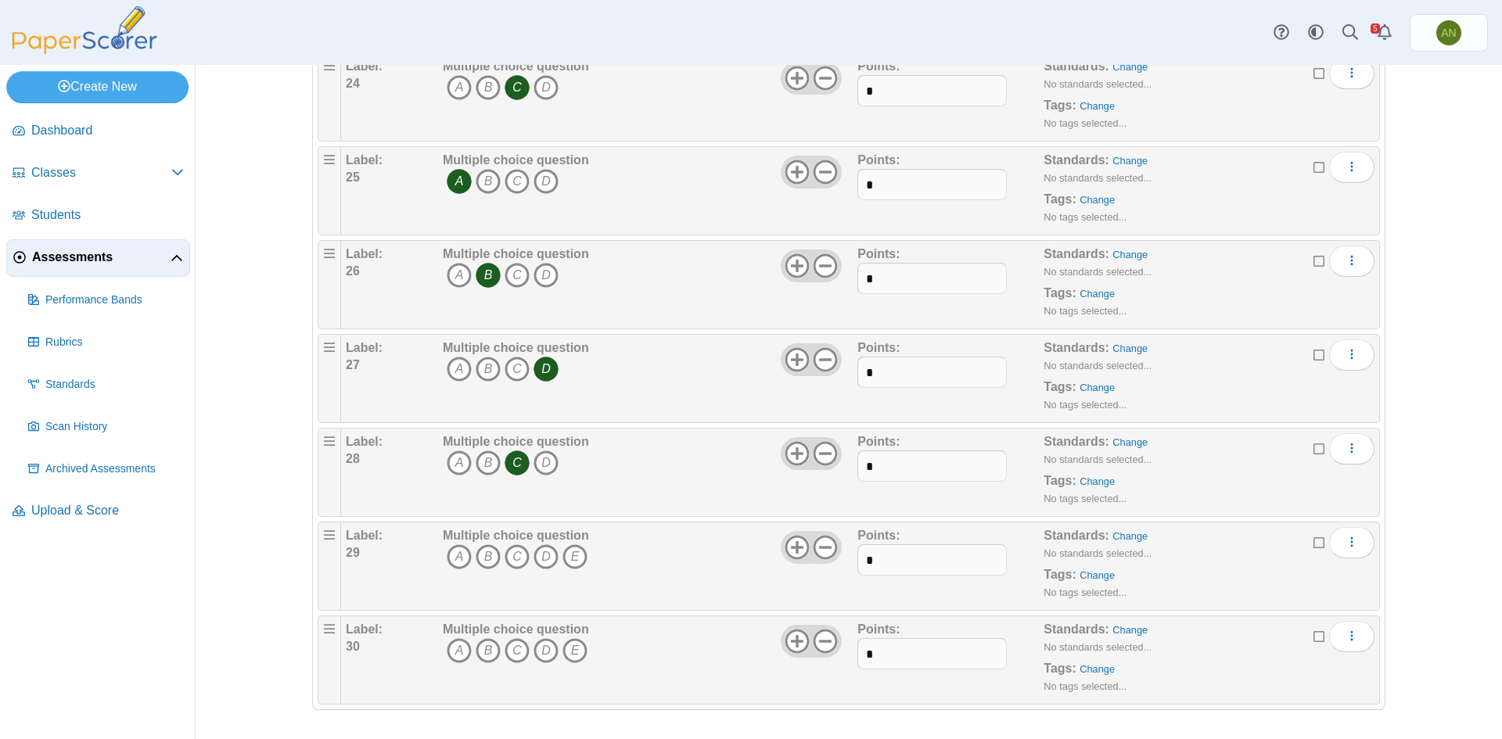
scroll to position [2333, 0]
click at [822, 541] on icon at bounding box center [825, 546] width 25 height 25
click at [882, 462] on input "*" at bounding box center [932, 464] width 149 height 31
type input "*"
click at [450, 556] on icon "A" at bounding box center [459, 555] width 25 height 25
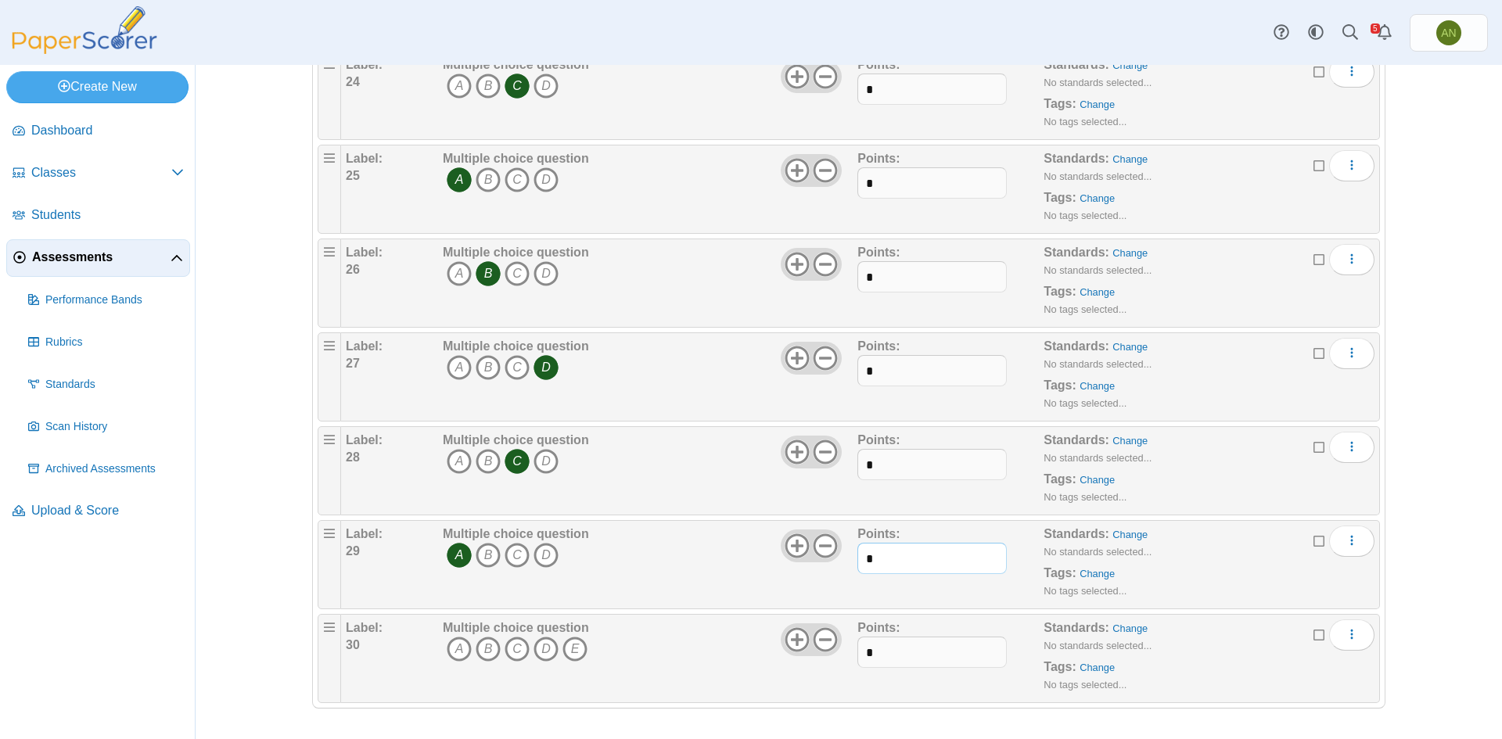
click at [938, 560] on input "*" at bounding box center [932, 558] width 149 height 31
type input "*"
click at [823, 639] on use at bounding box center [826, 640] width 24 height 24
click at [918, 657] on input "*" at bounding box center [932, 652] width 149 height 31
type input "*"
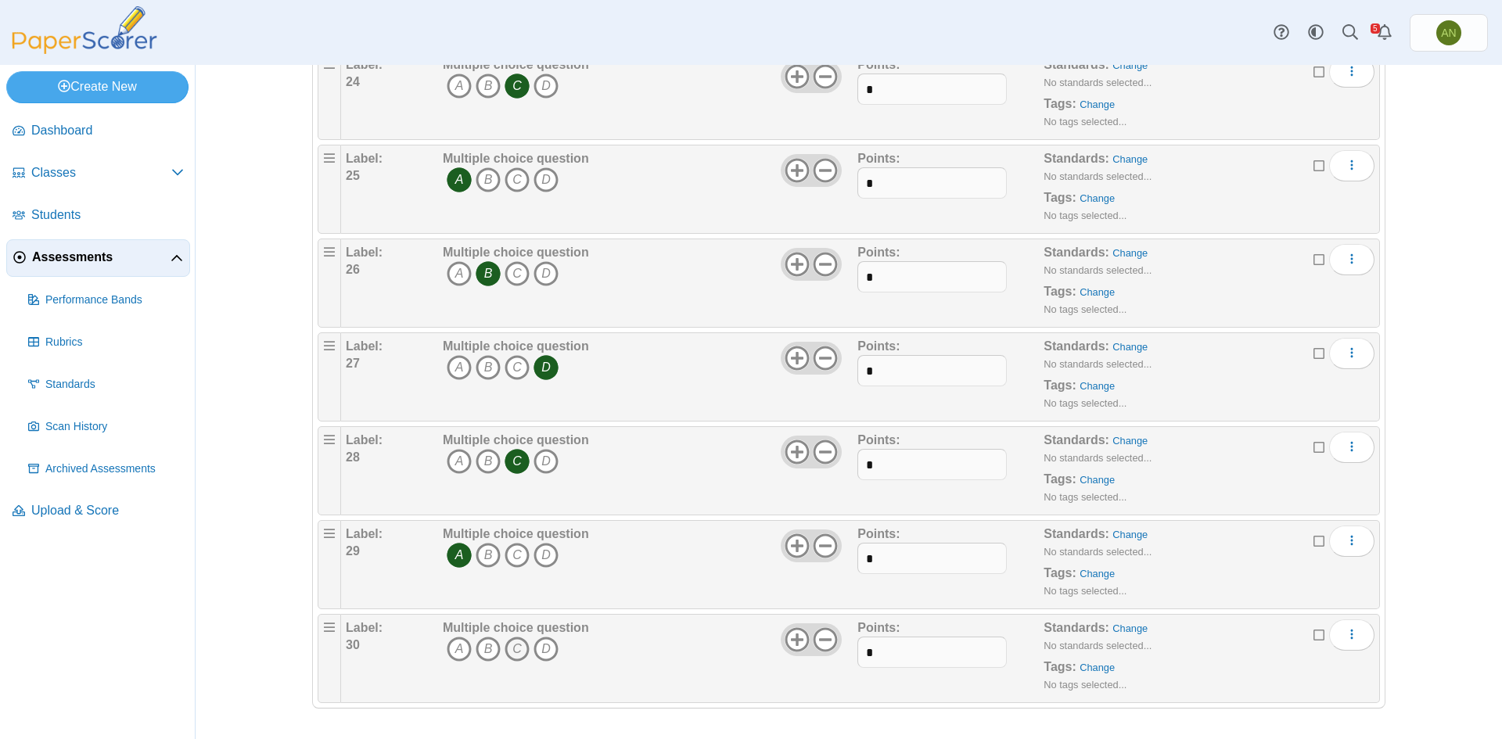
click at [519, 652] on icon "C" at bounding box center [517, 649] width 25 height 25
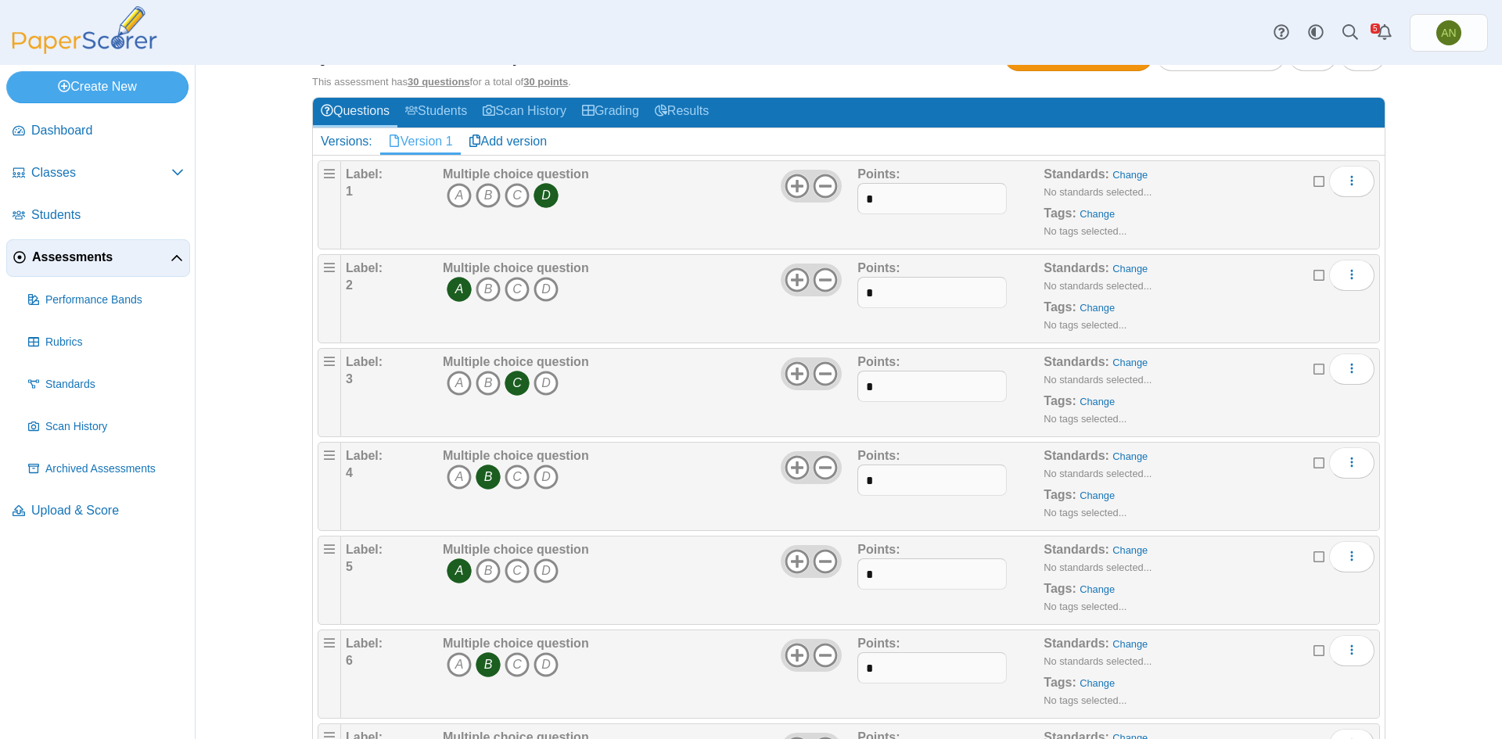
scroll to position [0, 0]
